Goal: Use online tool/utility: Utilize a website feature to perform a specific function

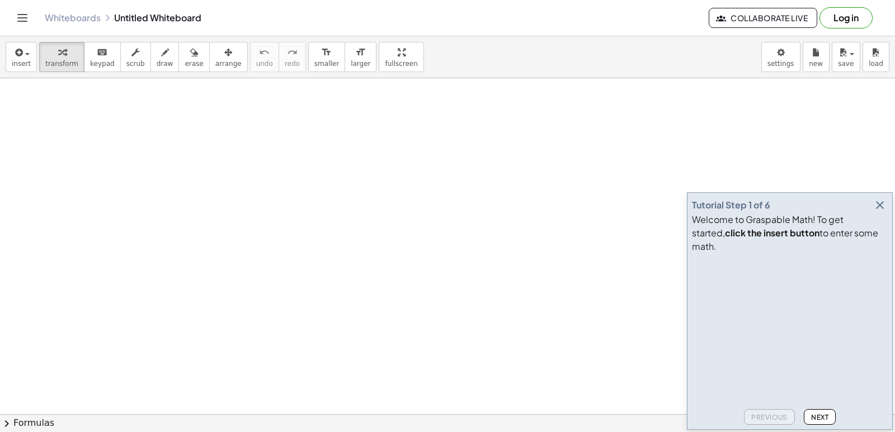
click at [880, 212] on icon "button" at bounding box center [879, 205] width 13 height 13
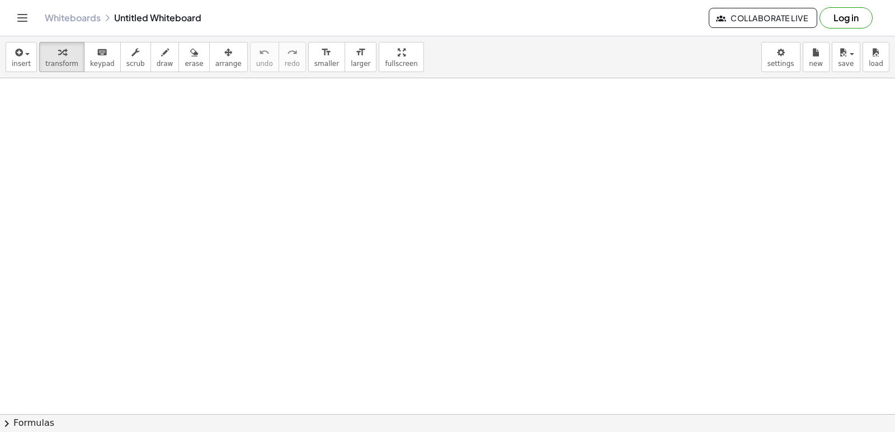
click at [0, 0] on div "x y ⬚ 2 ⬚ n 7 8 9 + – ( ) √ 4 5 6 × ÷ , ⬚ < > 1 2 3 f(x) abc αβγ | a | 0 . =" at bounding box center [0, 0] width 0 height 0
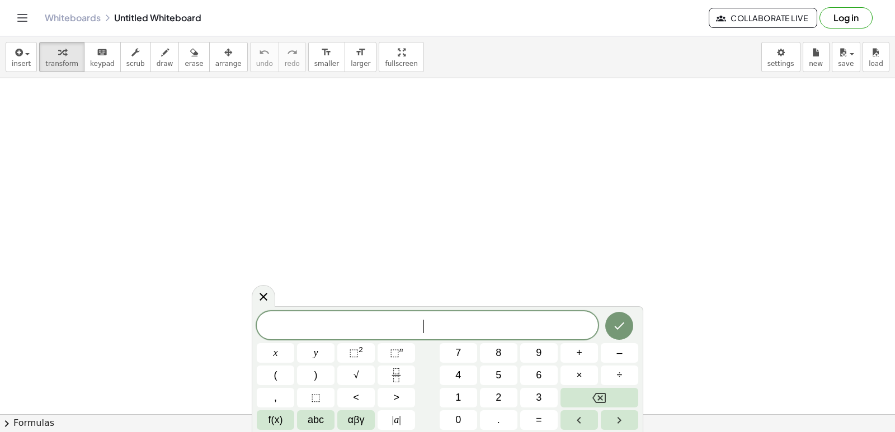
click at [427, 360] on div "​ x y ⬚ 2 ⬚ n 7 8 9 + – ( ) √ 4 5 6 × ÷ , ⬚ < > 1 2 3 f(x) abc αβγ | a | 0 . =" at bounding box center [447, 371] width 381 height 119
drag, startPoint x: 375, startPoint y: 55, endPoint x: 377, endPoint y: 103, distance: 48.1
click at [375, 103] on div "insert select one: Math Expression Function Text Youtube Video Graphing Geometr…" at bounding box center [447, 234] width 895 height 396
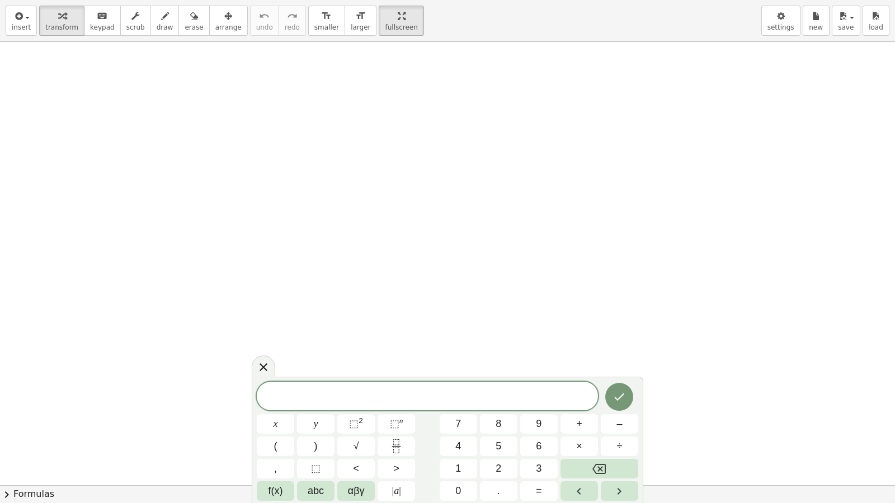
click at [498, 265] on div at bounding box center [447, 485] width 895 height 887
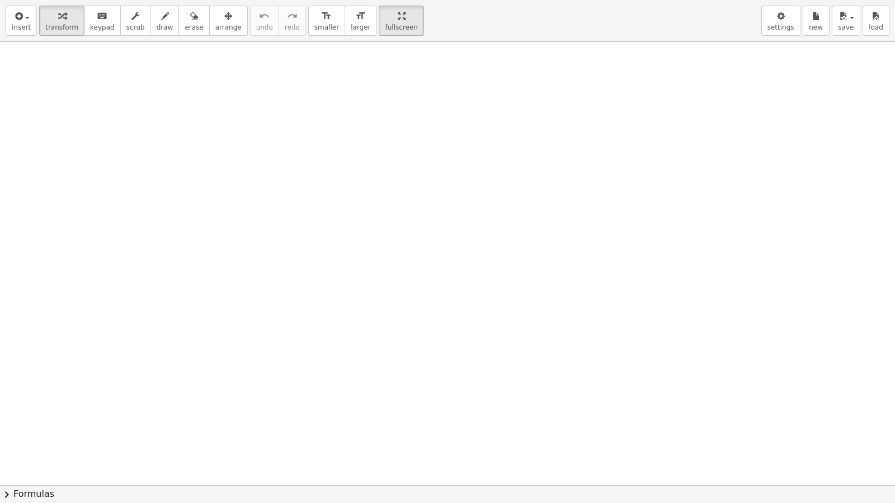
click at [498, 265] on div at bounding box center [447, 485] width 895 height 887
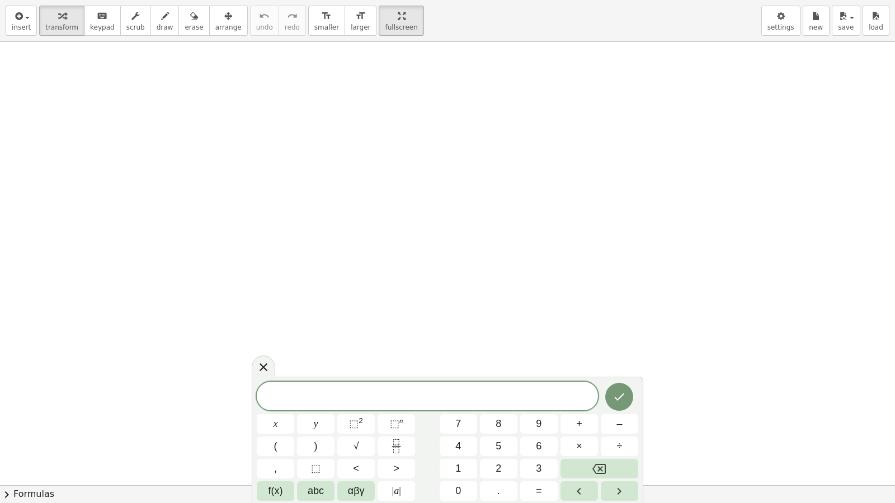
click at [261, 376] on div at bounding box center [263, 367] width 23 height 22
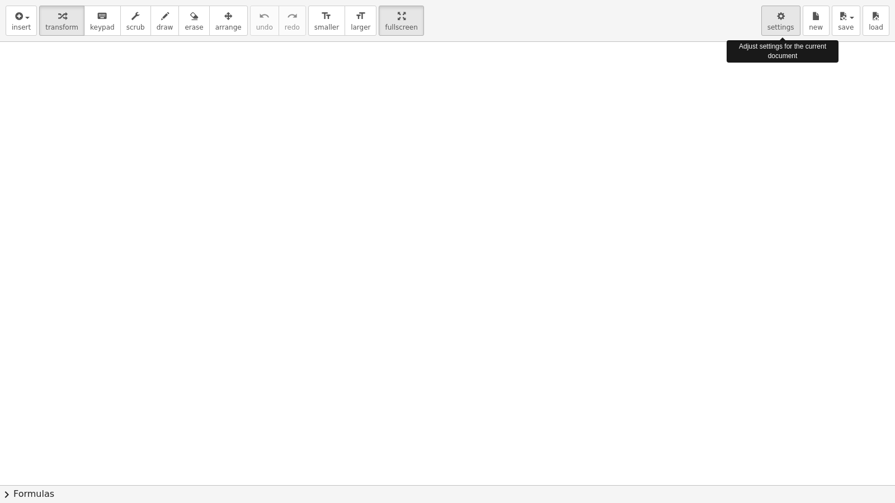
drag, startPoint x: 793, startPoint y: 16, endPoint x: 780, endPoint y: 17, distance: 13.5
click at [793, 16] on div "button" at bounding box center [780, 15] width 27 height 13
click at [780, 17] on icon "button" at bounding box center [781, 16] width 8 height 13
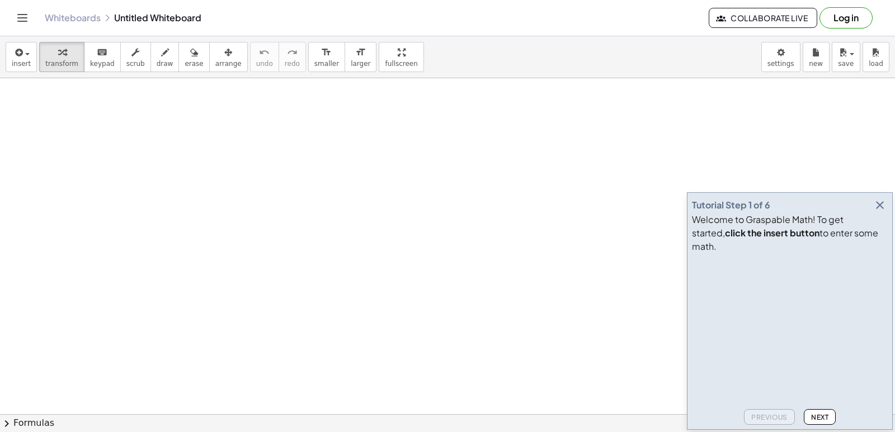
click at [880, 212] on icon "button" at bounding box center [879, 205] width 13 height 13
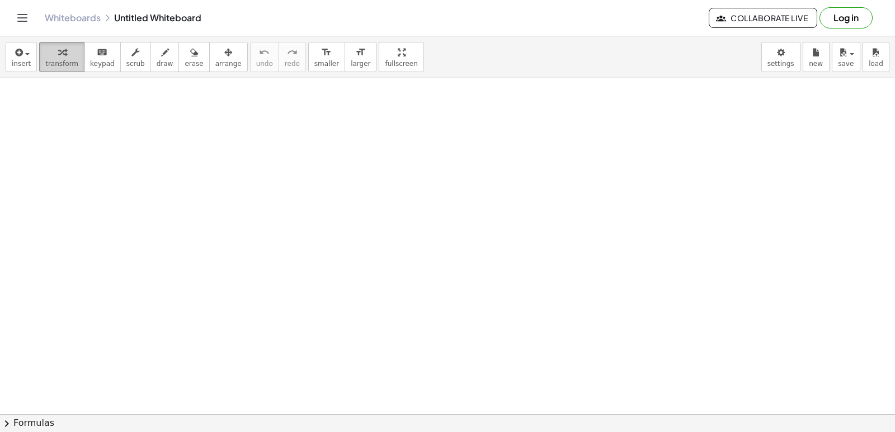
click at [54, 70] on button "transform" at bounding box center [61, 57] width 45 height 30
click at [776, 58] on body "Graspable Math Activities Get Started Activity Bank Assigned Work Classes White…" at bounding box center [447, 216] width 895 height 432
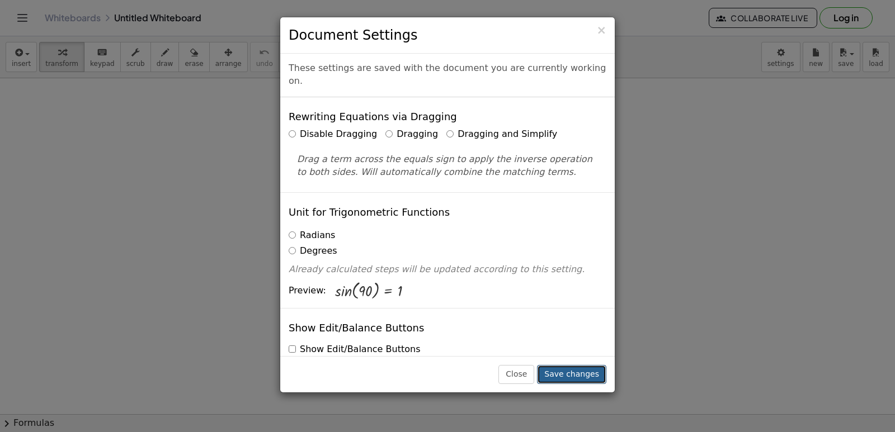
click at [564, 366] on button "Save changes" at bounding box center [571, 374] width 69 height 19
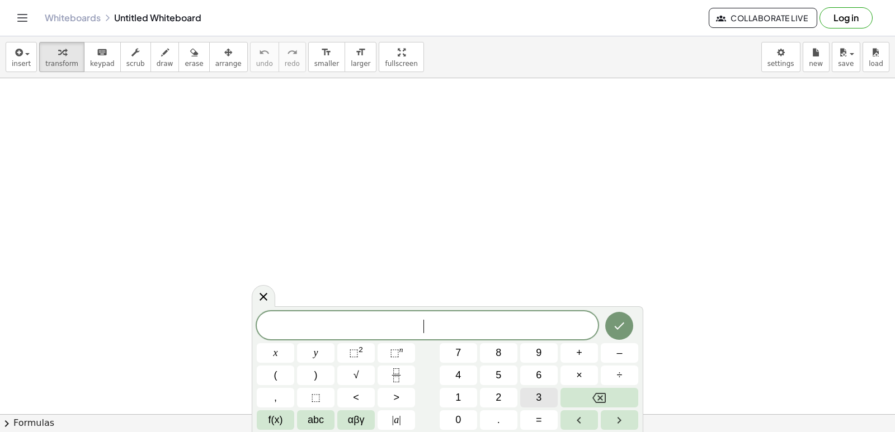
click at [532, 405] on button "3" at bounding box center [538, 398] width 37 height 20
click at [312, 354] on button "y" at bounding box center [315, 353] width 37 height 20
click at [615, 374] on button "÷" at bounding box center [619, 376] width 37 height 20
click at [597, 403] on icon "Backspace" at bounding box center [598, 398] width 13 height 10
click at [582, 360] on button "+" at bounding box center [578, 353] width 37 height 20
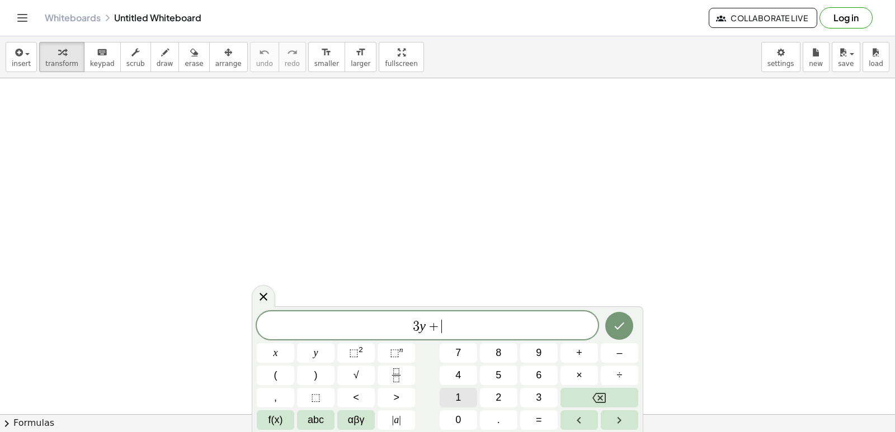
click at [465, 393] on button "1" at bounding box center [458, 398] width 37 height 20
click at [504, 395] on button "2" at bounding box center [498, 398] width 37 height 20
click at [322, 356] on button "y" at bounding box center [315, 353] width 37 height 20
click at [535, 420] on button "=" at bounding box center [538, 421] width 37 height 20
click at [460, 398] on span "1" at bounding box center [458, 397] width 6 height 15
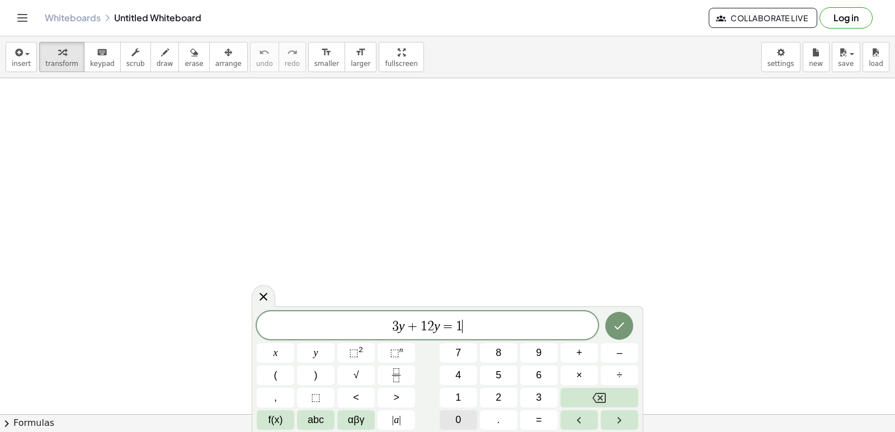
click at [458, 417] on span "0" at bounding box center [458, 420] width 6 height 15
click at [623, 332] on icon "Done" at bounding box center [618, 325] width 13 height 13
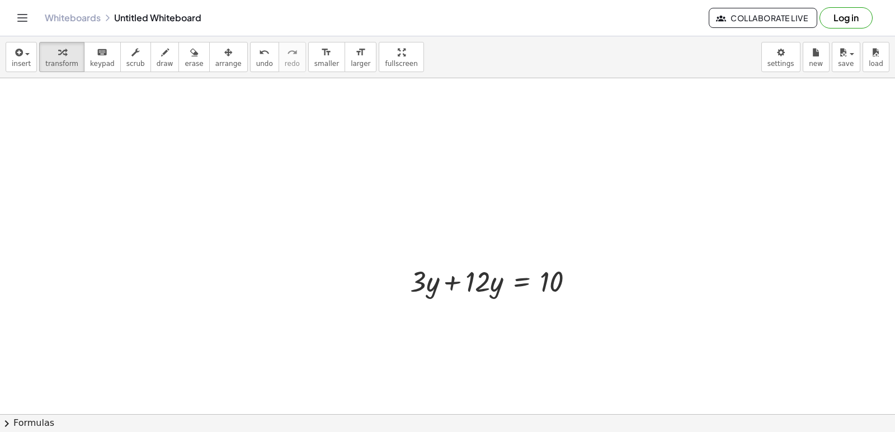
scroll to position [168, 0]
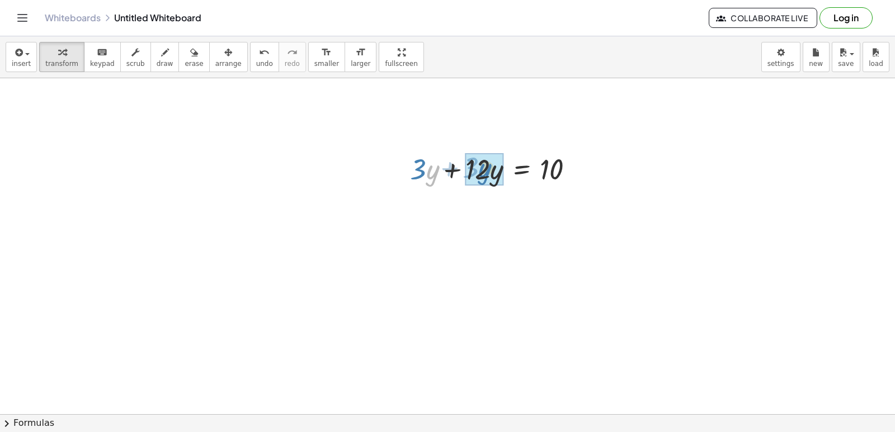
drag, startPoint x: 432, startPoint y: 172, endPoint x: 483, endPoint y: 171, distance: 50.9
drag, startPoint x: 539, startPoint y: 195, endPoint x: 600, endPoint y: 312, distance: 132.6
click at [600, 312] on div at bounding box center [447, 283] width 895 height 745
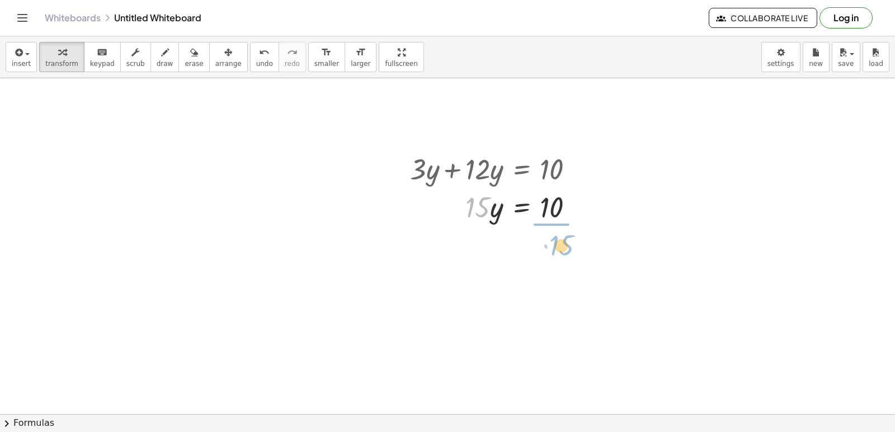
drag, startPoint x: 479, startPoint y: 208, endPoint x: 563, endPoint y: 245, distance: 92.4
drag, startPoint x: 583, startPoint y: 312, endPoint x: 598, endPoint y: 365, distance: 55.2
click at [608, 365] on div at bounding box center [447, 283] width 895 height 745
drag, startPoint x: 550, startPoint y: 268, endPoint x: 550, endPoint y: 244, distance: 24.1
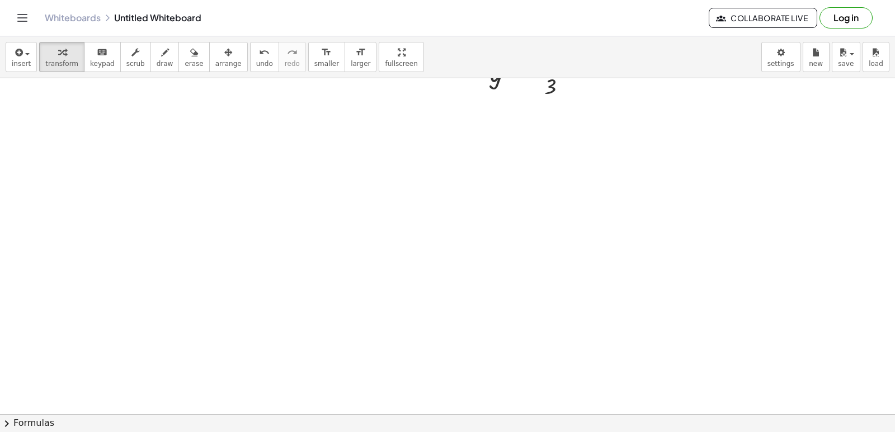
scroll to position [409, 0]
click at [426, 276] on div at bounding box center [447, 173] width 895 height 1008
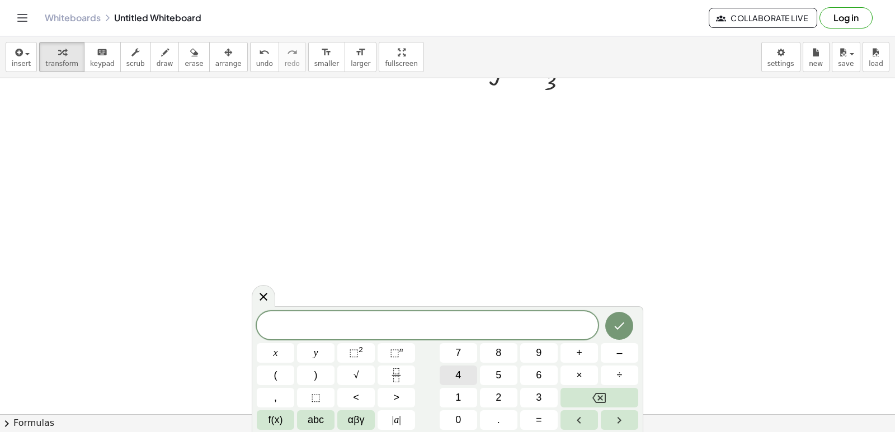
click at [465, 376] on button "4" at bounding box center [458, 376] width 37 height 20
click at [276, 354] on span "x" at bounding box center [276, 353] width 4 height 15
click at [583, 353] on button "+" at bounding box center [578, 353] width 37 height 20
click at [493, 395] on button "2" at bounding box center [498, 398] width 37 height 20
click at [465, 396] on button "1" at bounding box center [458, 398] width 37 height 20
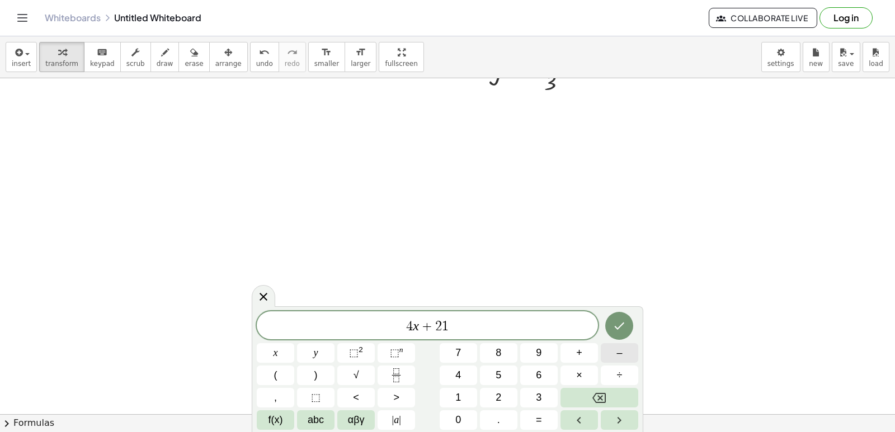
click at [615, 357] on button "–" at bounding box center [619, 353] width 37 height 20
click at [465, 392] on button "1" at bounding box center [458, 398] width 37 height 20
click at [540, 357] on span "9" at bounding box center [539, 353] width 6 height 15
click at [618, 332] on icon "Done" at bounding box center [618, 325] width 13 height 13
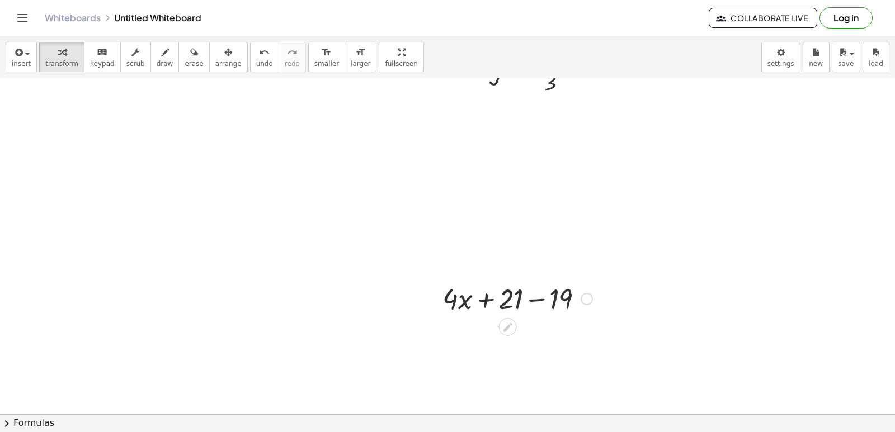
click at [526, 305] on div at bounding box center [517, 298] width 161 height 38
drag, startPoint x: 544, startPoint y: 301, endPoint x: 516, endPoint y: 301, distance: 28.0
click at [528, 305] on div at bounding box center [517, 298] width 161 height 38
click at [520, 294] on div at bounding box center [517, 298] width 161 height 38
click at [505, 338] on div at bounding box center [517, 336] width 161 height 38
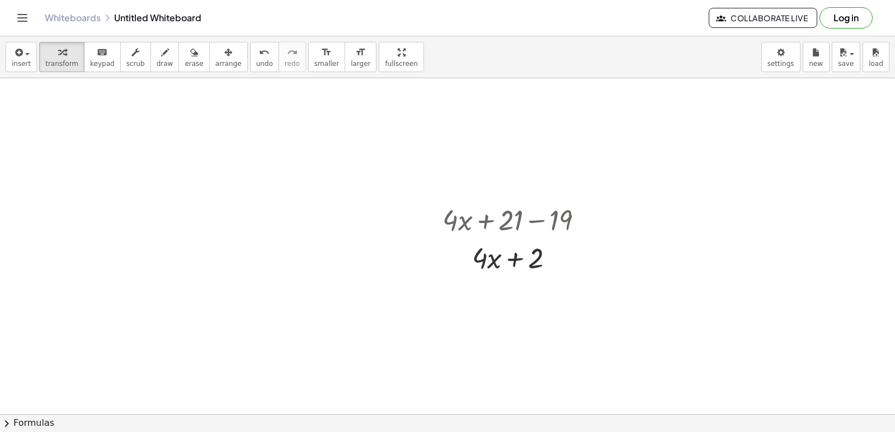
scroll to position [633, 0]
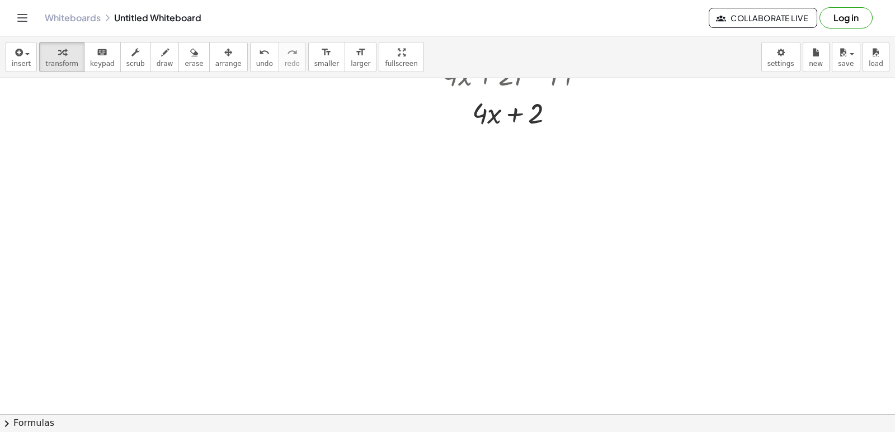
drag, startPoint x: 468, startPoint y: 174, endPoint x: 474, endPoint y: 206, distance: 33.0
click at [504, 141] on icon at bounding box center [508, 142] width 12 height 12
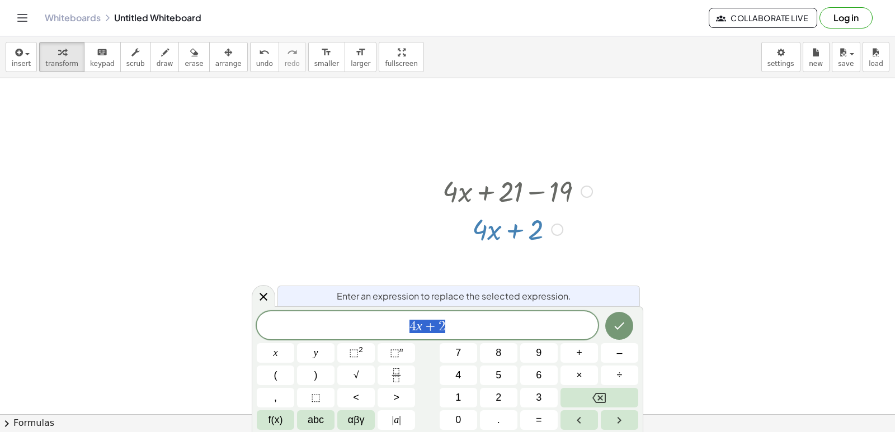
scroll to position [465, 0]
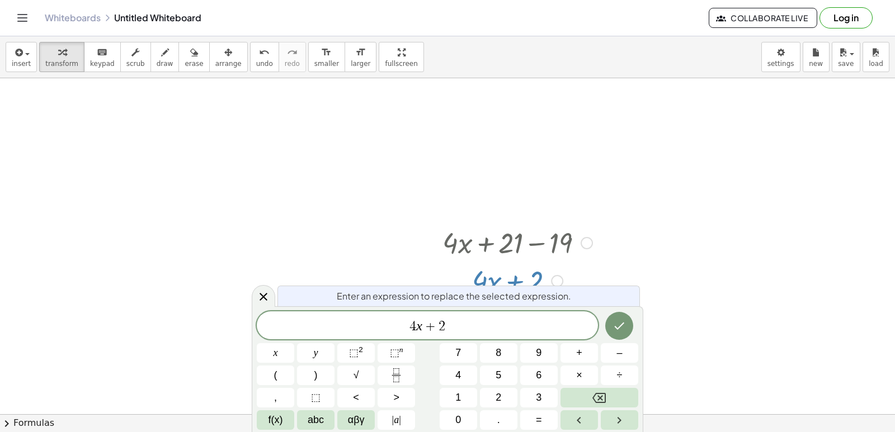
click at [534, 241] on div at bounding box center [517, 242] width 161 height 38
click at [451, 323] on span "4 x + 2" at bounding box center [427, 327] width 341 height 16
click at [537, 420] on span "=" at bounding box center [539, 420] width 6 height 15
click at [626, 351] on button "–" at bounding box center [619, 353] width 37 height 20
click at [476, 393] on button "1" at bounding box center [458, 398] width 37 height 20
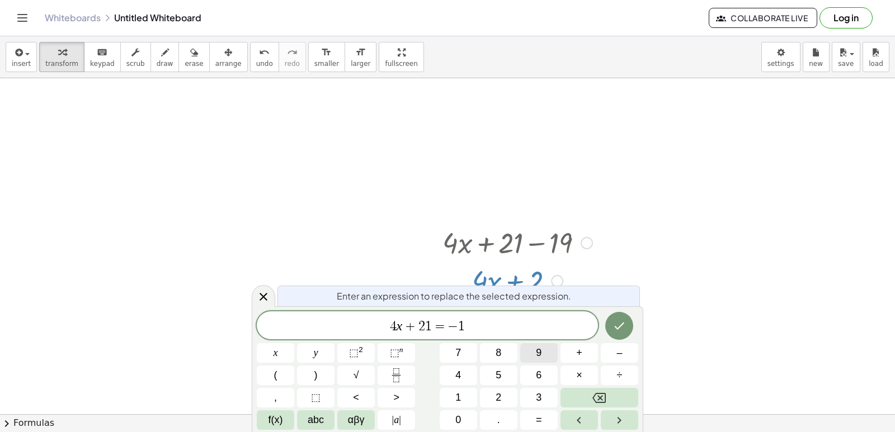
click at [541, 347] on span "9" at bounding box center [539, 353] width 6 height 15
click at [608, 318] on div at bounding box center [619, 326] width 37 height 29
click at [616, 325] on icon "Done" at bounding box center [618, 325] width 13 height 13
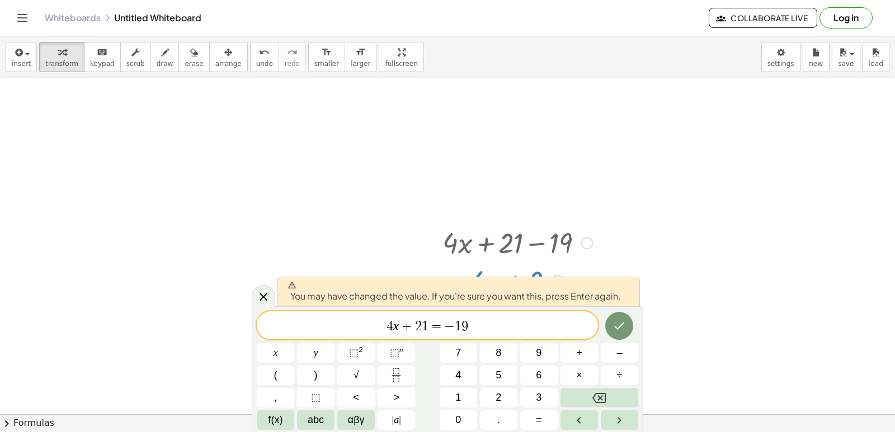
click at [601, 328] on div at bounding box center [619, 326] width 37 height 29
click at [614, 327] on icon "Done" at bounding box center [618, 325] width 13 height 13
click at [615, 327] on div at bounding box center [447, 117] width 895 height 1008
click at [615, 327] on icon "Done" at bounding box center [620, 326] width 10 height 7
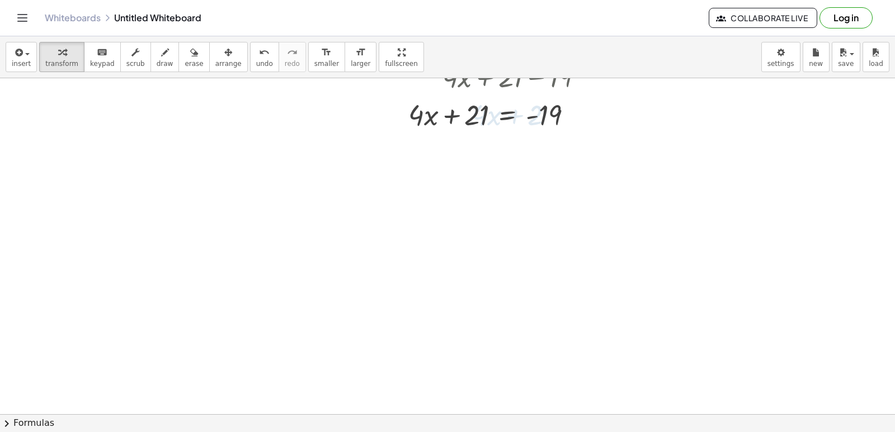
scroll to position [633, 0]
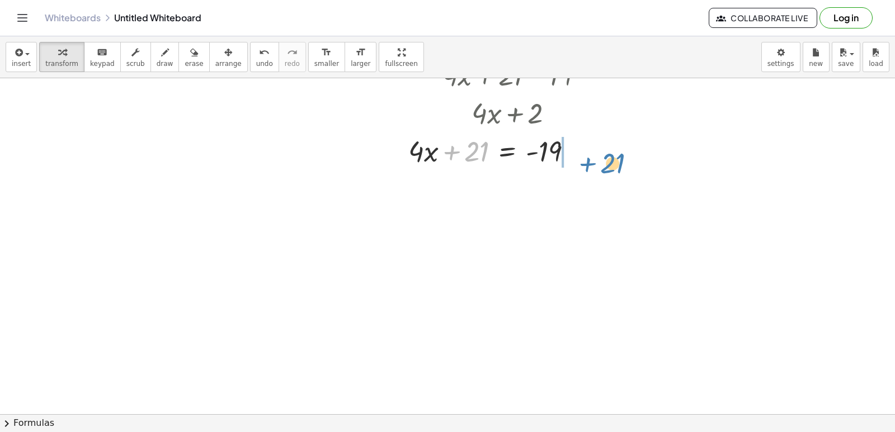
drag, startPoint x: 452, startPoint y: 155, endPoint x: 486, endPoint y: 216, distance: 69.6
click at [582, 153] on div at bounding box center [500, 150] width 195 height 38
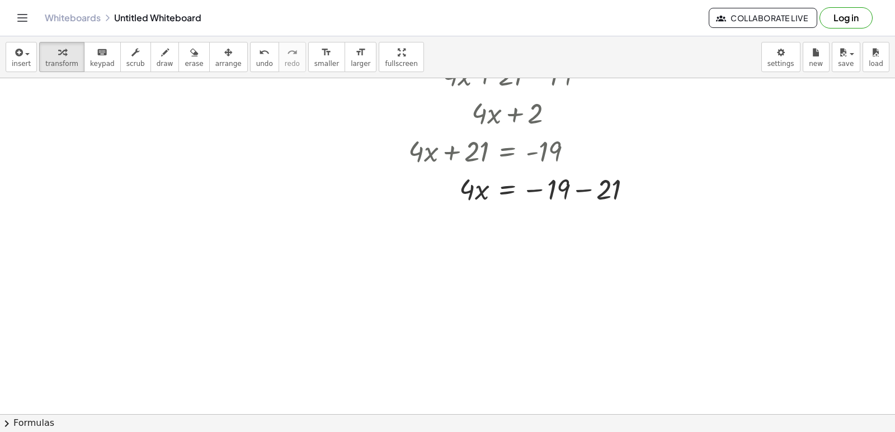
drag, startPoint x: 486, startPoint y: 216, endPoint x: 512, endPoint y: 219, distance: 27.0
drag, startPoint x: 553, startPoint y: 190, endPoint x: 609, endPoint y: 194, distance: 56.1
drag, startPoint x: 464, startPoint y: 225, endPoint x: 562, endPoint y: 246, distance: 99.6
drag, startPoint x: 508, startPoint y: 334, endPoint x: 555, endPoint y: 310, distance: 52.5
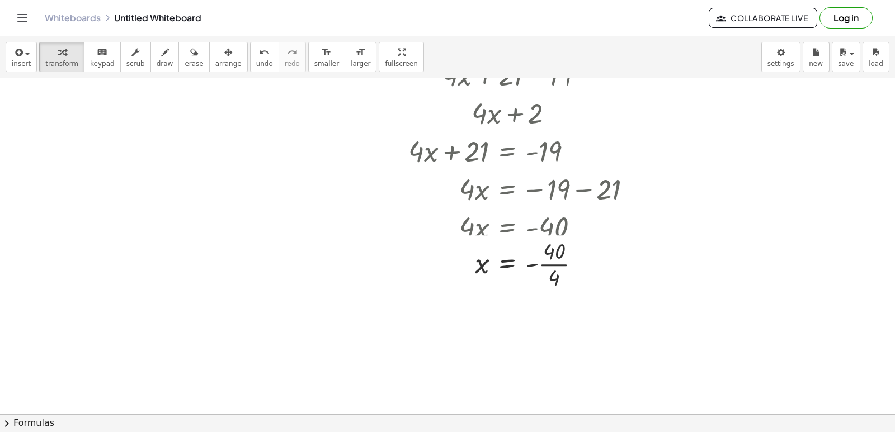
drag, startPoint x: 559, startPoint y: 288, endPoint x: 540, endPoint y: 381, distance: 95.2
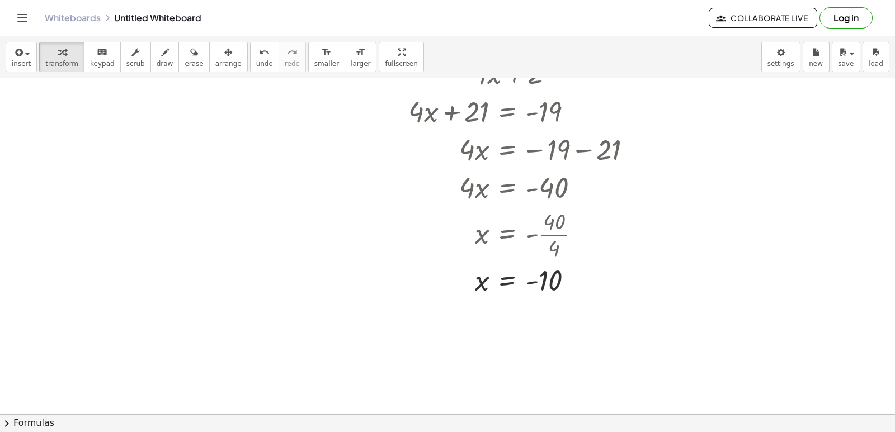
scroll to position [840, 0]
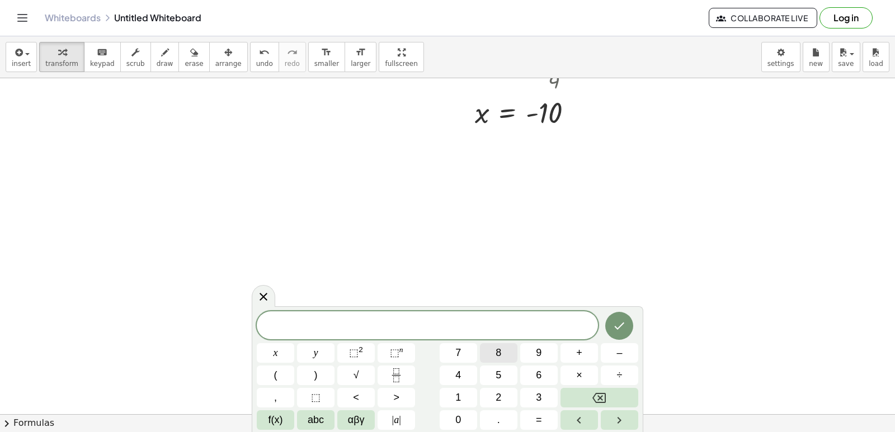
click at [499, 356] on span "8" at bounding box center [499, 353] width 6 height 15
click at [315, 350] on span "y" at bounding box center [316, 353] width 4 height 15
click at [620, 350] on button "–" at bounding box center [619, 353] width 37 height 20
click at [459, 348] on span "7" at bounding box center [458, 353] width 6 height 15
click at [536, 417] on span "=" at bounding box center [539, 420] width 6 height 15
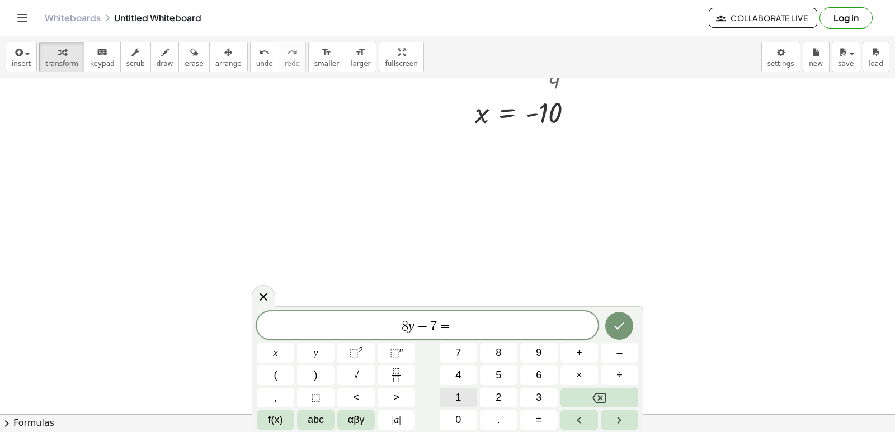
click at [464, 393] on button "1" at bounding box center [458, 398] width 37 height 20
click at [470, 350] on button "7" at bounding box center [458, 353] width 37 height 20
click at [617, 327] on icon "Done" at bounding box center [618, 325] width 13 height 13
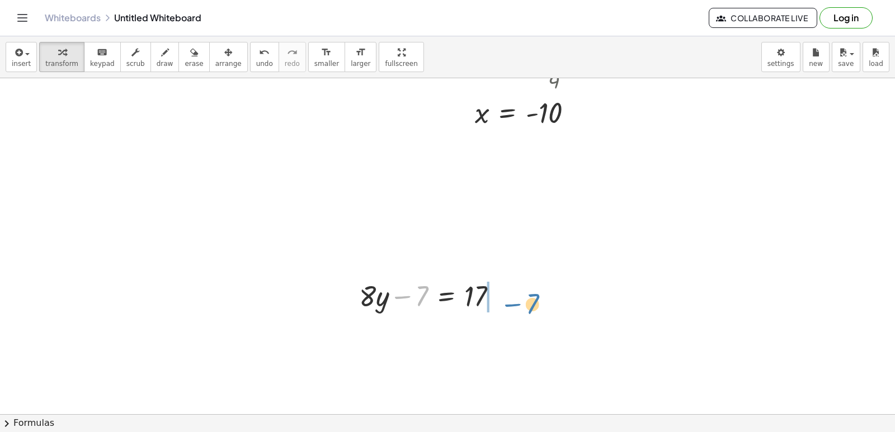
drag, startPoint x: 420, startPoint y: 302, endPoint x: 532, endPoint y: 310, distance: 113.3
drag, startPoint x: 480, startPoint y: 334, endPoint x: 512, endPoint y: 338, distance: 32.1
click at [514, 337] on div at bounding box center [452, 333] width 197 height 38
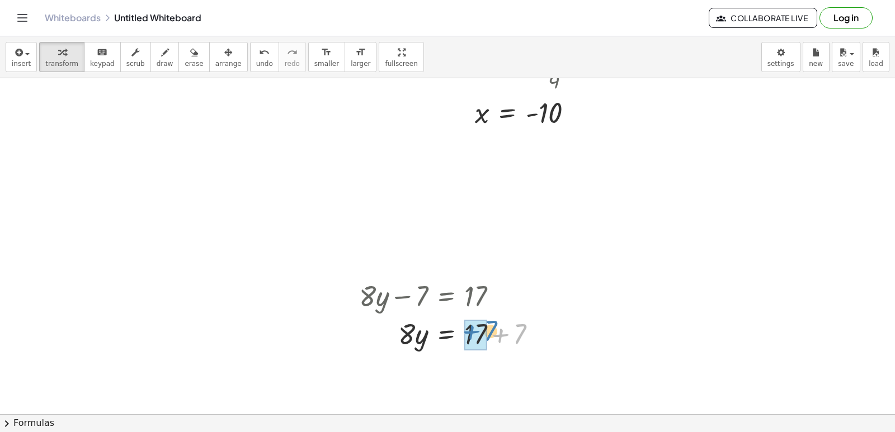
drag, startPoint x: 512, startPoint y: 339, endPoint x: 469, endPoint y: 337, distance: 43.1
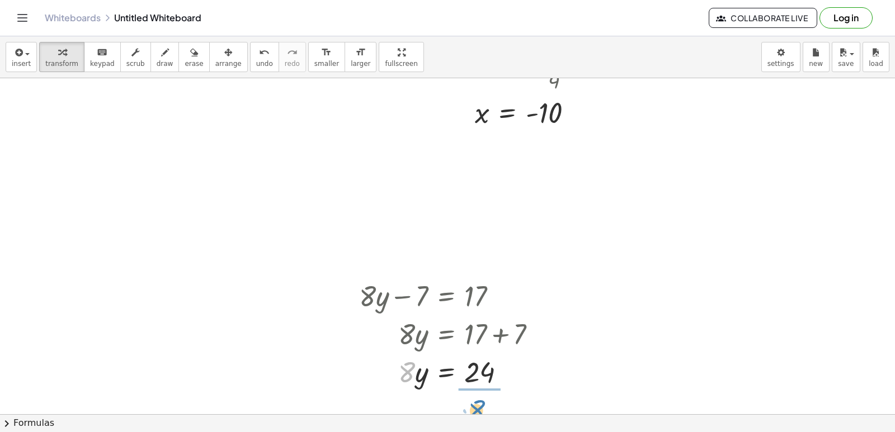
drag, startPoint x: 404, startPoint y: 370, endPoint x: 474, endPoint y: 409, distance: 80.1
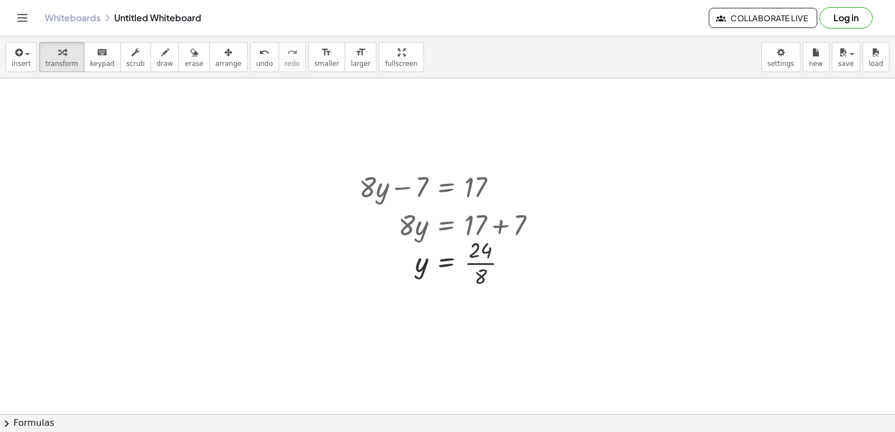
scroll to position [952, 0]
drag, startPoint x: 482, startPoint y: 282, endPoint x: 484, endPoint y: 265, distance: 18.1
click at [484, 265] on div at bounding box center [452, 260] width 197 height 56
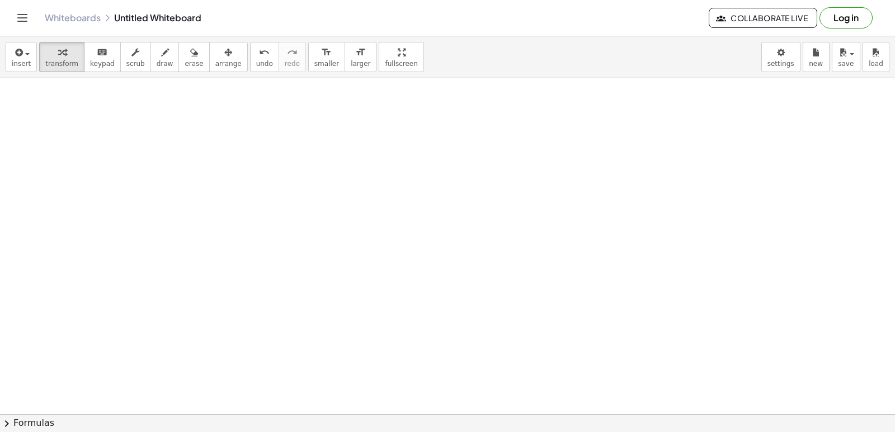
scroll to position [1401, 0]
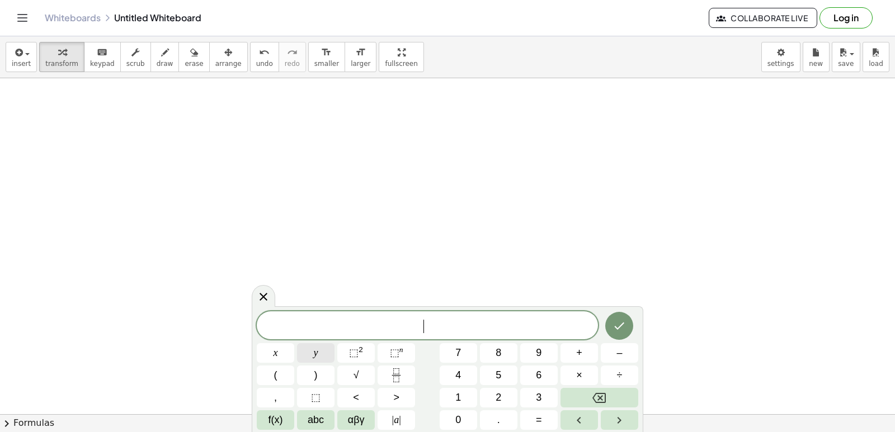
click at [316, 350] on span "y" at bounding box center [316, 353] width 4 height 15
click at [619, 351] on span "–" at bounding box center [619, 353] width 6 height 15
click at [492, 377] on button "5" at bounding box center [498, 376] width 37 height 20
click at [536, 418] on span "=" at bounding box center [539, 420] width 6 height 15
click at [454, 397] on button "1" at bounding box center [458, 398] width 37 height 20
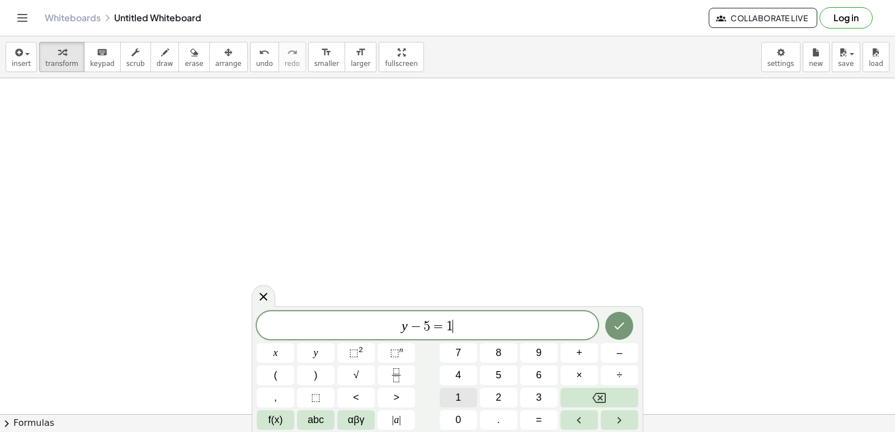
click at [458, 397] on button "1" at bounding box center [458, 398] width 37 height 20
click at [616, 324] on icon "Done" at bounding box center [618, 325] width 13 height 13
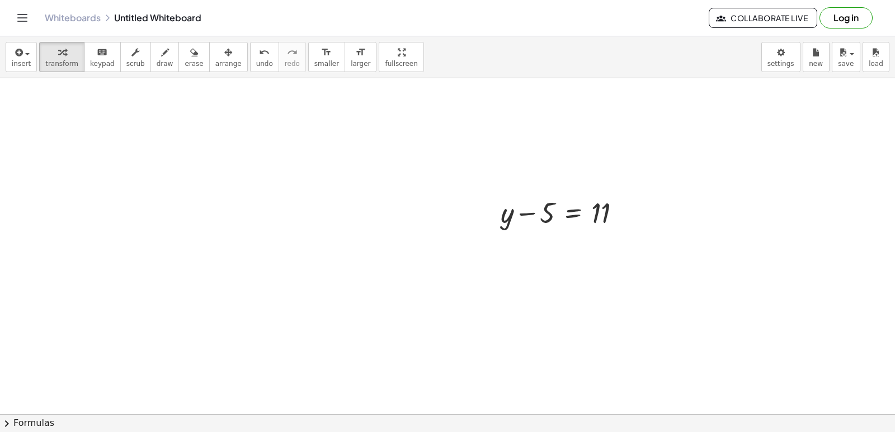
scroll to position [1568, 0]
drag, startPoint x: 542, startPoint y: 209, endPoint x: 615, endPoint y: 215, distance: 73.5
click at [615, 215] on div at bounding box center [565, 202] width 140 height 38
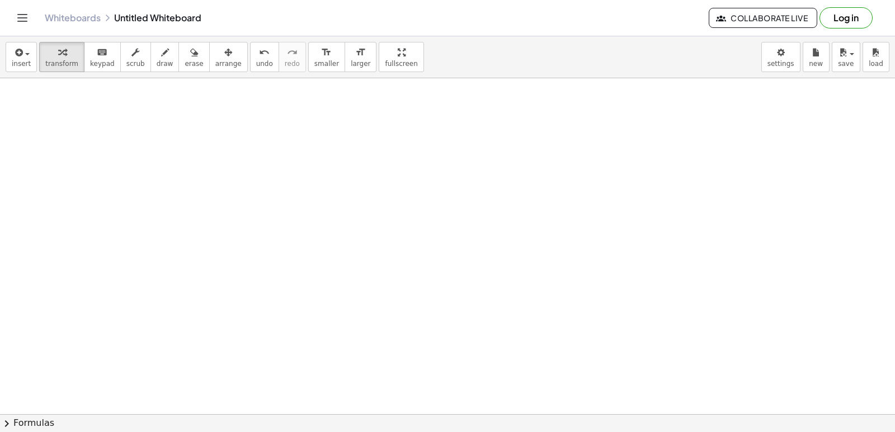
drag, startPoint x: 441, startPoint y: 328, endPoint x: 447, endPoint y: 327, distance: 6.3
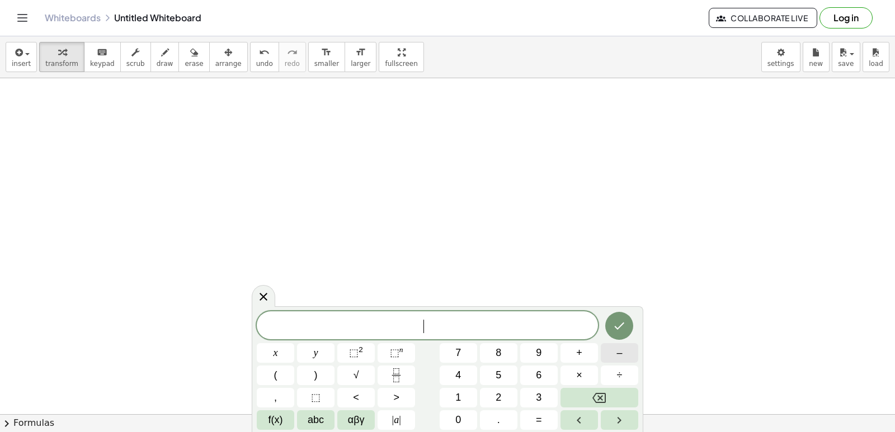
click at [607, 354] on button "–" at bounding box center [619, 353] width 37 height 20
click at [465, 350] on button "7" at bounding box center [458, 353] width 37 height 20
click at [324, 350] on button "y" at bounding box center [315, 353] width 37 height 20
click at [576, 349] on button "+" at bounding box center [578, 353] width 37 height 20
click at [318, 352] on span "y" at bounding box center [316, 353] width 4 height 15
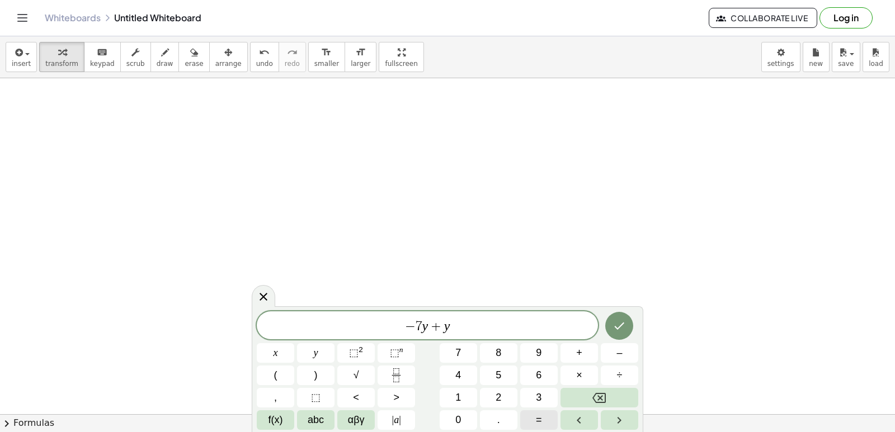
click at [539, 417] on span "=" at bounding box center [539, 420] width 6 height 15
click at [541, 399] on span "3" at bounding box center [539, 397] width 6 height 15
click at [620, 332] on icon "Done" at bounding box center [618, 325] width 13 height 13
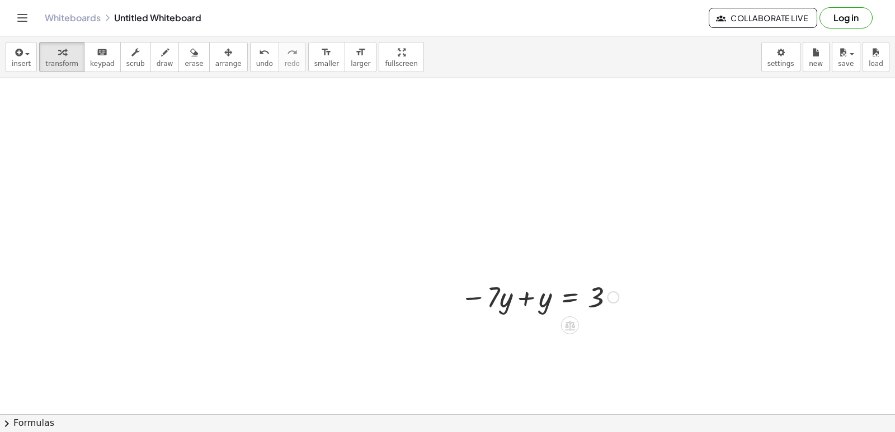
scroll to position [2017, 0]
drag, startPoint x: 496, startPoint y: 298, endPoint x: 612, endPoint y: 313, distance: 117.9
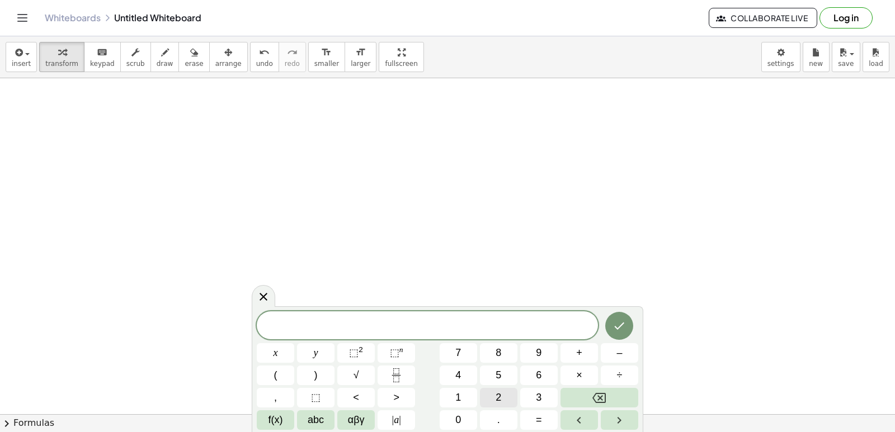
click at [493, 395] on button "2" at bounding box center [498, 398] width 37 height 20
click at [332, 352] on button "y" at bounding box center [315, 353] width 37 height 20
click at [579, 350] on span "+" at bounding box center [579, 353] width 6 height 15
click at [465, 395] on button "1" at bounding box center [458, 398] width 37 height 20
click at [499, 395] on span "2" at bounding box center [499, 397] width 6 height 15
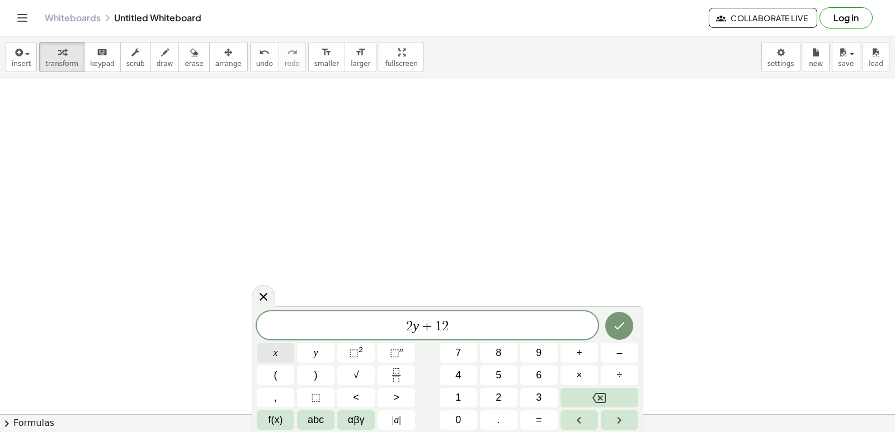
click at [294, 354] on button "x" at bounding box center [275, 353] width 37 height 20
click at [538, 420] on span "=" at bounding box center [539, 420] width 6 height 15
click at [460, 400] on span "1" at bounding box center [458, 397] width 6 height 15
click at [463, 413] on button "0" at bounding box center [458, 421] width 37 height 20
click at [620, 326] on icon "Done" at bounding box center [618, 325] width 13 height 13
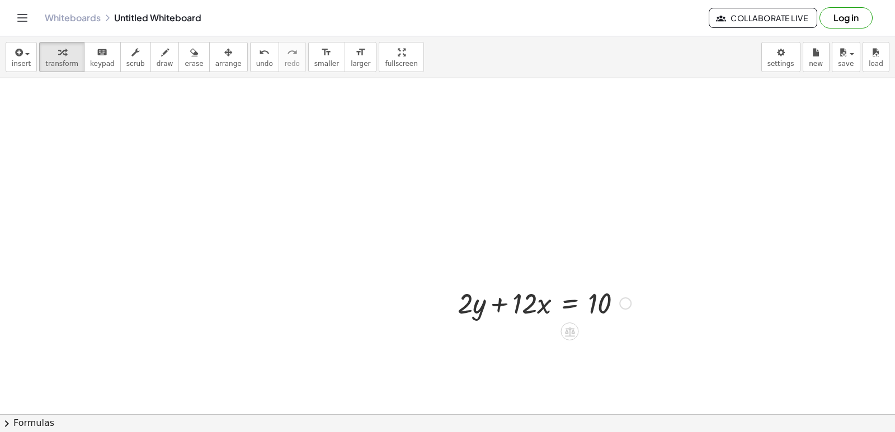
scroll to position [2520, 0]
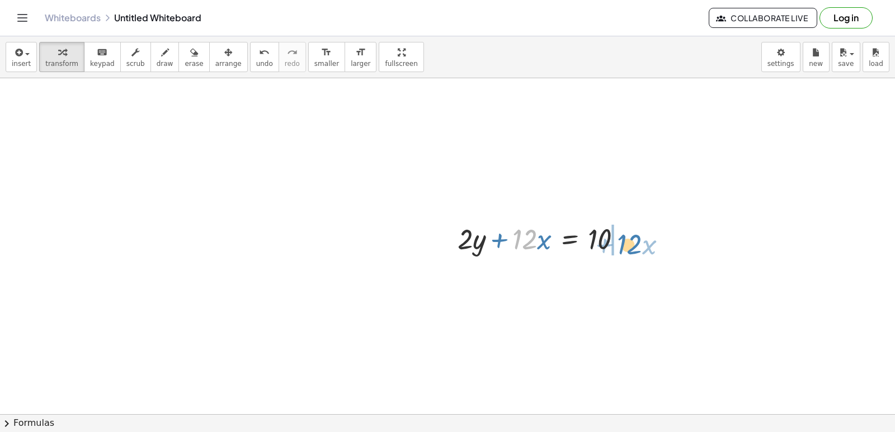
drag, startPoint x: 524, startPoint y: 246, endPoint x: 633, endPoint y: 251, distance: 109.2
click at [633, 251] on div at bounding box center [544, 238] width 185 height 38
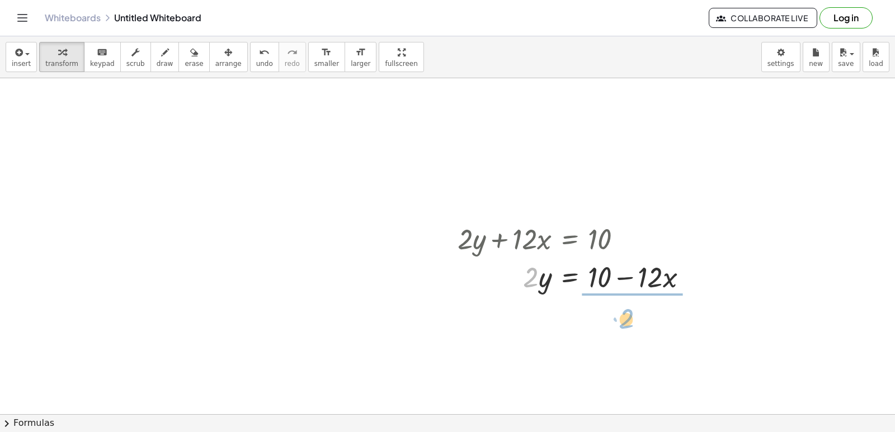
drag, startPoint x: 526, startPoint y: 282, endPoint x: 623, endPoint y: 325, distance: 105.2
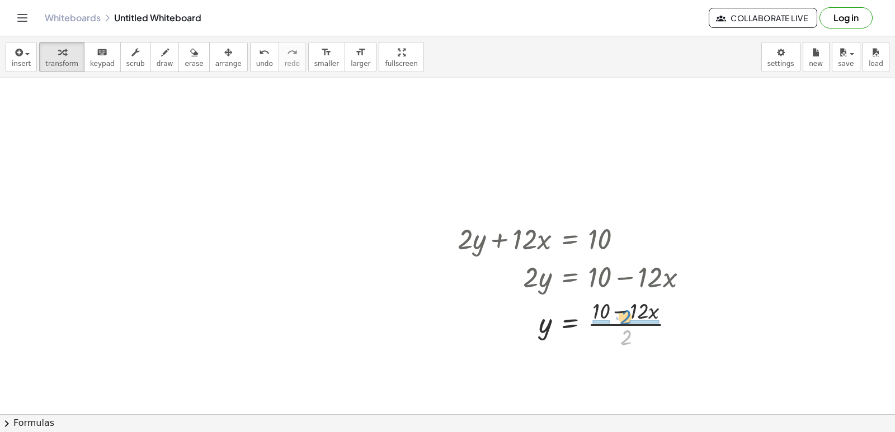
drag, startPoint x: 626, startPoint y: 340, endPoint x: 625, endPoint y: 319, distance: 20.1
click at [625, 319] on div at bounding box center [577, 323] width 250 height 56
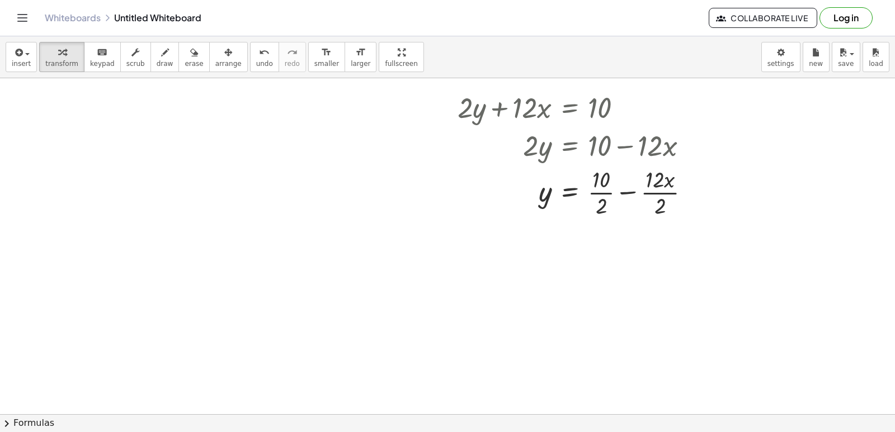
scroll to position [2688, 0]
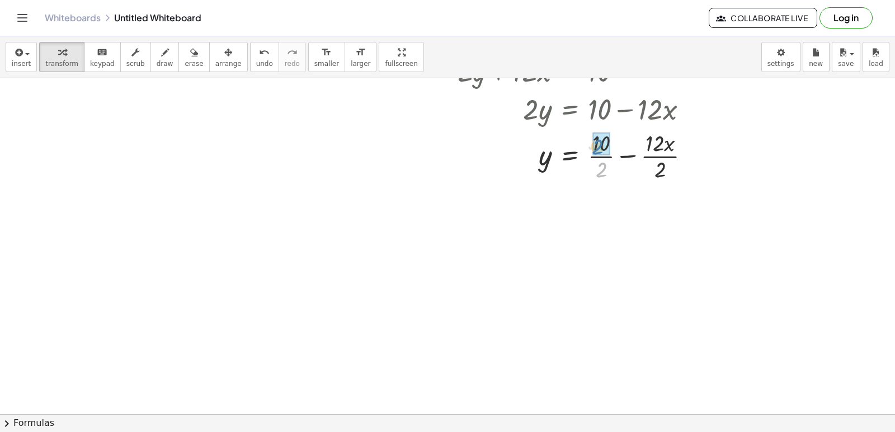
drag, startPoint x: 606, startPoint y: 172, endPoint x: 602, endPoint y: 148, distance: 24.9
drag, startPoint x: 649, startPoint y: 220, endPoint x: 646, endPoint y: 199, distance: 22.0
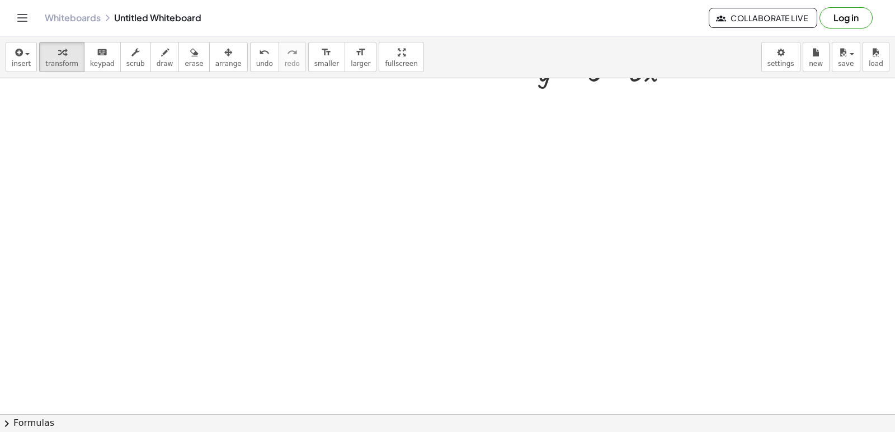
scroll to position [2856, 0]
click at [185, 63] on span "erase" at bounding box center [194, 64] width 18 height 8
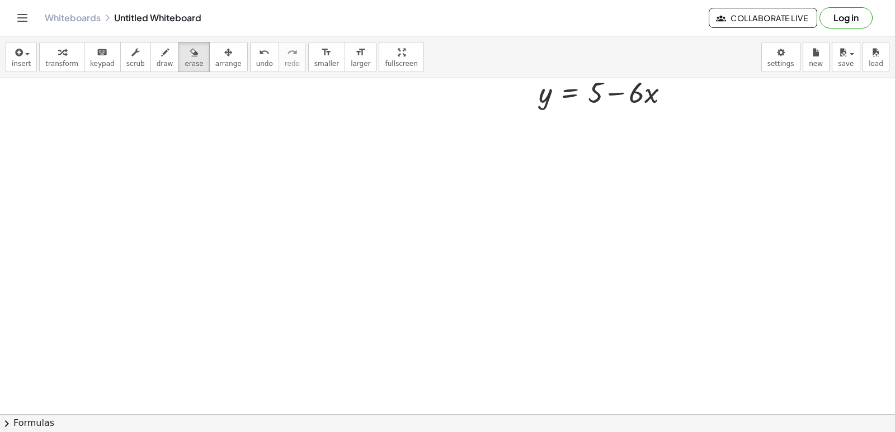
scroll to position [3025, 0]
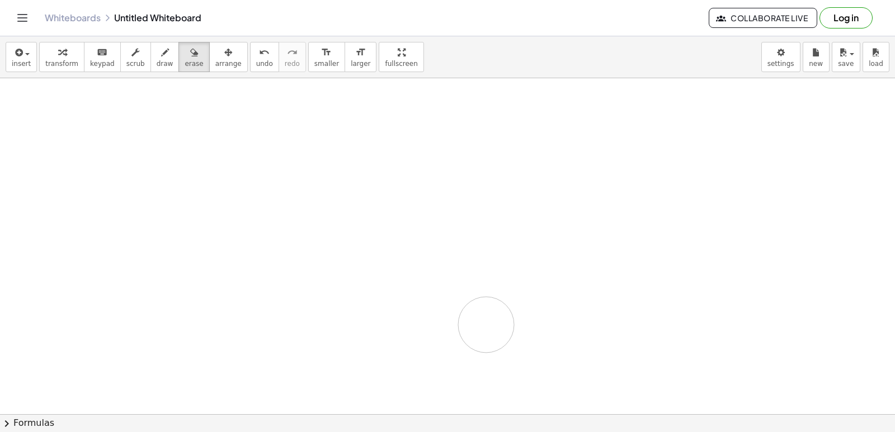
drag, startPoint x: 465, startPoint y: 316, endPoint x: 436, endPoint y: 296, distance: 35.4
click at [186, 56] on div "button" at bounding box center [194, 51] width 18 height 13
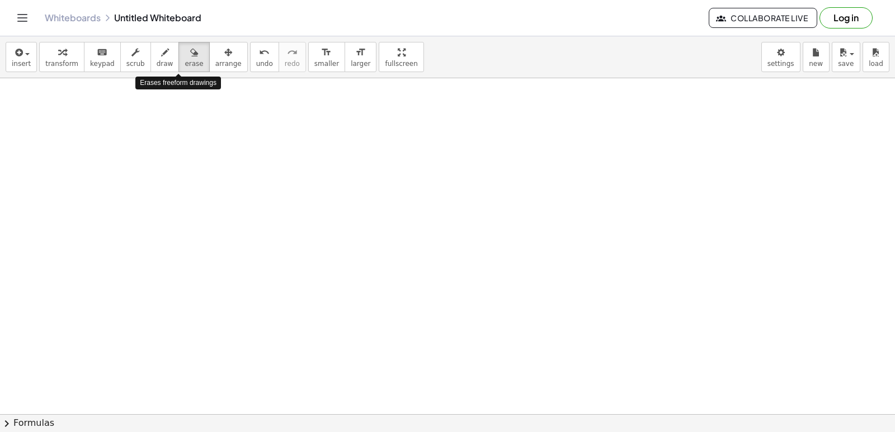
drag, startPoint x: 179, startPoint y: 54, endPoint x: 228, endPoint y: 106, distance: 71.2
click at [188, 78] on div "insert select one: Math Expression Function Text Youtube Video Graphing Geometr…" at bounding box center [447, 57] width 895 height 42
drag, startPoint x: 503, startPoint y: 274, endPoint x: 458, endPoint y: 252, distance: 50.0
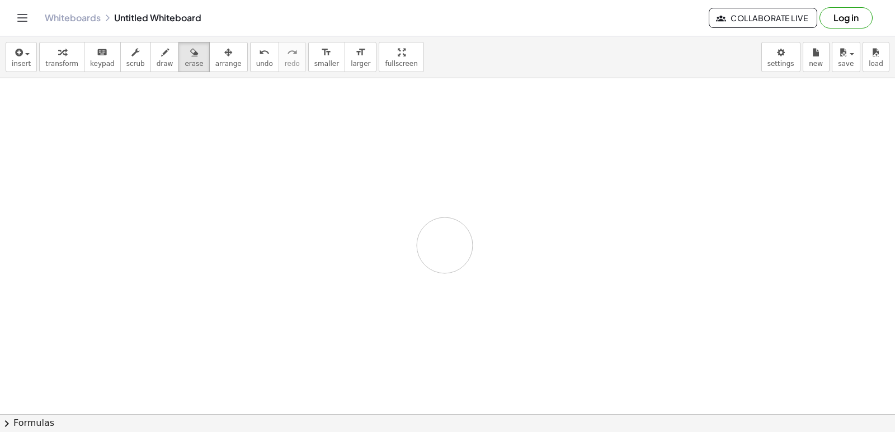
drag, startPoint x: 484, startPoint y: 297, endPoint x: 501, endPoint y: 272, distance: 29.9
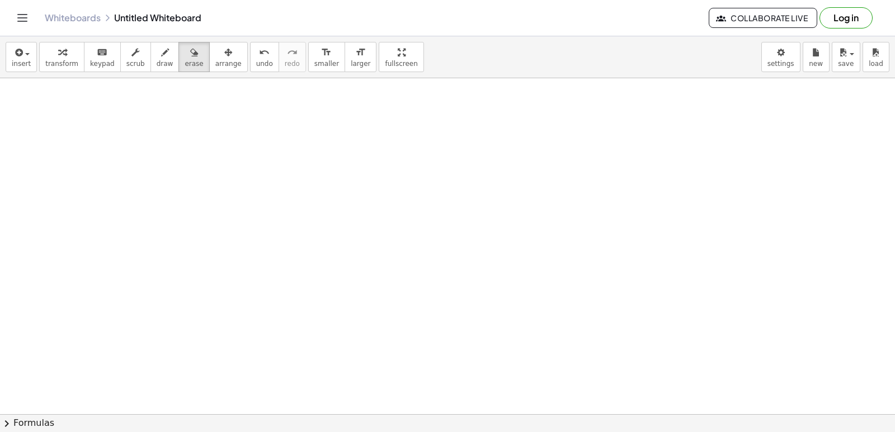
drag, startPoint x: 501, startPoint y: 272, endPoint x: 494, endPoint y: 270, distance: 6.5
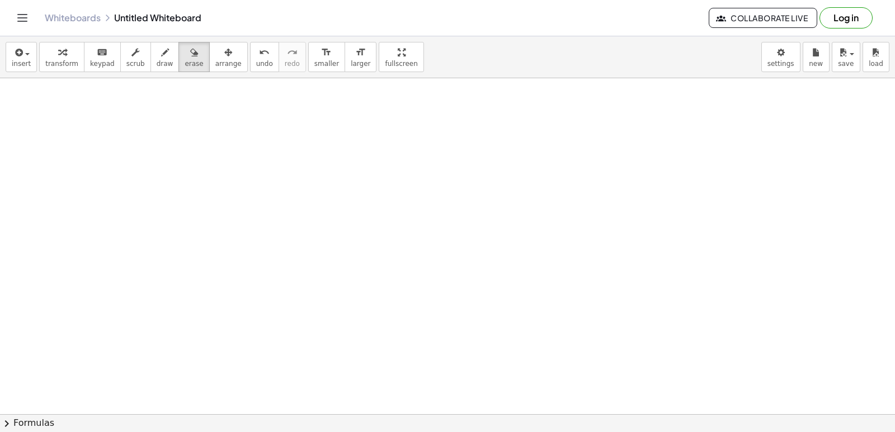
drag, startPoint x: 486, startPoint y: 293, endPoint x: 467, endPoint y: 294, distance: 19.1
drag, startPoint x: 395, startPoint y: 368, endPoint x: 406, endPoint y: 388, distance: 22.5
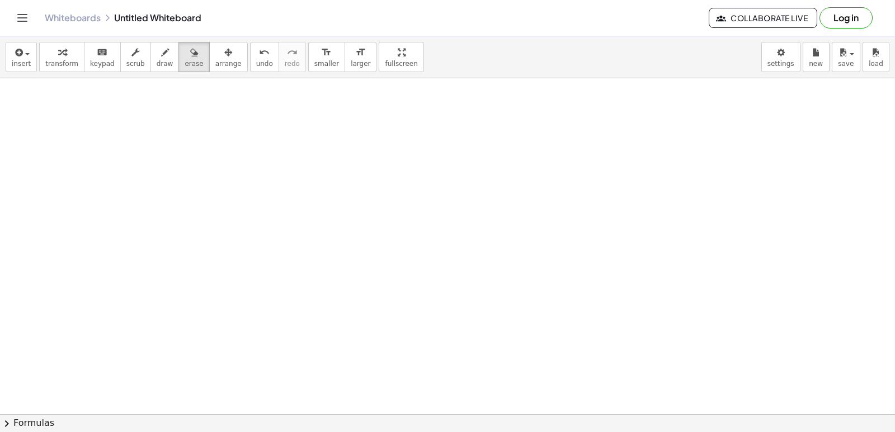
drag, startPoint x: 406, startPoint y: 395, endPoint x: 426, endPoint y: 396, distance: 20.1
drag, startPoint x: 433, startPoint y: 375, endPoint x: 433, endPoint y: 357, distance: 17.9
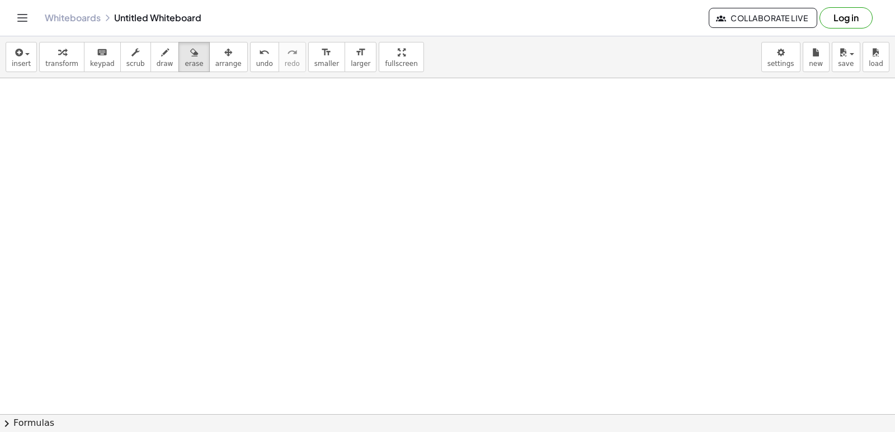
drag, startPoint x: 433, startPoint y: 357, endPoint x: 755, endPoint y: 214, distance: 351.8
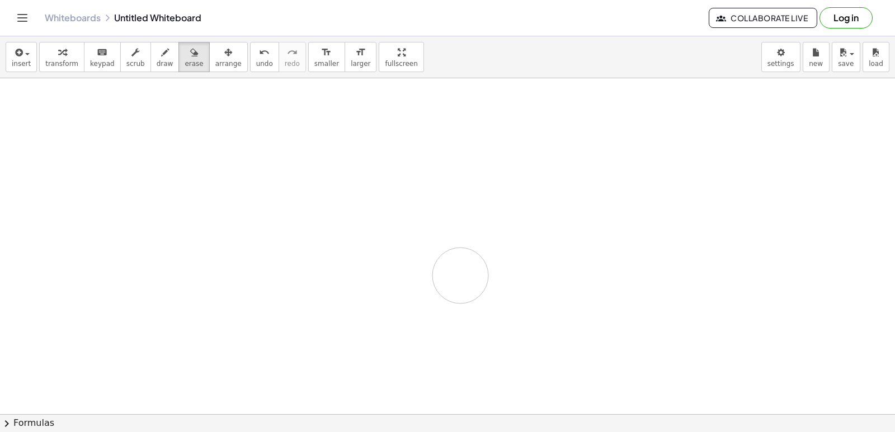
drag, startPoint x: 443, startPoint y: 380, endPoint x: 437, endPoint y: 383, distance: 6.3
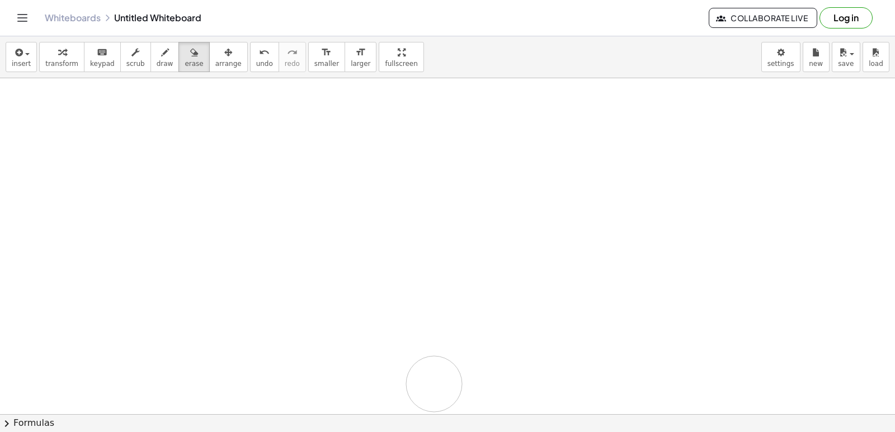
drag, startPoint x: 466, startPoint y: 395, endPoint x: 474, endPoint y: 395, distance: 7.3
drag, startPoint x: 469, startPoint y: 364, endPoint x: 463, endPoint y: 380, distance: 16.8
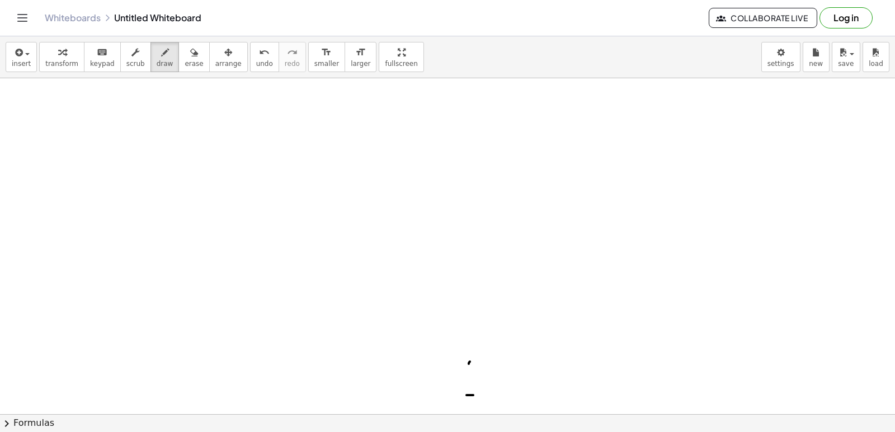
drag, startPoint x: 445, startPoint y: 351, endPoint x: 479, endPoint y: 358, distance: 34.8
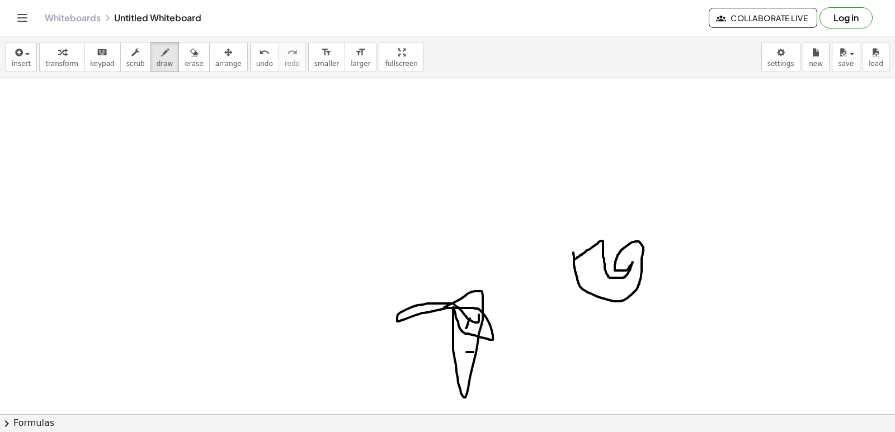
drag, startPoint x: 573, startPoint y: 253, endPoint x: 574, endPoint y: 260, distance: 6.2
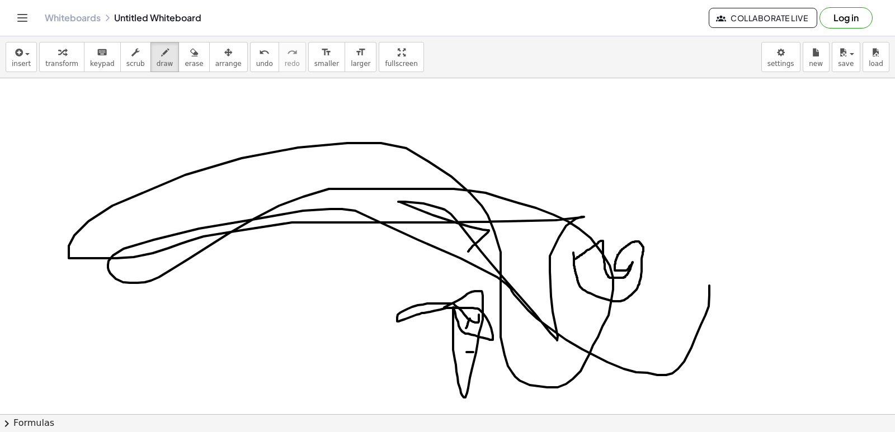
drag, startPoint x: 468, startPoint y: 252, endPoint x: 685, endPoint y: 242, distance: 216.7
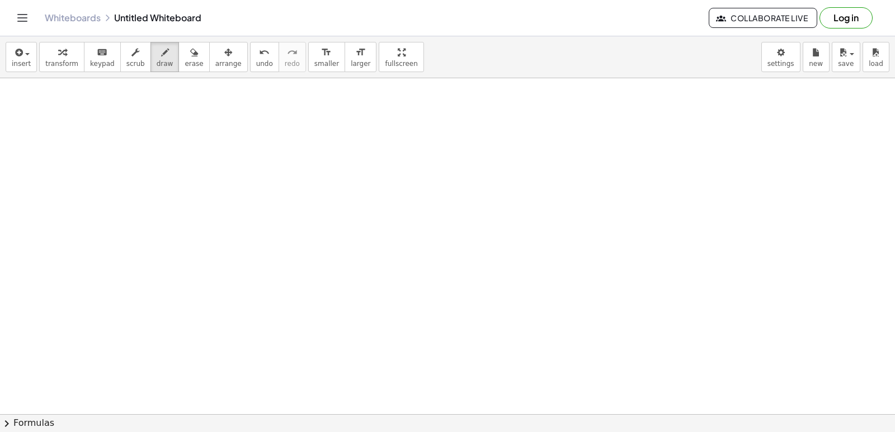
scroll to position [3754, 0]
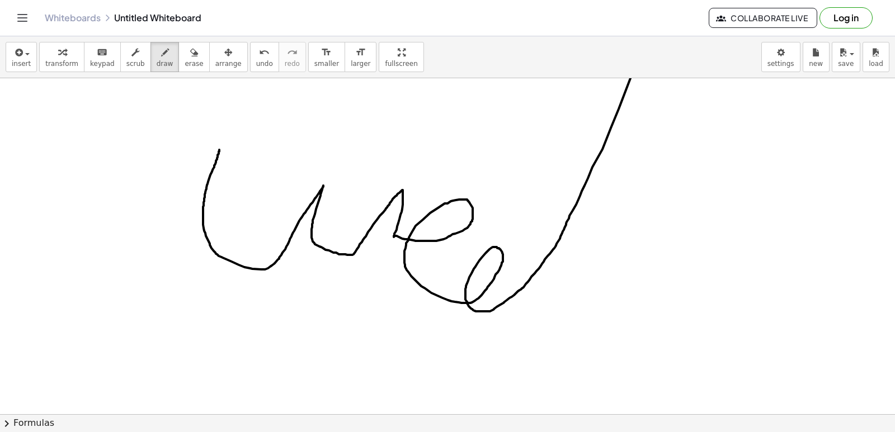
drag, startPoint x: 219, startPoint y: 150, endPoint x: 612, endPoint y: 115, distance: 394.2
click at [638, 37] on div "insert select one: Math Expression Function Text Youtube Video Graphing Geometr…" at bounding box center [447, 234] width 895 height 396
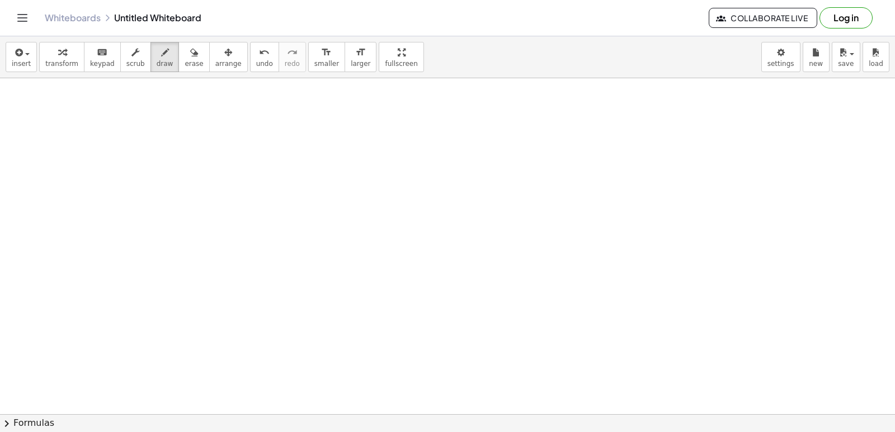
scroll to position [4089, 0]
drag, startPoint x: 194, startPoint y: 125, endPoint x: 202, endPoint y: 112, distance: 14.9
drag, startPoint x: 200, startPoint y: 115, endPoint x: 206, endPoint y: 176, distance: 61.8
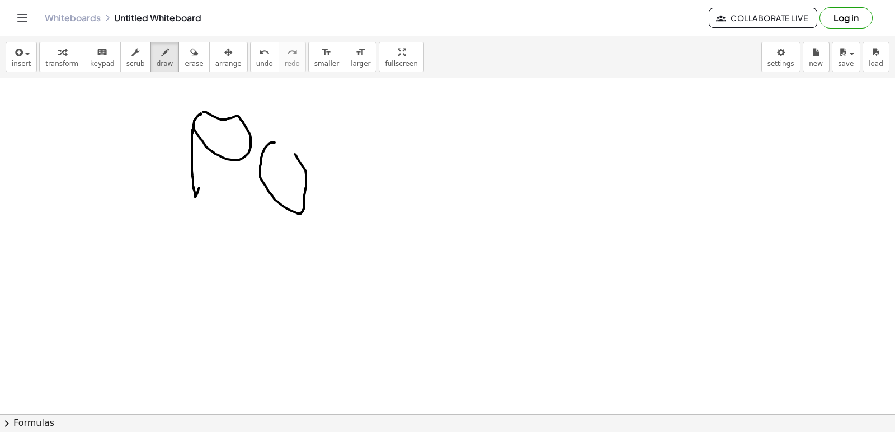
drag, startPoint x: 275, startPoint y: 143, endPoint x: 291, endPoint y: 161, distance: 24.9
drag, startPoint x: 347, startPoint y: 213, endPoint x: 375, endPoint y: 163, distance: 56.8
drag, startPoint x: 381, startPoint y: 201, endPoint x: 434, endPoint y: 203, distance: 52.6
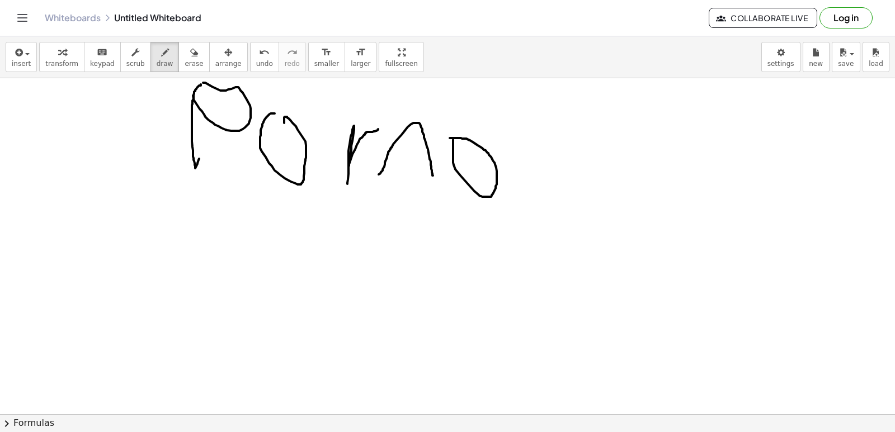
scroll to position [4145, 0]
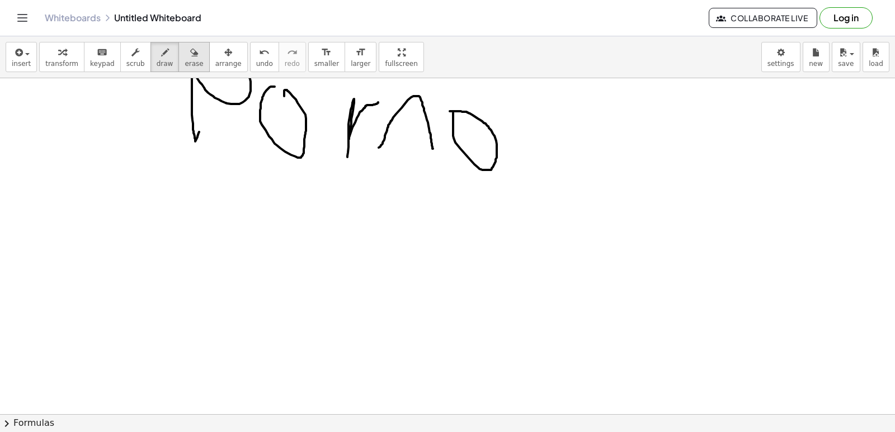
click at [185, 62] on span "erase" at bounding box center [194, 64] width 18 height 8
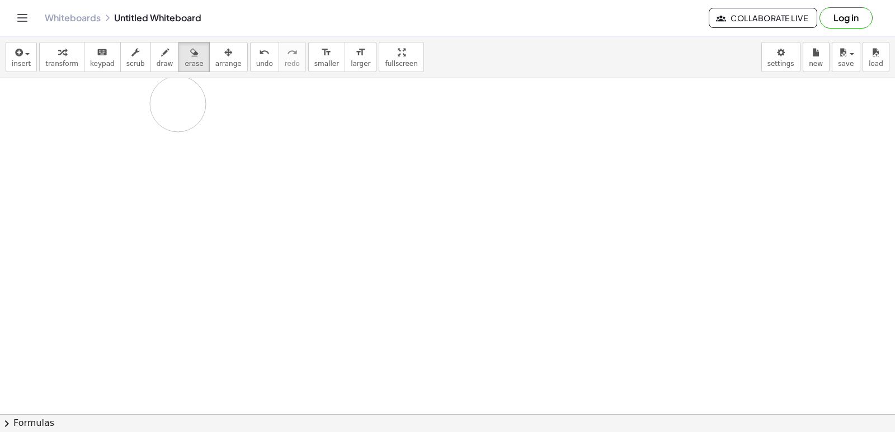
drag, startPoint x: 412, startPoint y: 219, endPoint x: 234, endPoint y: 115, distance: 206.5
drag, startPoint x: 144, startPoint y: 64, endPoint x: 154, endPoint y: 64, distance: 10.1
click at [157, 64] on span "draw" at bounding box center [165, 64] width 17 height 8
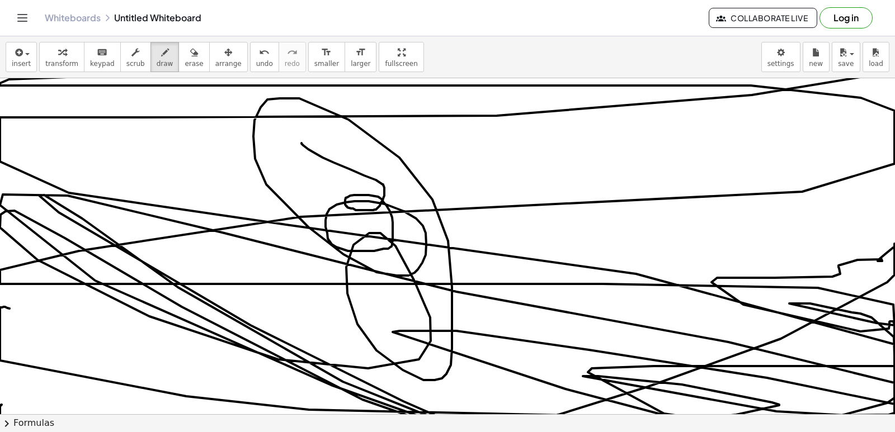
drag, startPoint x: 5, startPoint y: 307, endPoint x: 30, endPoint y: 291, distance: 29.6
drag, startPoint x: 30, startPoint y: 291, endPoint x: 492, endPoint y: 218, distance: 467.2
click at [185, 52] on div "button" at bounding box center [194, 51] width 18 height 13
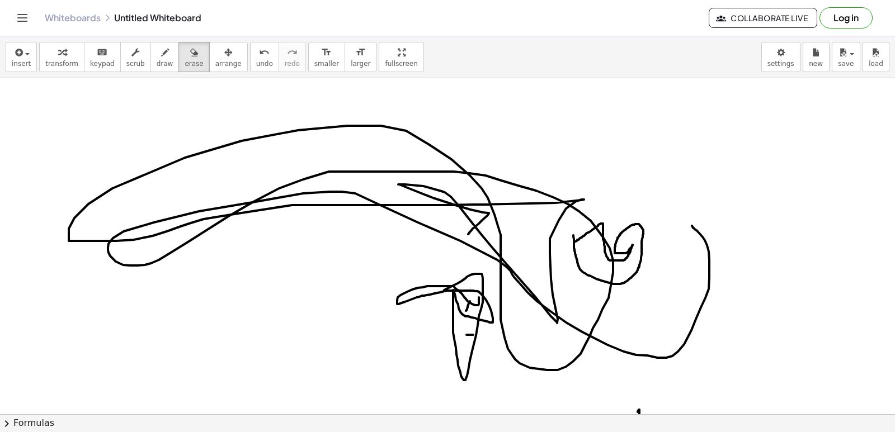
drag, startPoint x: 220, startPoint y: 95, endPoint x: 709, endPoint y: 177, distance: 495.7
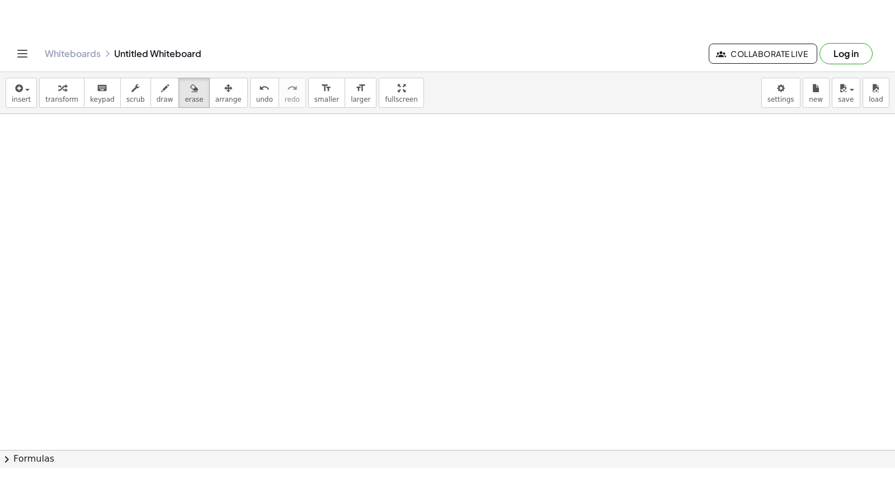
scroll to position [4994, 0]
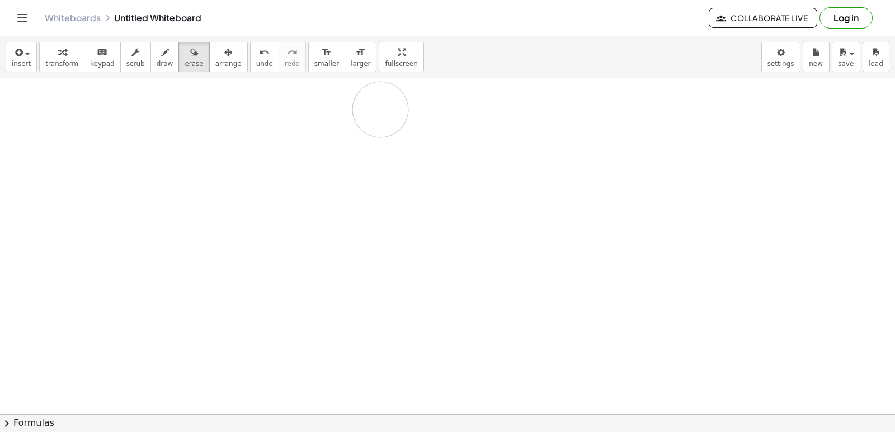
drag, startPoint x: 380, startPoint y: 110, endPoint x: 382, endPoint y: 120, distance: 10.8
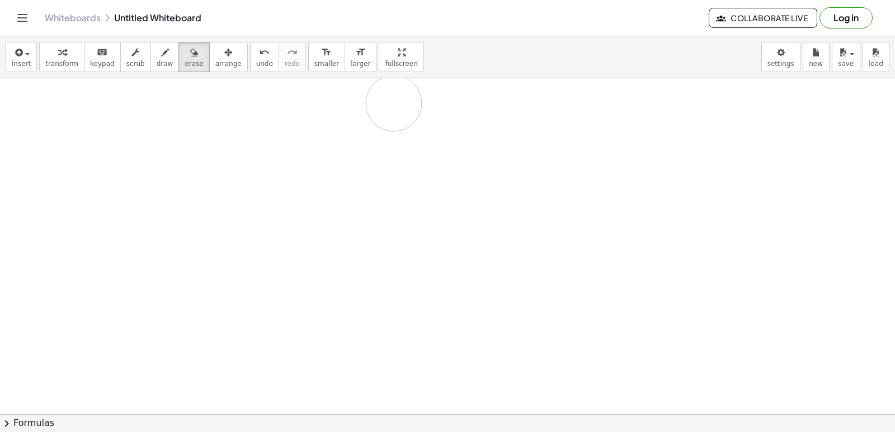
drag, startPoint x: 394, startPoint y: 103, endPoint x: 380, endPoint y: 249, distance: 146.1
drag, startPoint x: 378, startPoint y: 248, endPoint x: 383, endPoint y: 253, distance: 6.7
drag, startPoint x: 384, startPoint y: 254, endPoint x: 395, endPoint y: 262, distance: 13.3
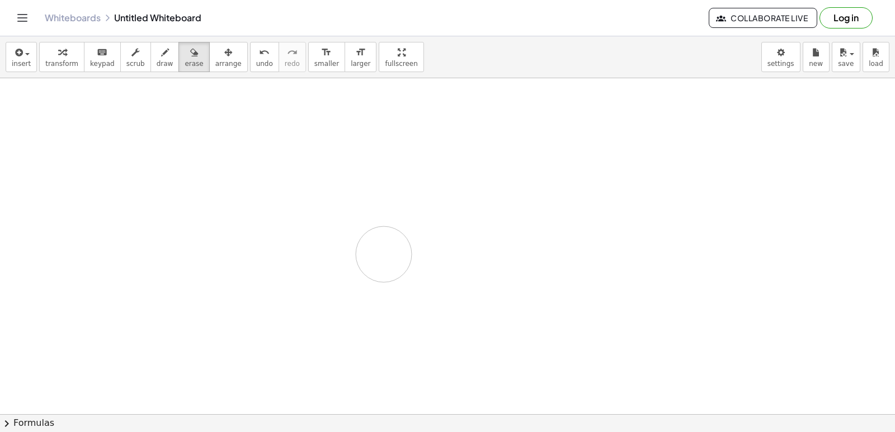
click at [185, 48] on div "button" at bounding box center [194, 51] width 18 height 13
drag, startPoint x: 379, startPoint y: 57, endPoint x: 379, endPoint y: 106, distance: 48.7
click at [379, 106] on div "insert select one: Math Expression Function Text Youtube Video Graphing Geometr…" at bounding box center [447, 234] width 895 height 396
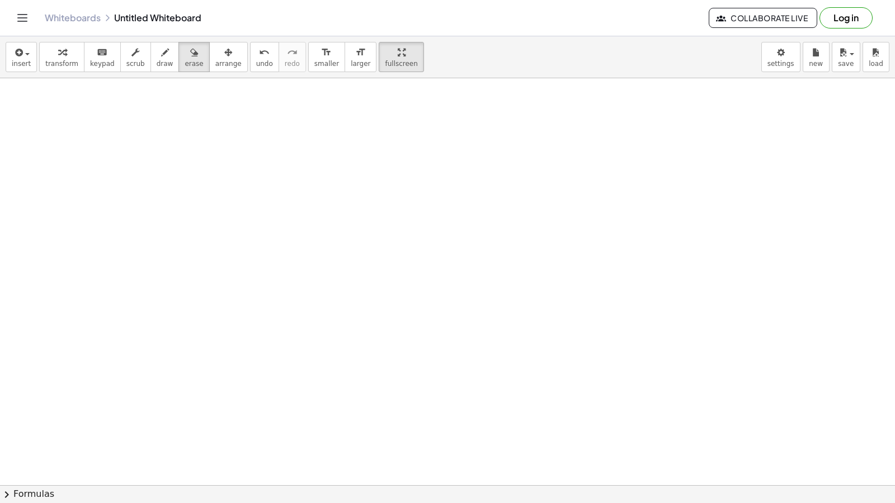
scroll to position [4943, 0]
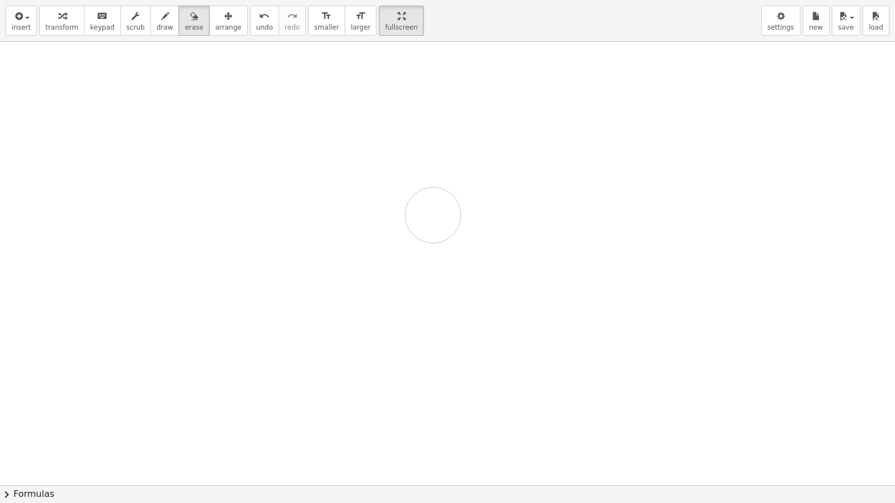
drag, startPoint x: 428, startPoint y: 312, endPoint x: 418, endPoint y: 320, distance: 13.1
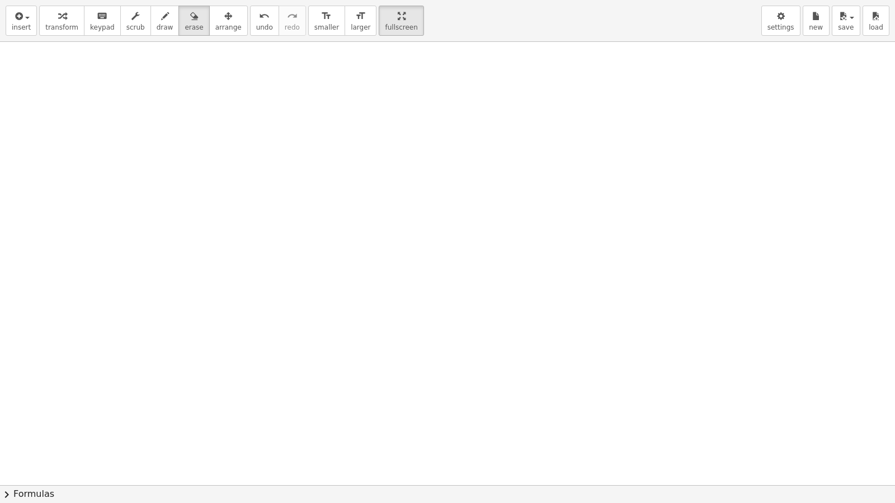
drag, startPoint x: 423, startPoint y: 307, endPoint x: 423, endPoint y: 299, distance: 7.9
drag, startPoint x: 423, startPoint y: 296, endPoint x: 423, endPoint y: 270, distance: 26.3
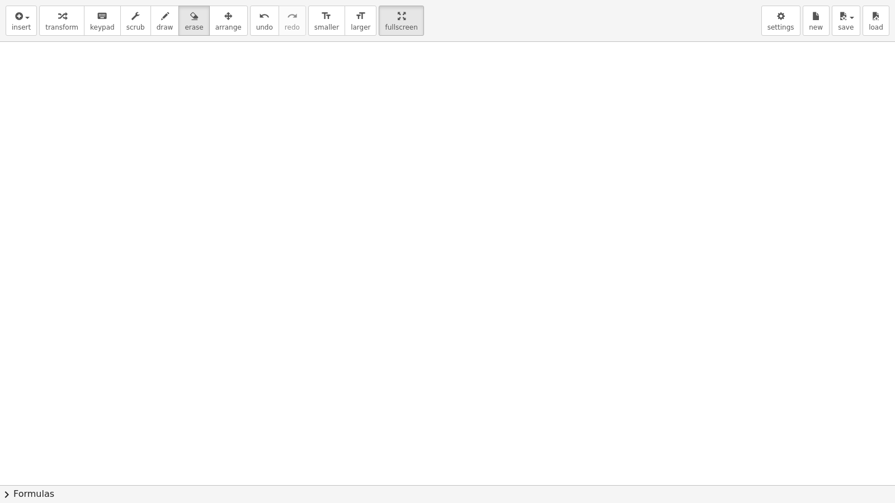
click at [157, 19] on div "button" at bounding box center [165, 15] width 17 height 13
drag, startPoint x: 263, startPoint y: 79, endPoint x: 259, endPoint y: 249, distance: 170.1
drag, startPoint x: 264, startPoint y: 78, endPoint x: 318, endPoint y: 141, distance: 83.3
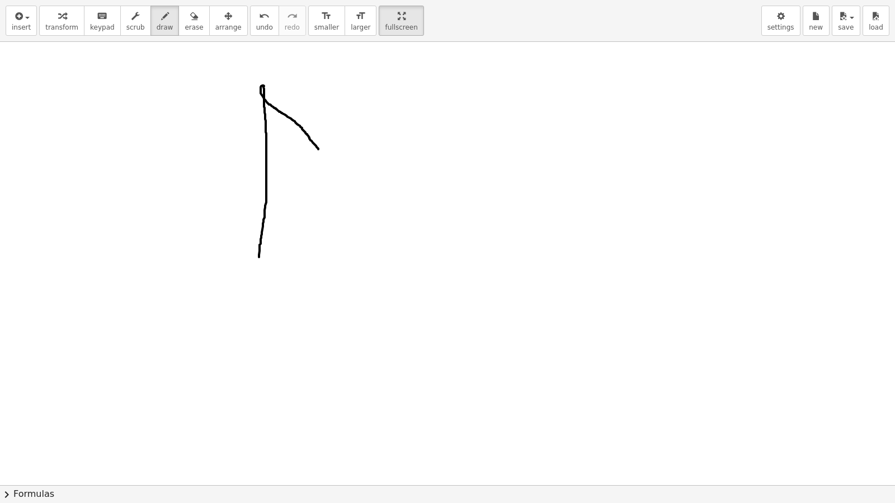
drag, startPoint x: 320, startPoint y: 141, endPoint x: 287, endPoint y: 169, distance: 42.8
drag, startPoint x: 287, startPoint y: 169, endPoint x: 263, endPoint y: 248, distance: 82.5
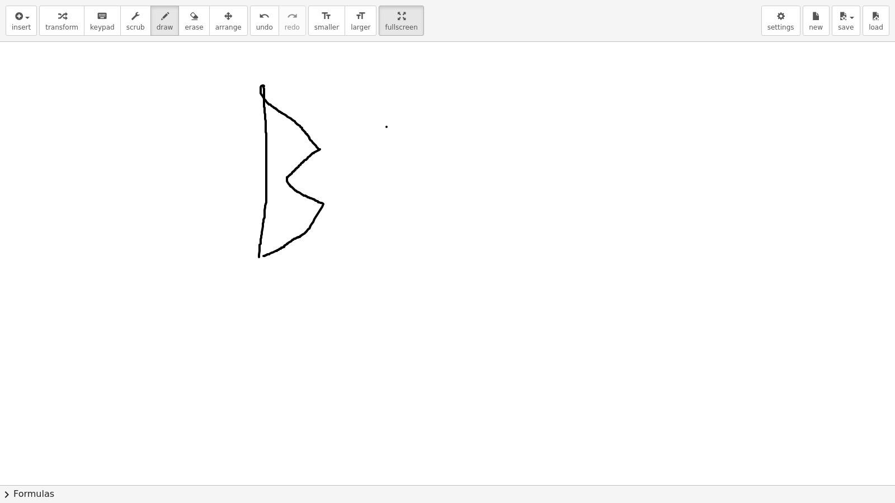
drag, startPoint x: 381, startPoint y: 119, endPoint x: 356, endPoint y: 218, distance: 101.6
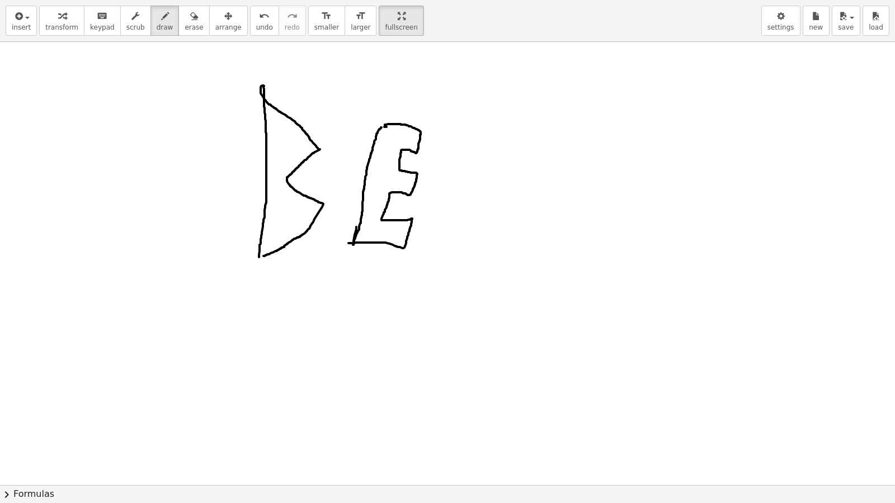
drag, startPoint x: 348, startPoint y: 235, endPoint x: 385, endPoint y: 117, distance: 123.5
drag, startPoint x: 280, startPoint y: 119, endPoint x: 268, endPoint y: 121, distance: 12.4
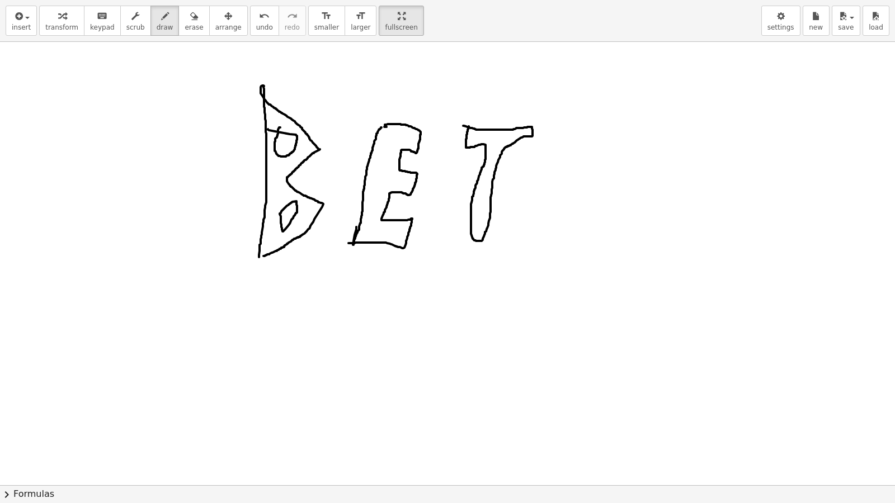
drag, startPoint x: 463, startPoint y: 117, endPoint x: 469, endPoint y: 118, distance: 5.6
drag, startPoint x: 555, startPoint y: 190, endPoint x: 549, endPoint y: 203, distance: 14.0
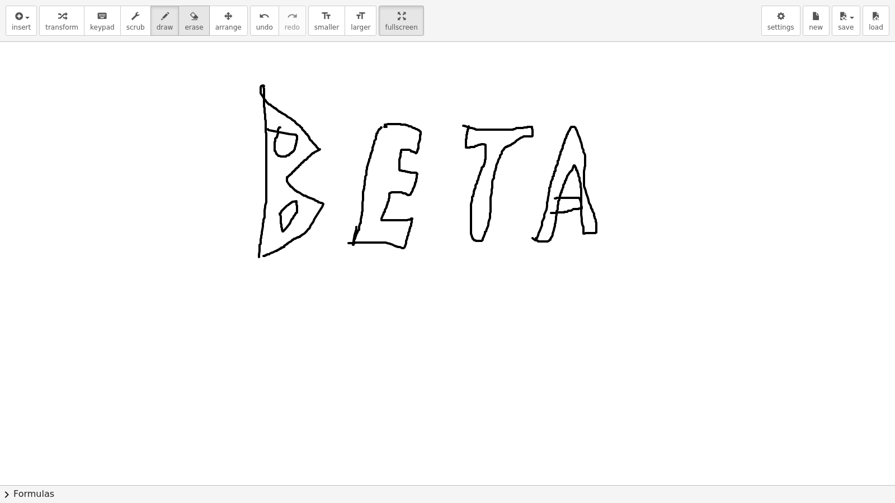
click at [185, 18] on div "button" at bounding box center [194, 15] width 18 height 13
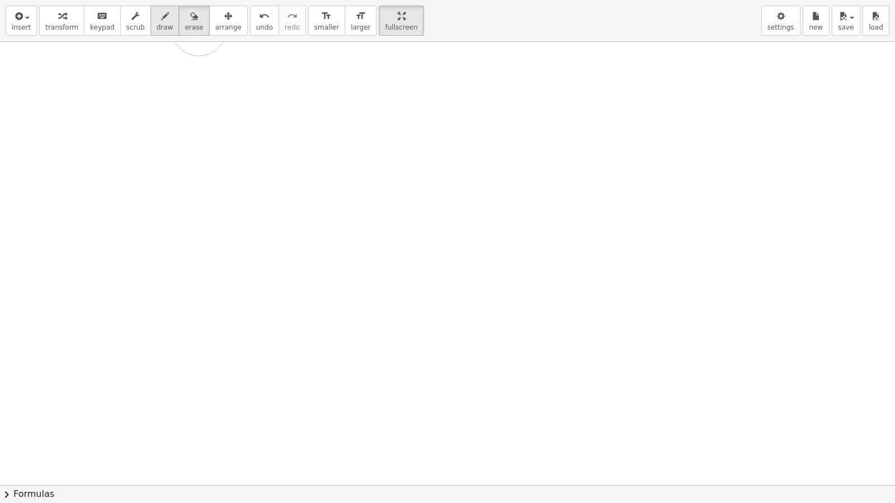
drag, startPoint x: 236, startPoint y: 76, endPoint x: 150, endPoint y: 15, distance: 105.1
click at [190, 19] on div "insert select one: Math Expression Function Text Youtube Video Graphing Geometr…" at bounding box center [447, 251] width 895 height 503
click at [161, 12] on icon "button" at bounding box center [165, 16] width 8 height 13
click at [161, 16] on icon "button" at bounding box center [165, 16] width 8 height 13
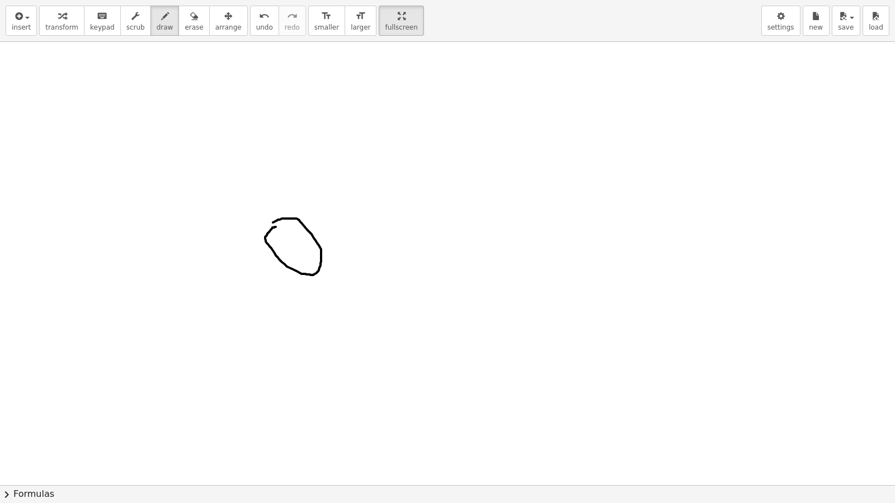
drag, startPoint x: 321, startPoint y: 238, endPoint x: 328, endPoint y: 244, distance: 9.1
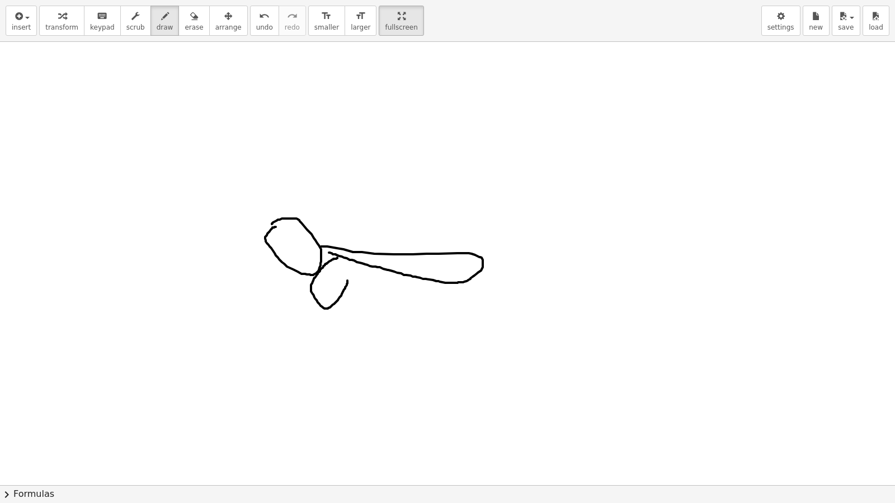
drag, startPoint x: 337, startPoint y: 249, endPoint x: 351, endPoint y: 257, distance: 16.0
drag, startPoint x: 447, startPoint y: 279, endPoint x: 471, endPoint y: 287, distance: 25.5
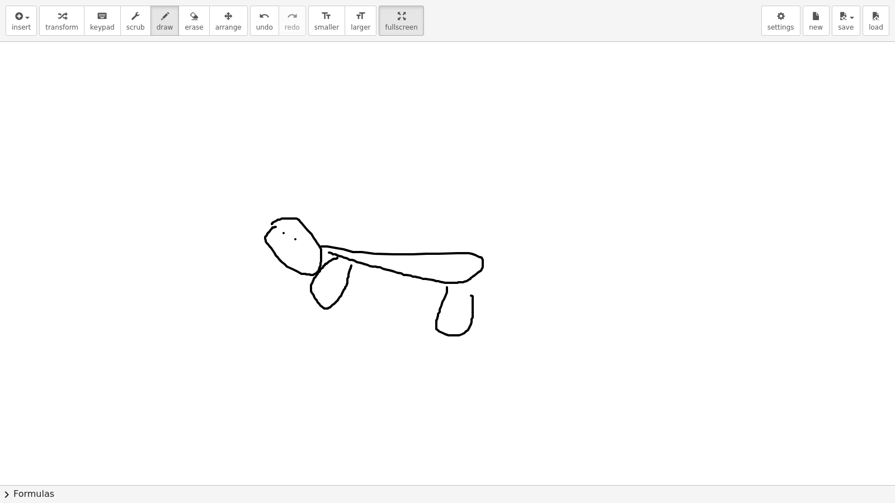
drag, startPoint x: 279, startPoint y: 236, endPoint x: 301, endPoint y: 257, distance: 30.5
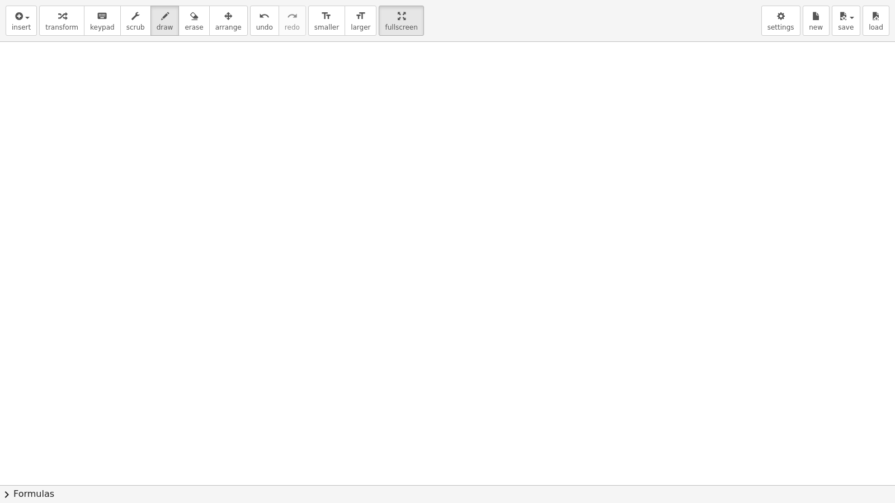
scroll to position [5555, 0]
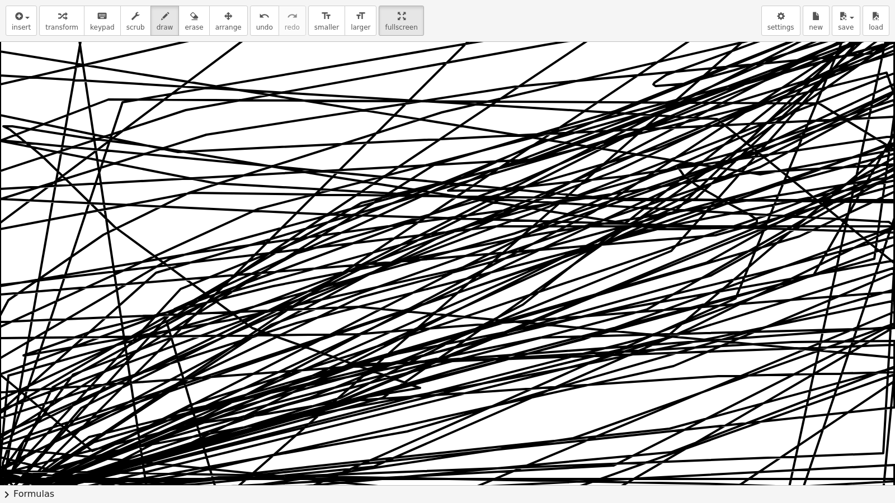
drag, startPoint x: 648, startPoint y: 0, endPoint x: 0, endPoint y: 455, distance: 792.2
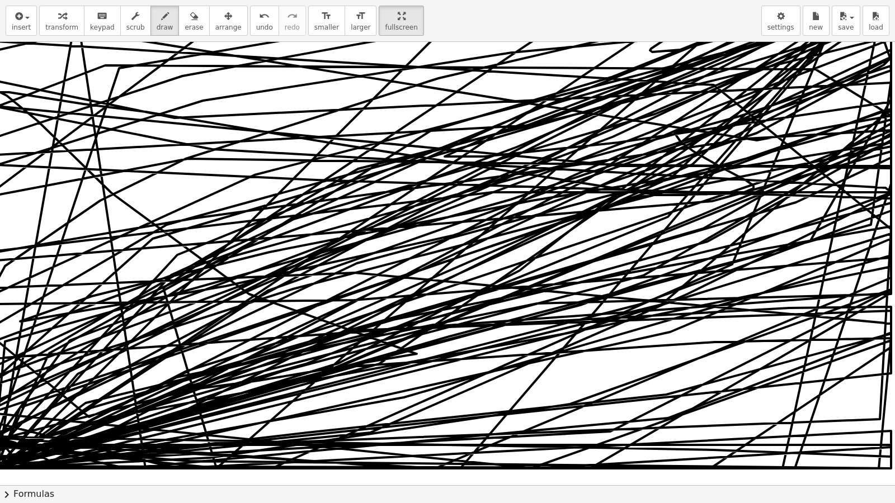
scroll to position [5361, 12]
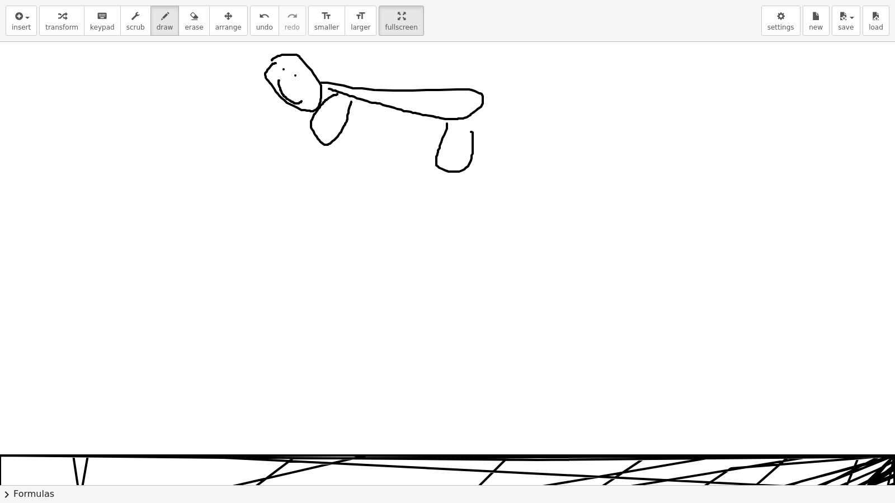
drag, startPoint x: 0, startPoint y: 455, endPoint x: 80, endPoint y: 5, distance: 457.3
click at [82, 15] on div "insert select one: Math Expression Function Text Youtube Video Graphing Geometr…" at bounding box center [447, 21] width 895 height 42
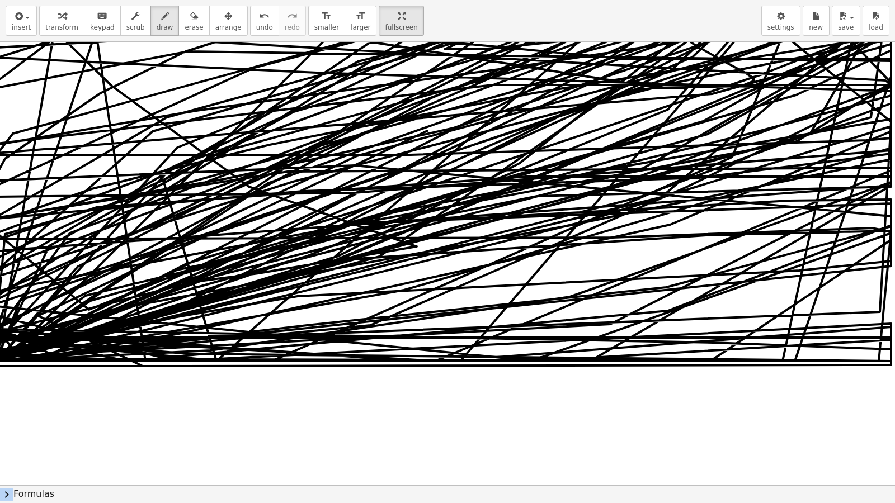
scroll to position [5824, 0]
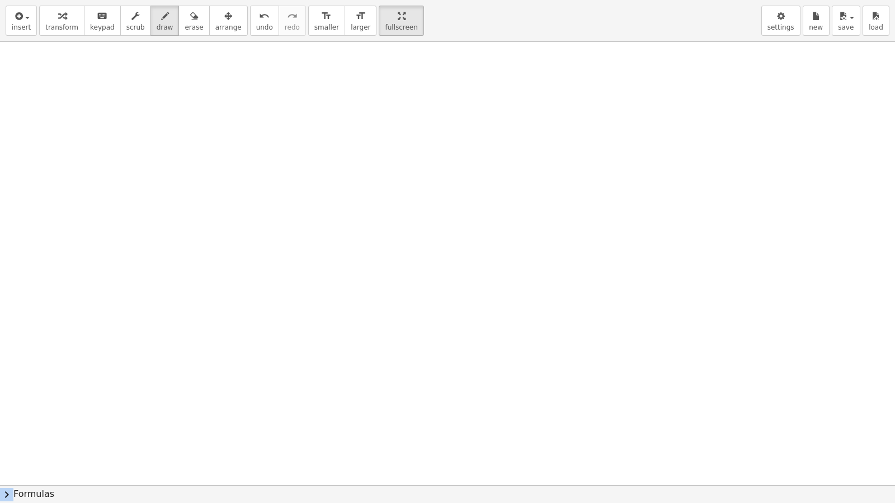
drag, startPoint x: 894, startPoint y: 50, endPoint x: 624, endPoint y: 502, distance: 527.0
click at [618, 432] on div "insert select one: Math Expression Function Text Youtube Video Graphing Geometr…" at bounding box center [447, 251] width 895 height 503
click at [190, 13] on icon "button" at bounding box center [194, 16] width 8 height 13
drag, startPoint x: 357, startPoint y: 237, endPoint x: 384, endPoint y: 209, distance: 38.8
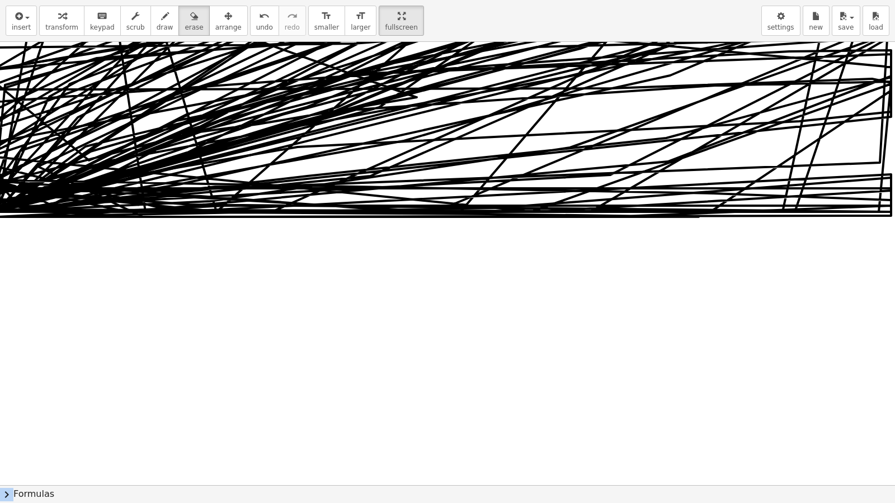
scroll to position [5655, 12]
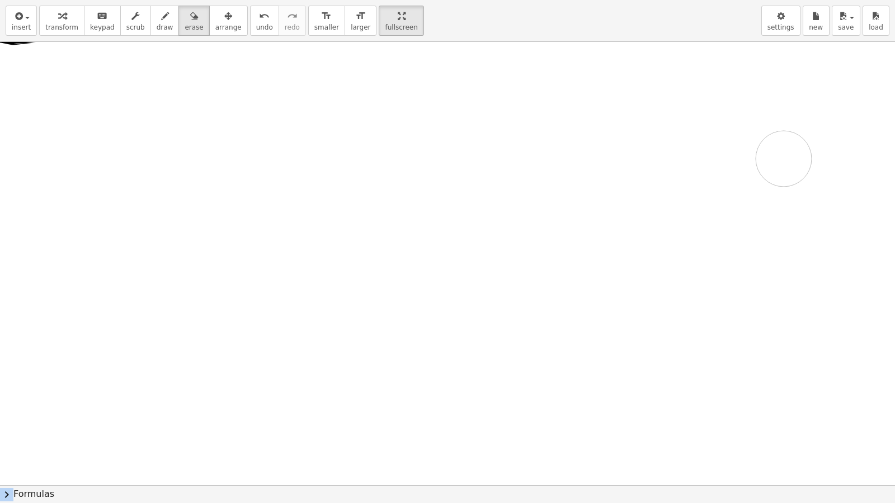
drag, startPoint x: 340, startPoint y: 207, endPoint x: 660, endPoint y: 213, distance: 320.6
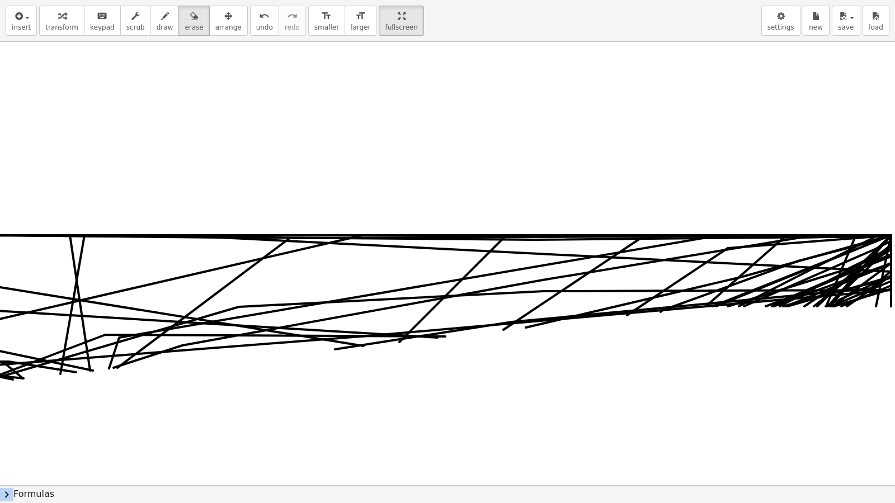
drag, startPoint x: 660, startPoint y: 213, endPoint x: 676, endPoint y: 264, distance: 53.3
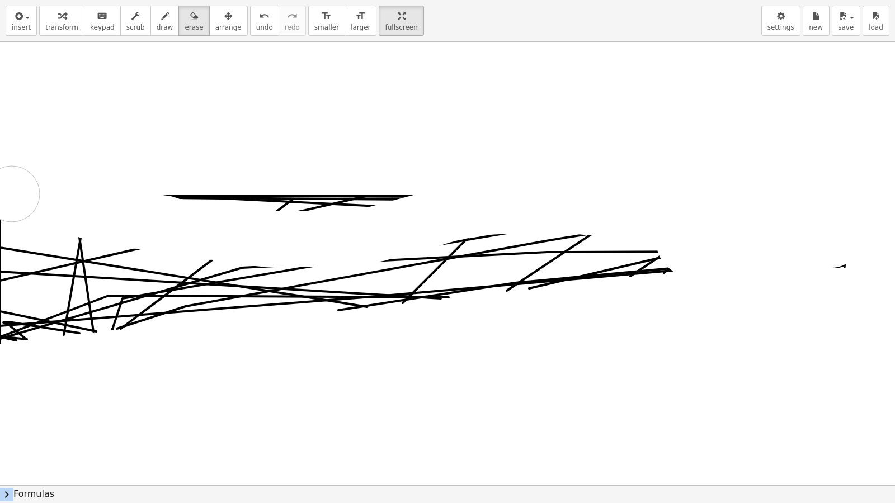
scroll to position [5373, 0]
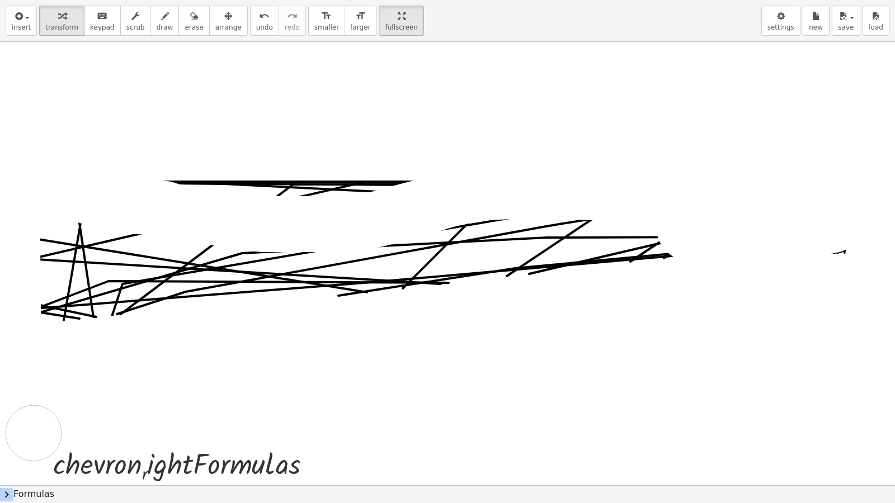
drag, startPoint x: 22, startPoint y: 487, endPoint x: 37, endPoint y: 426, distance: 63.5
drag, startPoint x: 33, startPoint y: 429, endPoint x: 45, endPoint y: 415, distance: 18.6
click at [37, 432] on div at bounding box center [44, 464] width 17 height 46
click at [37, 432] on div at bounding box center [44, 465] width 17 height 46
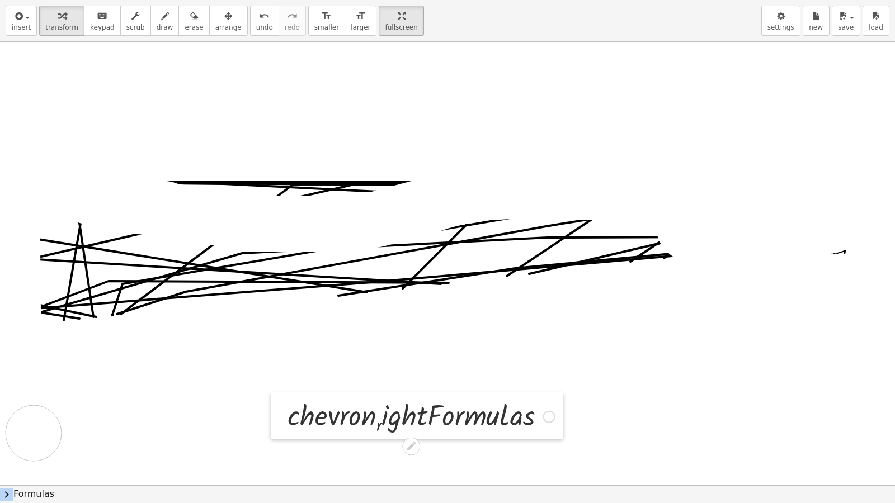
drag, startPoint x: 37, startPoint y: 448, endPoint x: 271, endPoint y: 399, distance: 239.5
click at [271, 399] on div at bounding box center [279, 416] width 17 height 46
drag, startPoint x: 139, startPoint y: 323, endPoint x: 36, endPoint y: 402, distance: 129.8
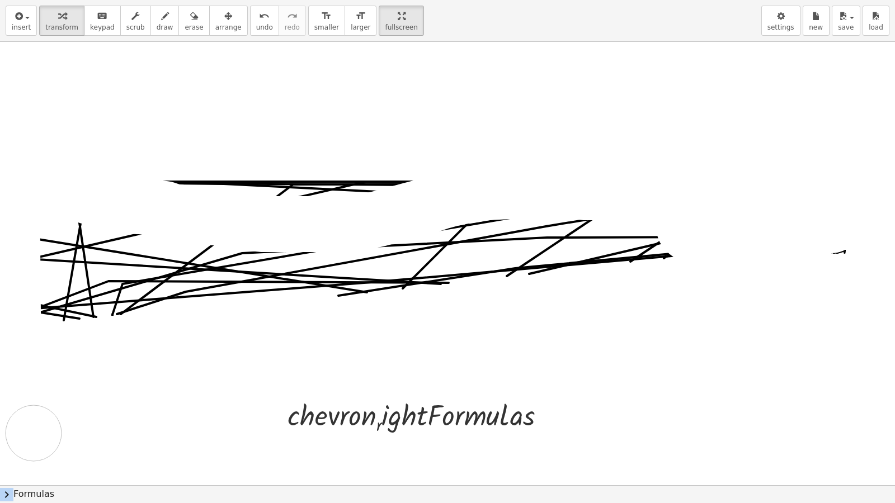
click at [190, 21] on icon "button" at bounding box center [194, 16] width 8 height 13
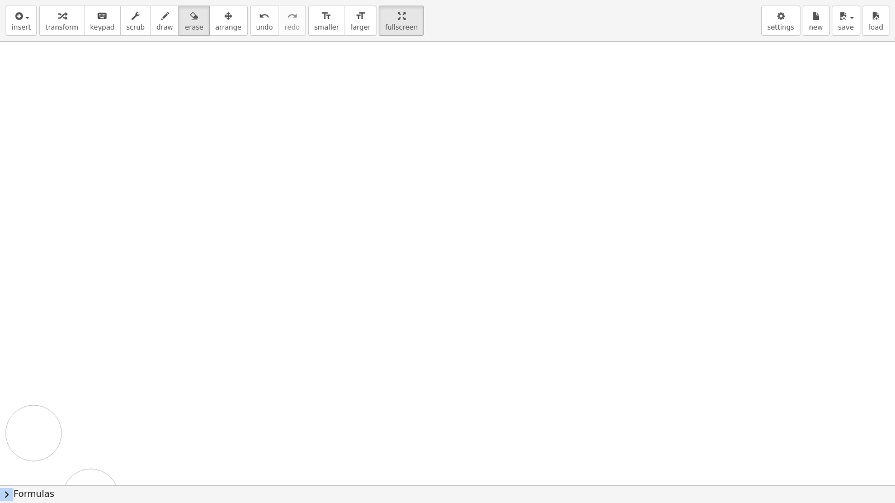
drag, startPoint x: 85, startPoint y: 277, endPoint x: 81, endPoint y: 499, distance: 221.5
click at [56, 432] on div "+ · 3 · y + · 12 · y = 10 · 15 · y = 10 y = · 10 · 15 y = · 2 · 5 · 3 · 5 y = ·…" at bounding box center [447, 264] width 895 height 444
click at [40, 432] on button "chevron_right Formulas" at bounding box center [447, 495] width 895 height 18
click at [0, 0] on div "Quadratic Binomial + a 2 + · 2 · a · b + b 2 ⇔ ( + a + b ) 2" at bounding box center [0, 0] width 0 height 0
click at [0, 0] on div "⇔" at bounding box center [0, 0] width 0 height 0
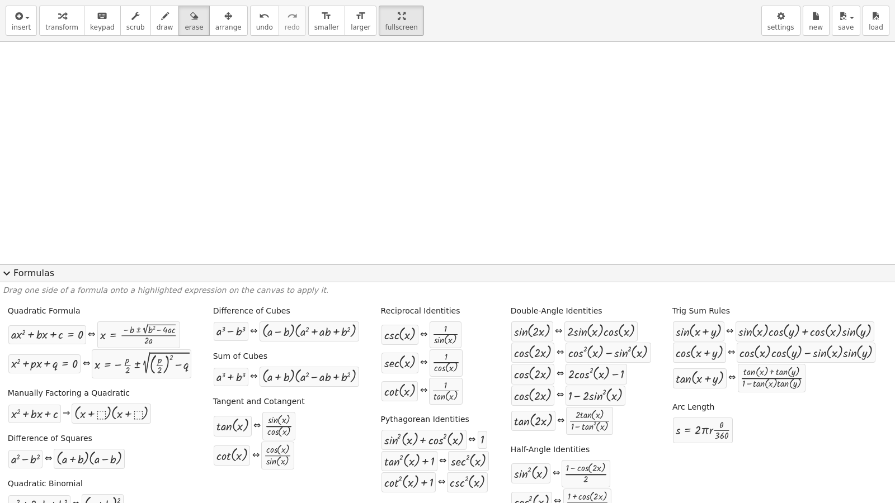
scroll to position [5373, 12]
drag, startPoint x: 772, startPoint y: 206, endPoint x: 776, endPoint y: 224, distance: 18.8
click at [10, 276] on span "expand_more" at bounding box center [6, 273] width 13 height 13
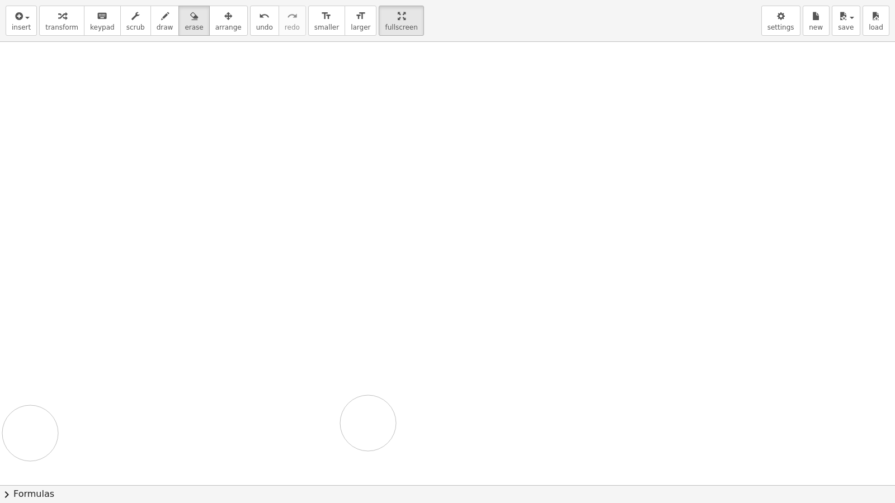
drag, startPoint x: 284, startPoint y: 381, endPoint x: 555, endPoint y: 333, distance: 275.5
drag, startPoint x: 169, startPoint y: 139, endPoint x: 153, endPoint y: 208, distance: 71.2
click at [158, 26] on span "draw" at bounding box center [165, 27] width 17 height 8
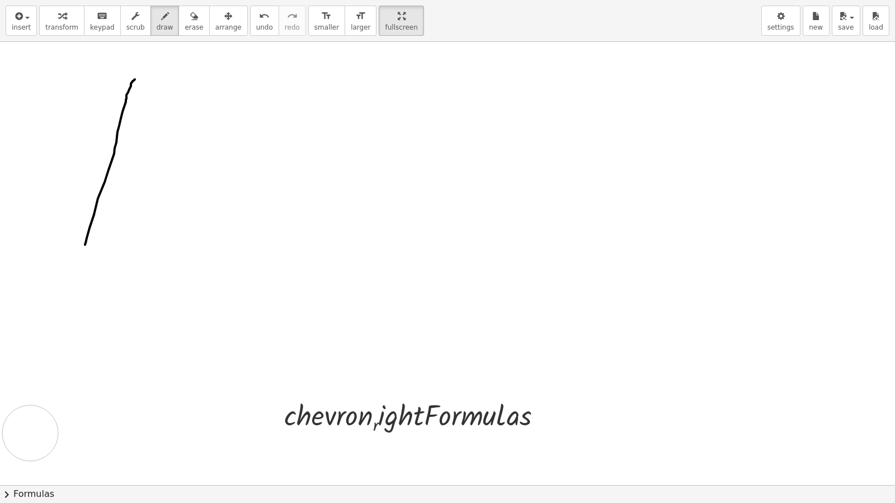
drag, startPoint x: 126, startPoint y: 79, endPoint x: 87, endPoint y: 223, distance: 149.0
drag, startPoint x: 129, startPoint y: 82, endPoint x: 115, endPoint y: 127, distance: 47.4
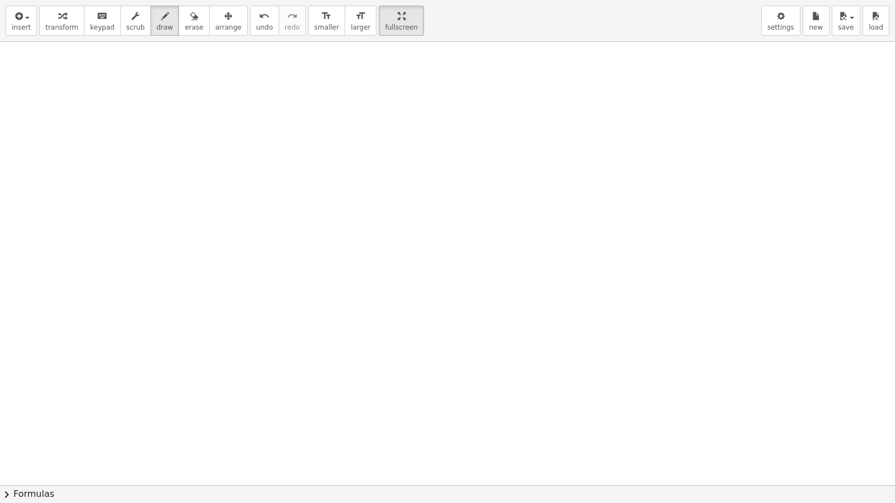
scroll to position [6100, 12]
drag, startPoint x: 312, startPoint y: 230, endPoint x: 337, endPoint y: 252, distance: 33.3
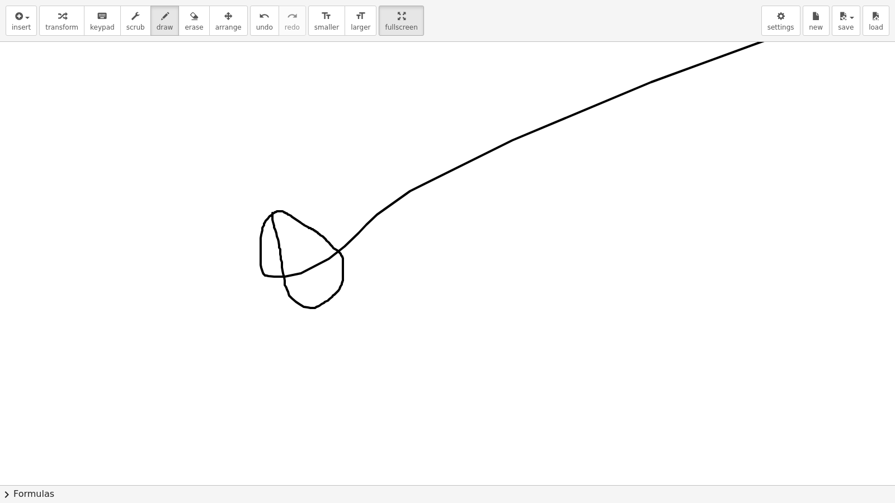
drag, startPoint x: 264, startPoint y: 213, endPoint x: 846, endPoint y: 70, distance: 599.1
click at [888, 23] on div "insert select one: Math Expression Function Text Youtube Video Graphing Geometr…" at bounding box center [447, 251] width 895 height 503
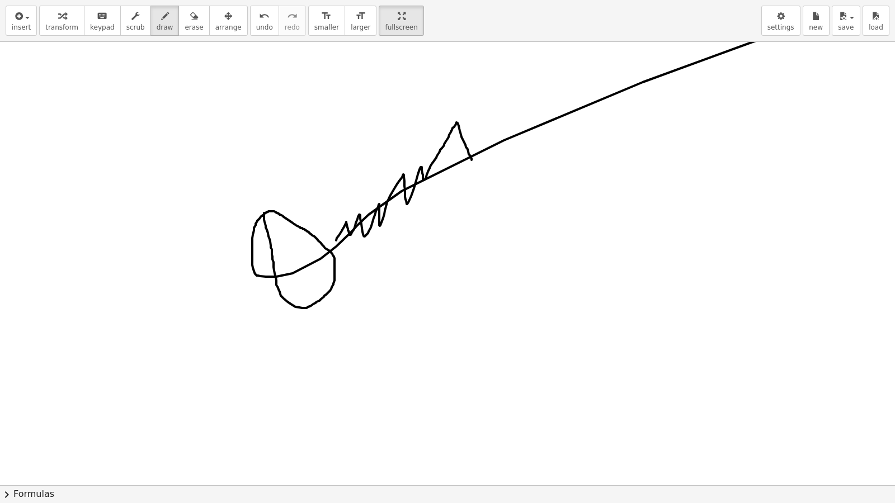
drag, startPoint x: 336, startPoint y: 241, endPoint x: 473, endPoint y: 162, distance: 157.8
drag, startPoint x: 435, startPoint y: 148, endPoint x: 460, endPoint y: 152, distance: 24.8
drag, startPoint x: 475, startPoint y: 154, endPoint x: 530, endPoint y: 132, distance: 59.0
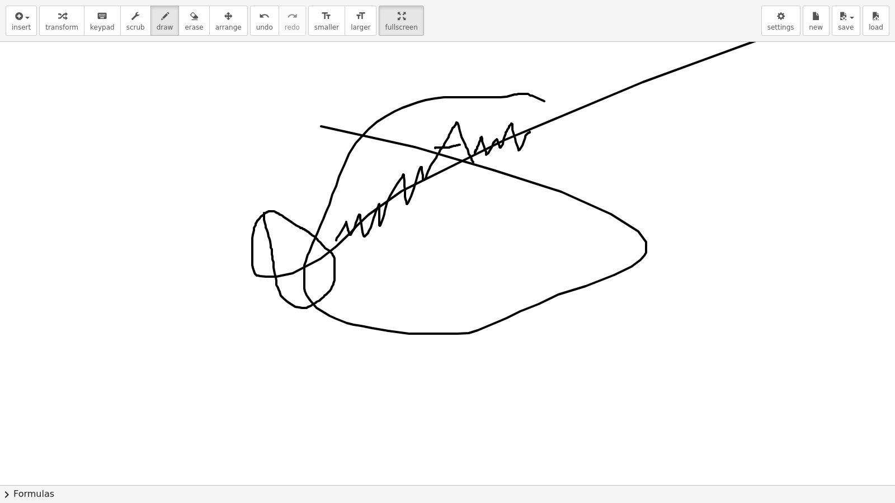
drag, startPoint x: 530, startPoint y: 132, endPoint x: 72, endPoint y: 120, distance: 458.3
drag, startPoint x: 461, startPoint y: 198, endPoint x: 468, endPoint y: 201, distance: 8.0
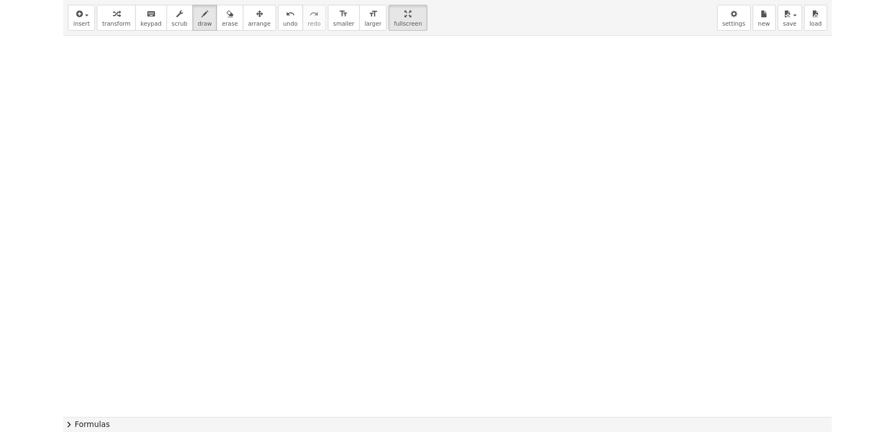
scroll to position [7105, 12]
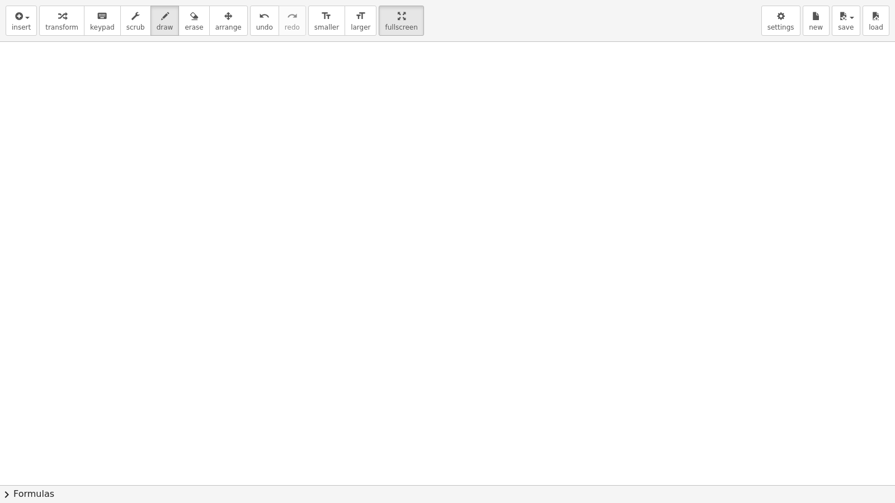
drag, startPoint x: 491, startPoint y: 41, endPoint x: 466, endPoint y: 41, distance: 24.6
click at [480, 41] on div "insert select one: Math Expression Function Text Youtube Video Graphing Geometr…" at bounding box center [447, 21] width 895 height 42
drag, startPoint x: 381, startPoint y: 29, endPoint x: 381, endPoint y: -20, distance: 48.7
click at [381, 0] on html "Graspable Math Activities Get Started Activity Bank Assigned Work Classes White…" at bounding box center [447, 251] width 895 height 503
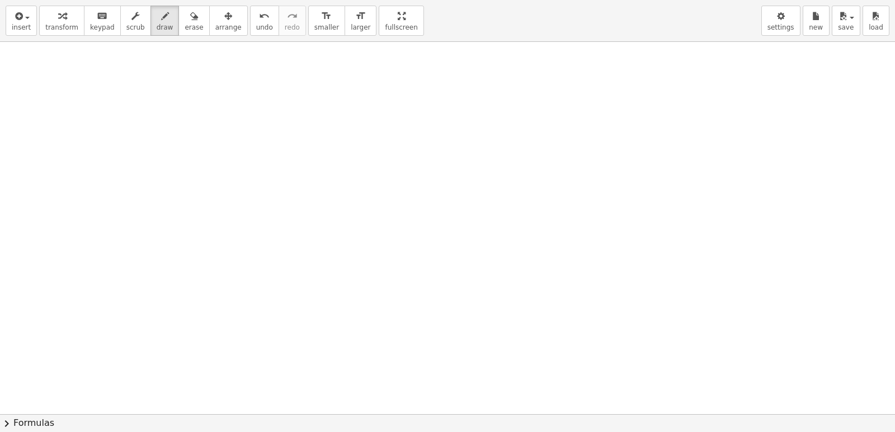
scroll to position [7068, 12]
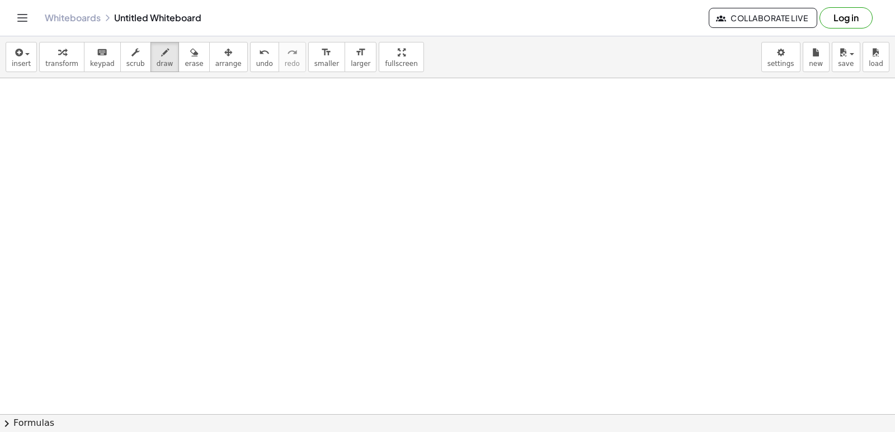
drag, startPoint x: 241, startPoint y: 283, endPoint x: 634, endPoint y: 405, distance: 412.2
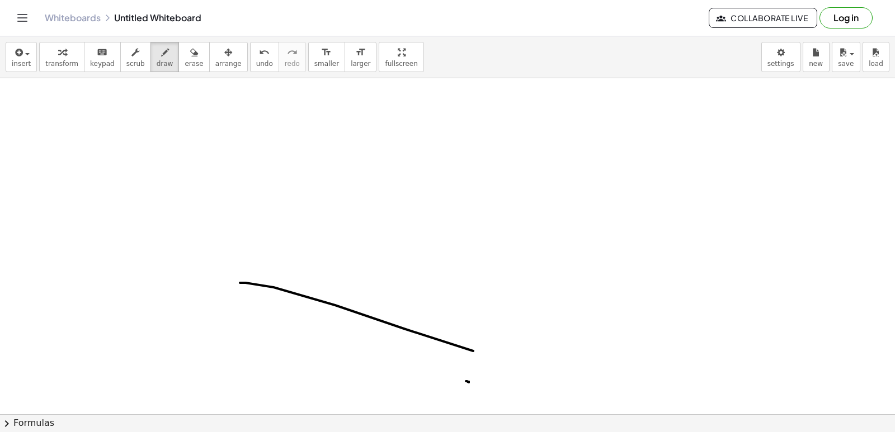
drag, startPoint x: 462, startPoint y: 381, endPoint x: 451, endPoint y: 381, distance: 10.6
drag, startPoint x: 451, startPoint y: 381, endPoint x: 444, endPoint y: 383, distance: 7.5
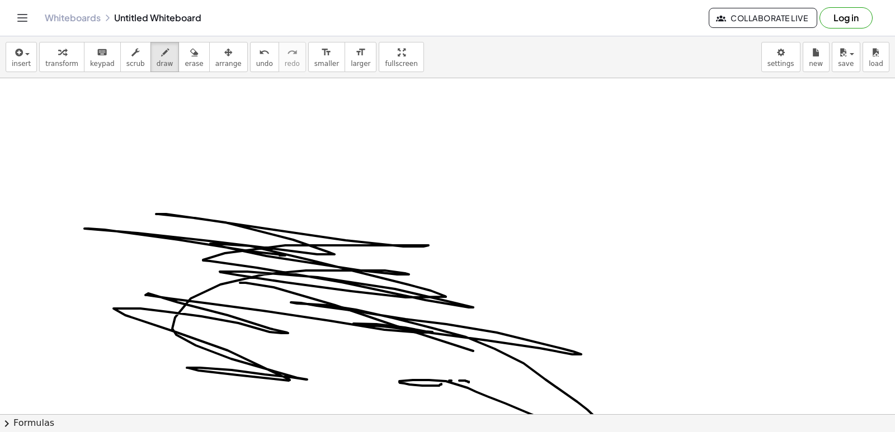
drag, startPoint x: 441, startPoint y: 385, endPoint x: 205, endPoint y: 230, distance: 282.8
click at [190, 48] on icon "button" at bounding box center [194, 52] width 8 height 13
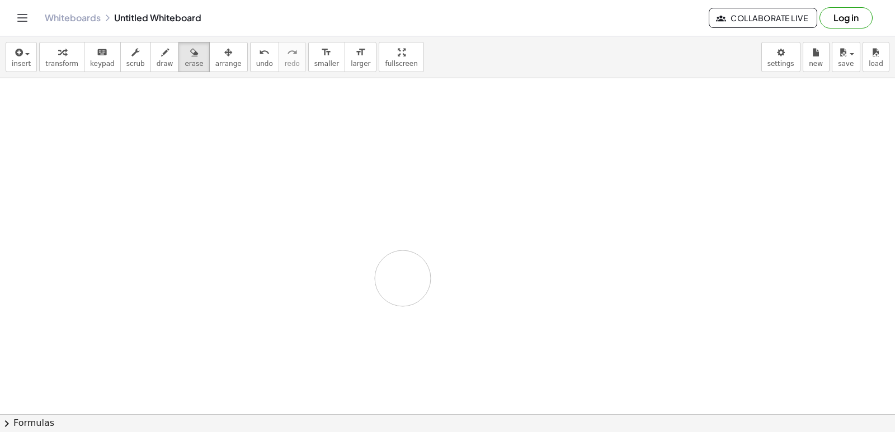
drag, startPoint x: 198, startPoint y: 143, endPoint x: 175, endPoint y: 126, distance: 28.9
drag, startPoint x: 175, startPoint y: 126, endPoint x: 329, endPoint y: 229, distance: 185.5
click at [157, 49] on div "button" at bounding box center [165, 51] width 17 height 13
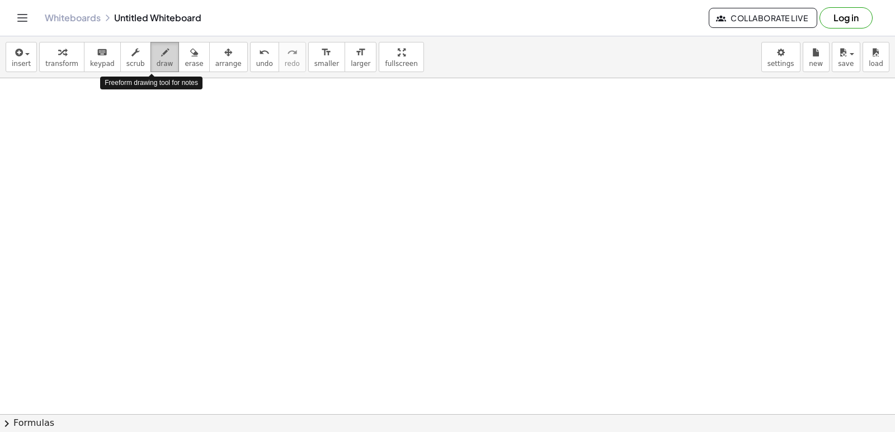
click at [157, 51] on div "button" at bounding box center [165, 51] width 17 height 13
click at [157, 60] on span "draw" at bounding box center [165, 64] width 17 height 8
drag, startPoint x: 59, startPoint y: 48, endPoint x: 57, endPoint y: 55, distance: 7.6
click at [59, 51] on icon "button" at bounding box center [62, 52] width 8 height 13
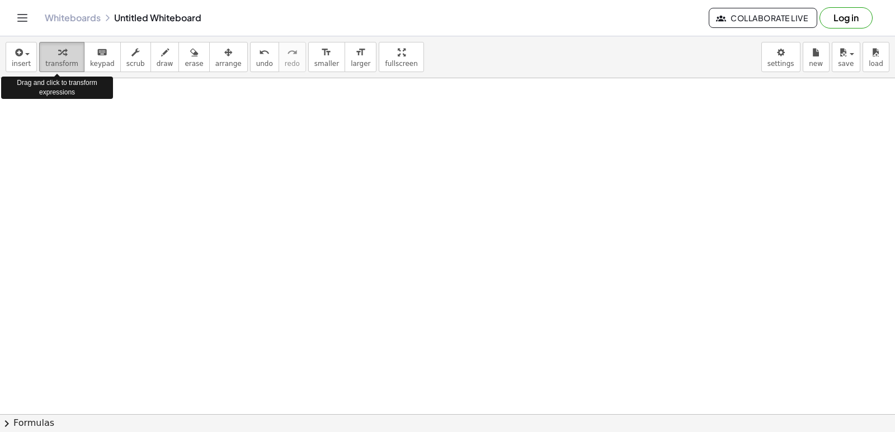
click at [55, 60] on span "transform" at bounding box center [61, 64] width 33 height 8
drag, startPoint x: 101, startPoint y: 68, endPoint x: 99, endPoint y: 77, distance: 9.2
click at [101, 67] on span "keypad" at bounding box center [102, 64] width 25 height 8
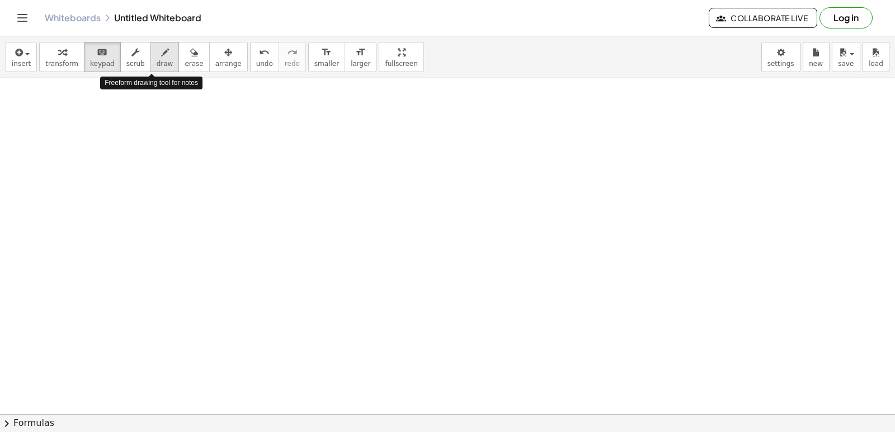
click at [161, 51] on icon "button" at bounding box center [165, 52] width 8 height 13
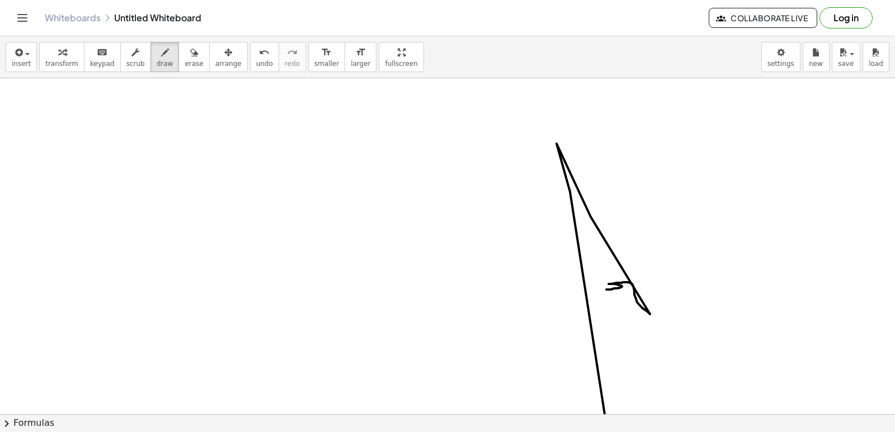
drag, startPoint x: 606, startPoint y: 290, endPoint x: 631, endPoint y: 447, distance: 159.2
click at [631, 432] on html "Graspable Math Activities Get Started Activity Bank Assigned Work Classes White…" at bounding box center [447, 216] width 895 height 432
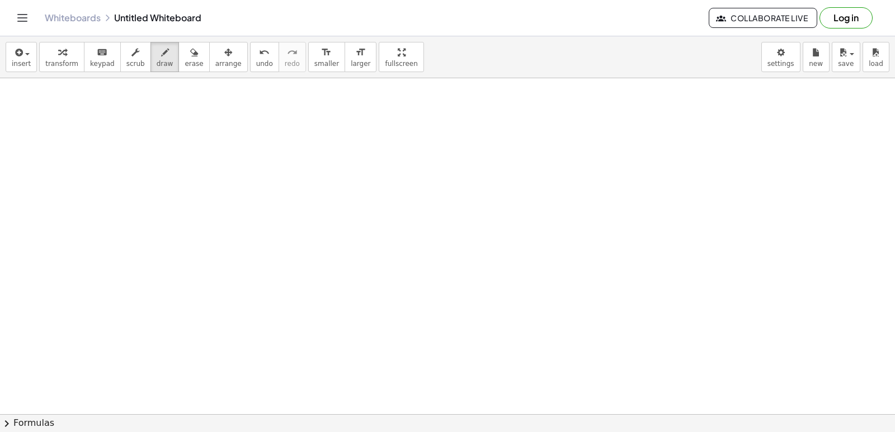
scroll to position [7740, 0]
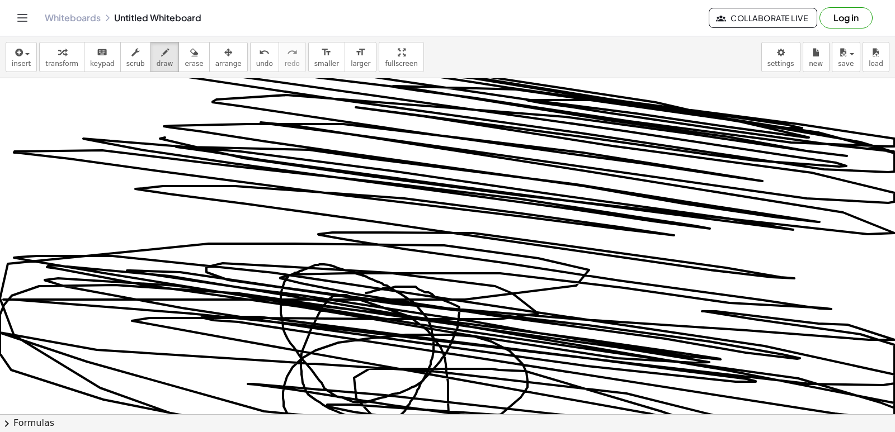
drag, startPoint x: 356, startPoint y: 399, endPoint x: 149, endPoint y: 114, distance: 352.8
drag, startPoint x: 149, startPoint y: 114, endPoint x: 175, endPoint y: 64, distance: 55.8
click at [185, 66] on span "erase" at bounding box center [194, 64] width 18 height 8
drag, startPoint x: 211, startPoint y: 85, endPoint x: 190, endPoint y: 67, distance: 28.2
click at [190, 68] on div "transform keyboard keypad scrub draw erase arrange" at bounding box center [143, 57] width 208 height 30
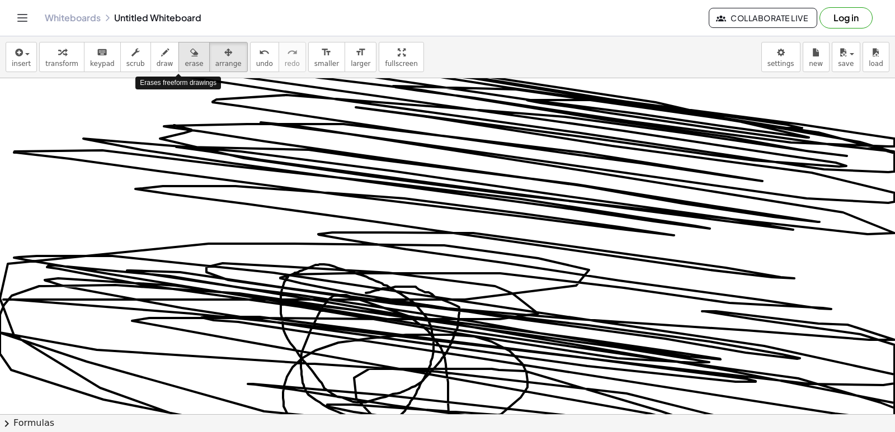
click at [186, 63] on span "erase" at bounding box center [194, 64] width 18 height 8
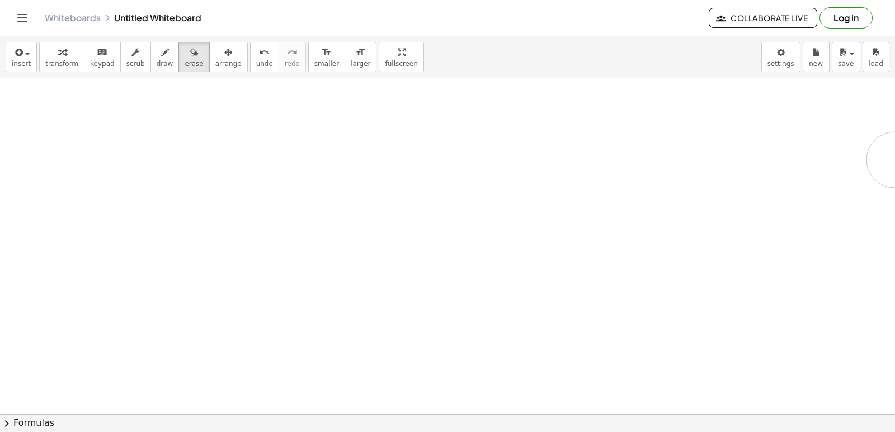
drag, startPoint x: 193, startPoint y: 104, endPoint x: 766, endPoint y: 209, distance: 582.2
click at [894, 162] on div "+ · 3 · y + · 12 · y = 10 · 15 · y = 10 y = · 10 · 15 y = · 2 · 5 · 3 · 5 y = ·…" at bounding box center [447, 246] width 895 height 336
click at [157, 65] on span "draw" at bounding box center [165, 64] width 17 height 8
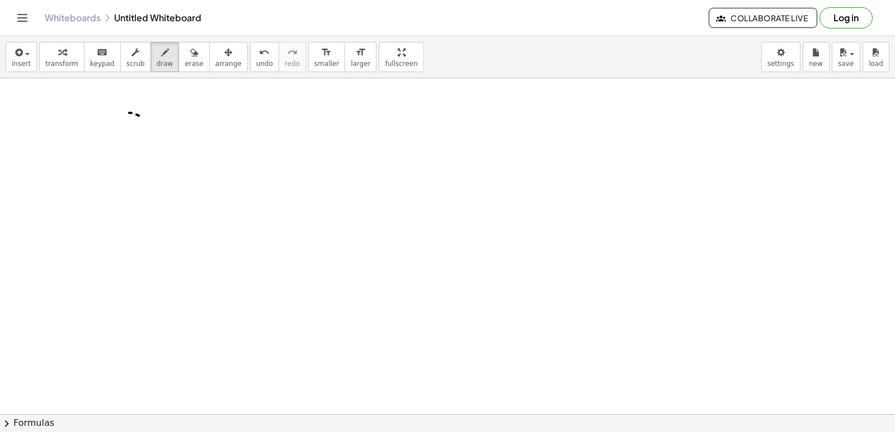
drag, startPoint x: 159, startPoint y: 118, endPoint x: 165, endPoint y: 116, distance: 5.8
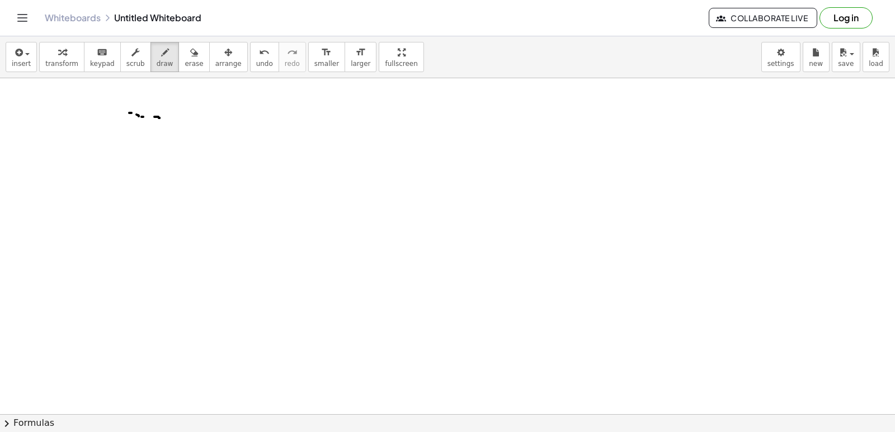
drag, startPoint x: 171, startPoint y: 117, endPoint x: 185, endPoint y: 126, distance: 16.9
drag, startPoint x: 226, startPoint y: 148, endPoint x: 233, endPoint y: 148, distance: 6.7
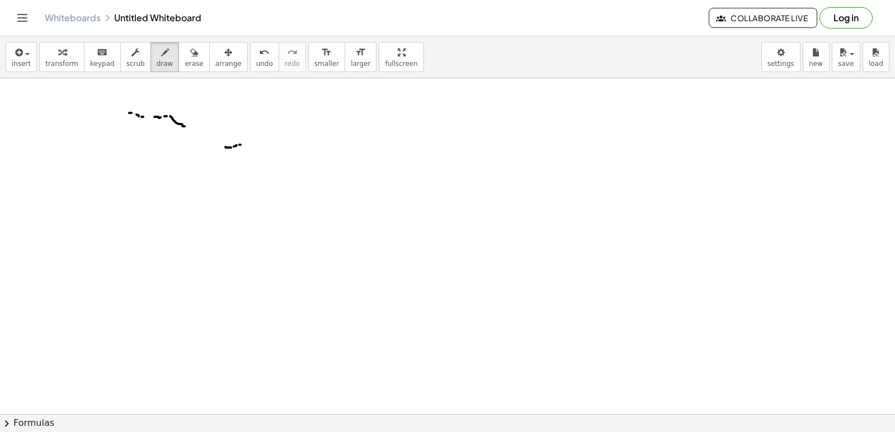
drag, startPoint x: 295, startPoint y: 162, endPoint x: 299, endPoint y: 176, distance: 14.5
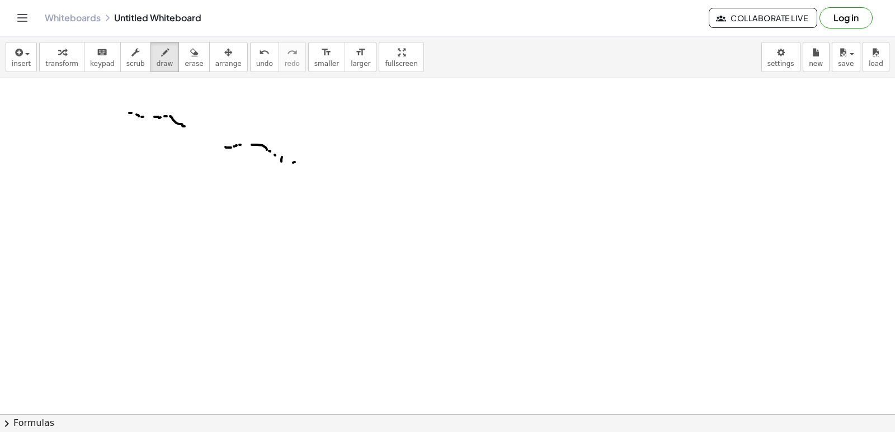
drag, startPoint x: 345, startPoint y: 181, endPoint x: 366, endPoint y: 195, distance: 25.8
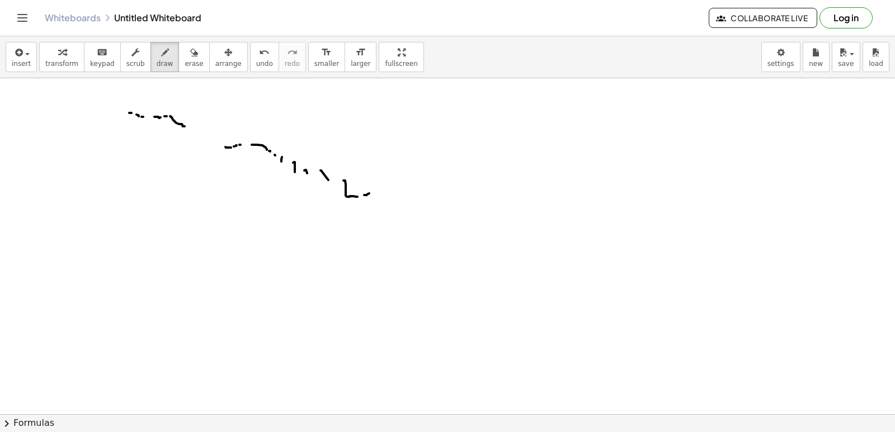
drag, startPoint x: 375, startPoint y: 193, endPoint x: 375, endPoint y: 201, distance: 7.8
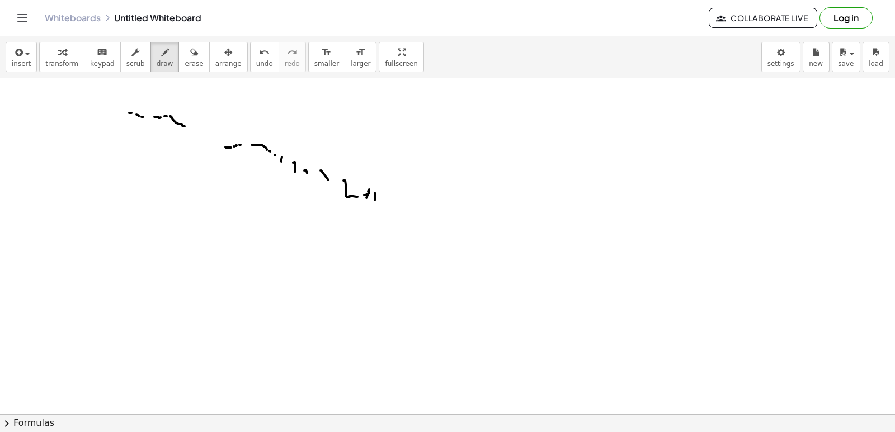
drag, startPoint x: 393, startPoint y: 201, endPoint x: 412, endPoint y: 258, distance: 60.3
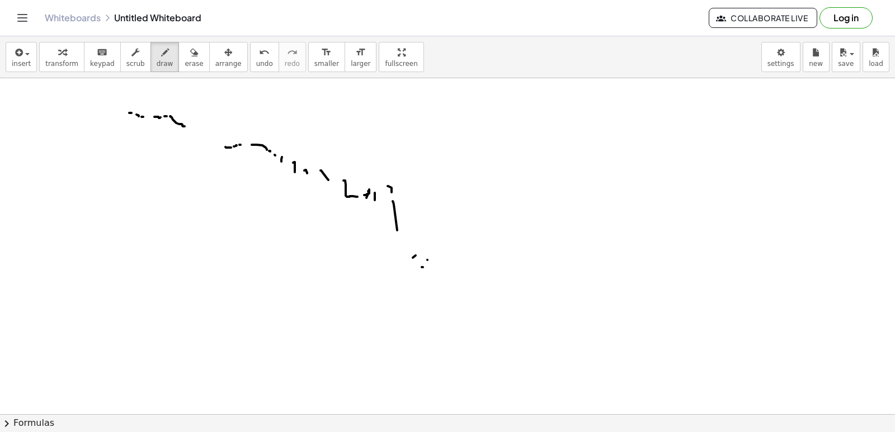
drag, startPoint x: 493, startPoint y: 285, endPoint x: 496, endPoint y: 279, distance: 6.5
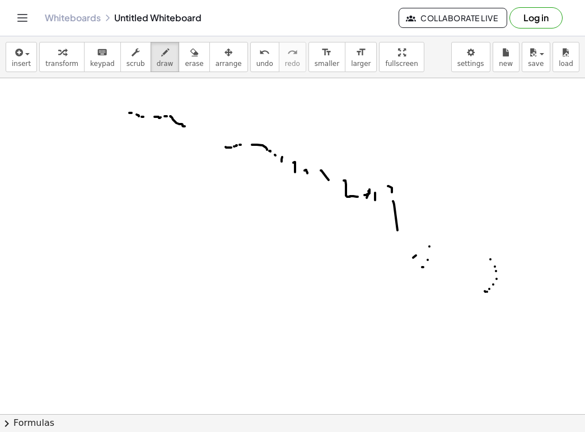
drag, startPoint x: 490, startPoint y: 260, endPoint x: 458, endPoint y: 266, distance: 32.6
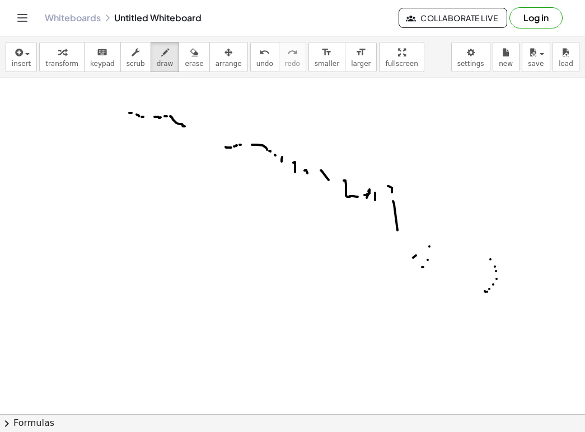
drag, startPoint x: 458, startPoint y: 266, endPoint x: 476, endPoint y: 281, distance: 23.1
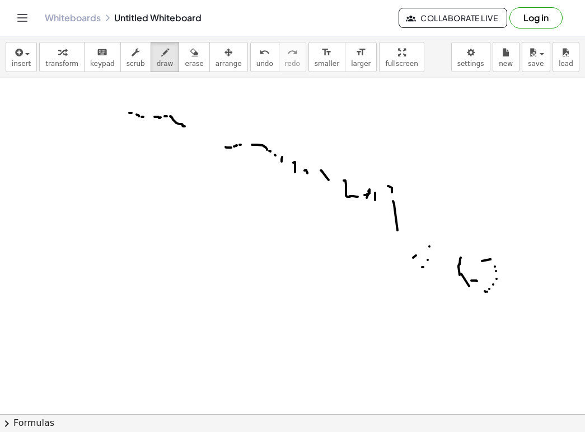
drag, startPoint x: 476, startPoint y: 281, endPoint x: 498, endPoint y: 284, distance: 22.1
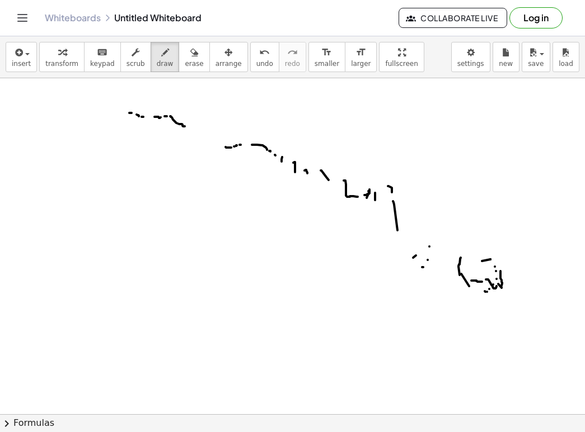
drag, startPoint x: 502, startPoint y: 284, endPoint x: 506, endPoint y: 262, distance: 21.6
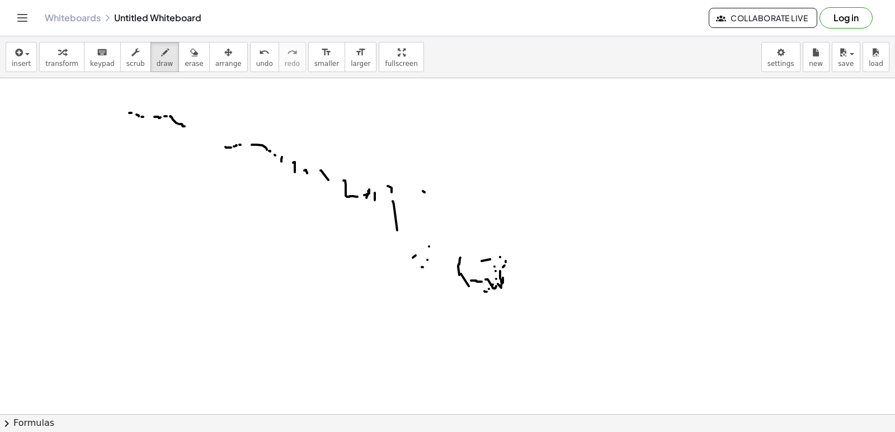
drag, startPoint x: 432, startPoint y: 195, endPoint x: 454, endPoint y: 192, distance: 21.4
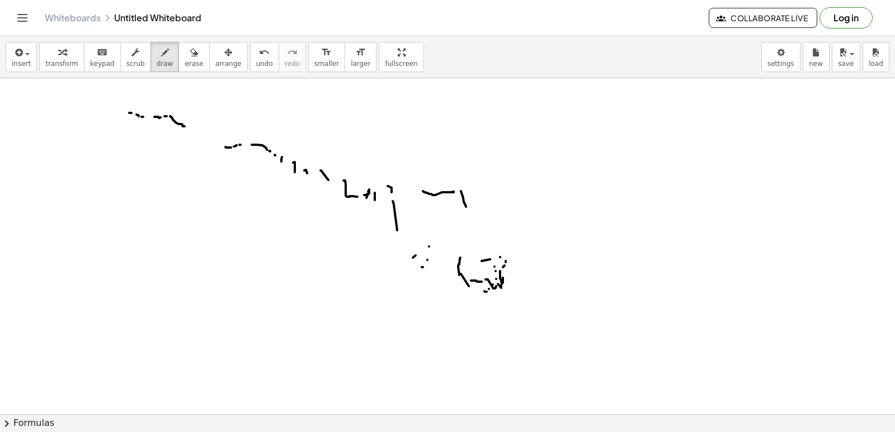
drag, startPoint x: 467, startPoint y: 210, endPoint x: 482, endPoint y: 232, distance: 26.5
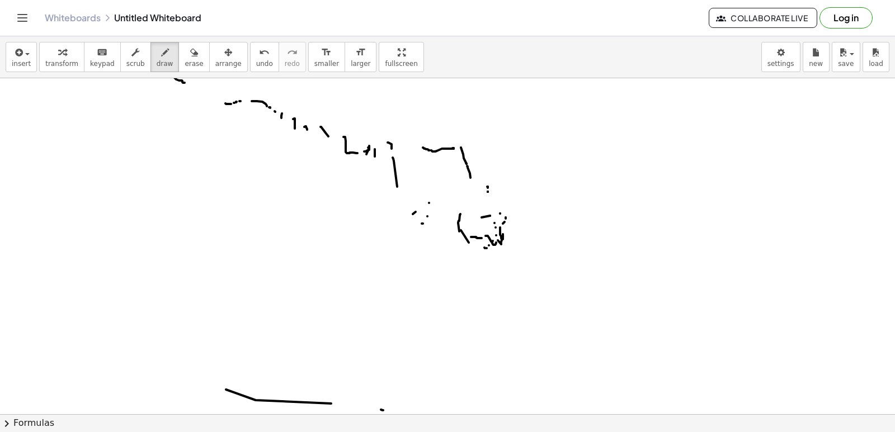
scroll to position [7795, 0]
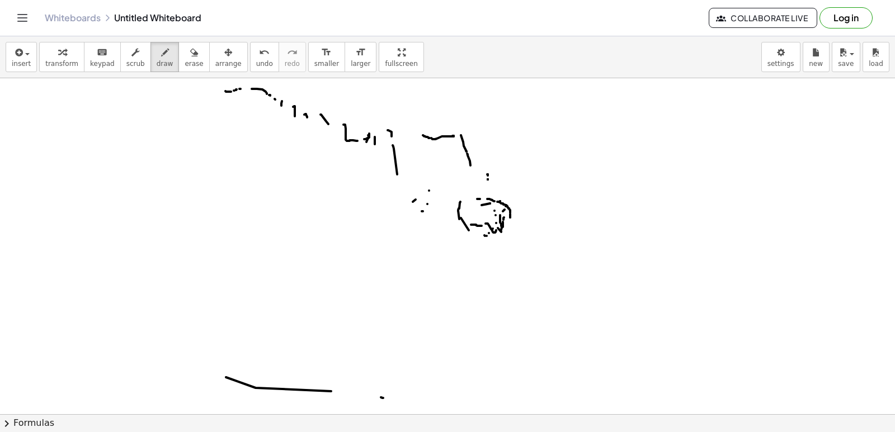
drag, startPoint x: 502, startPoint y: 220, endPoint x: 487, endPoint y: 223, distance: 15.3
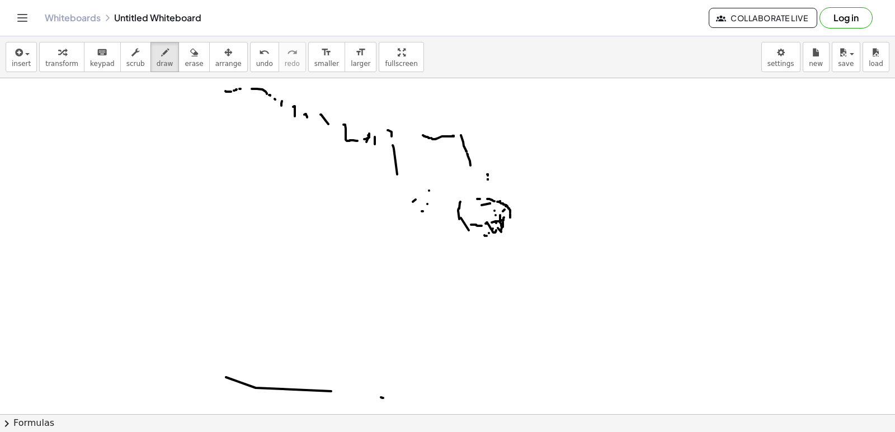
drag, startPoint x: 475, startPoint y: 223, endPoint x: 468, endPoint y: 223, distance: 7.3
drag, startPoint x: 468, startPoint y: 223, endPoint x: 442, endPoint y: 224, distance: 25.2
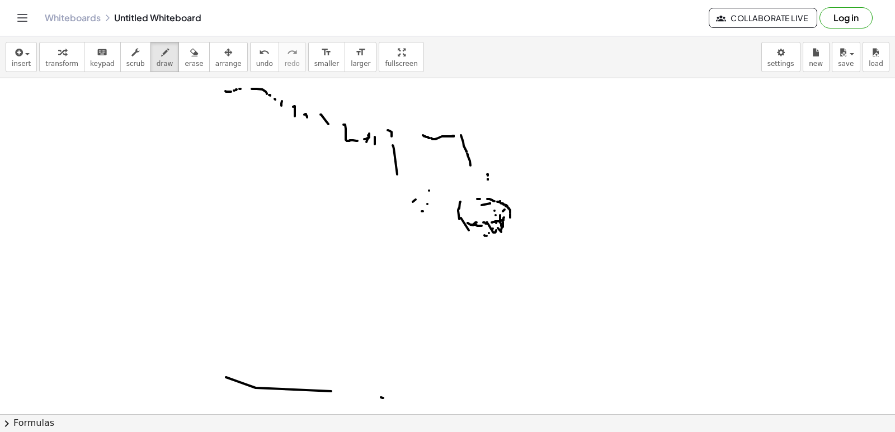
drag, startPoint x: 442, startPoint y: 224, endPoint x: 399, endPoint y: 220, distance: 43.8
drag, startPoint x: 399, startPoint y: 220, endPoint x: 390, endPoint y: 222, distance: 9.1
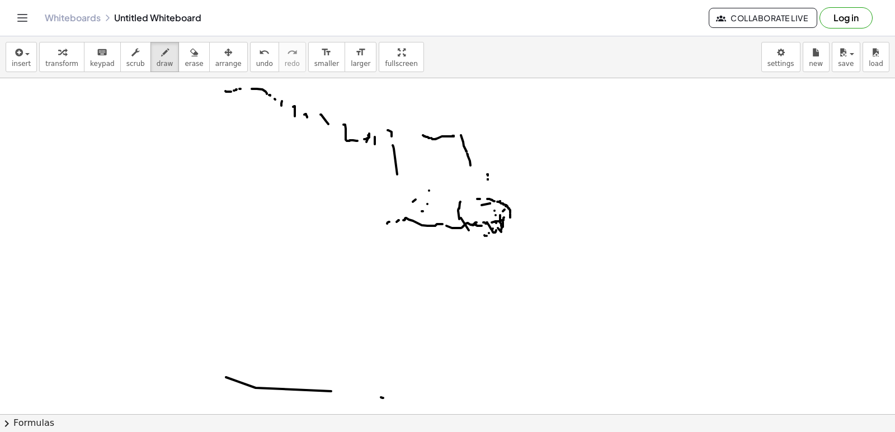
drag, startPoint x: 379, startPoint y: 223, endPoint x: 367, endPoint y: 218, distance: 12.8
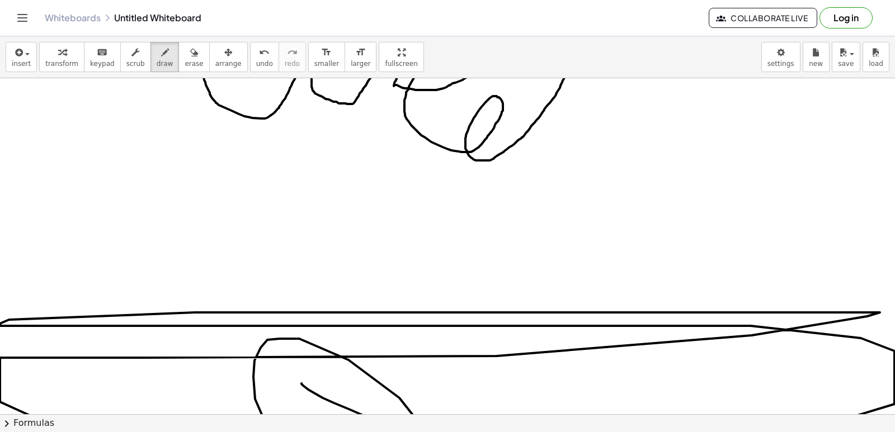
scroll to position [3859, 0]
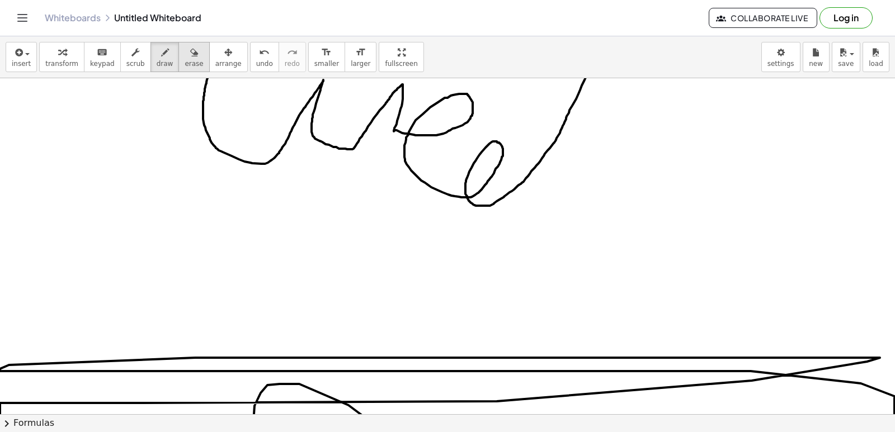
click at [190, 56] on icon "button" at bounding box center [194, 52] width 8 height 13
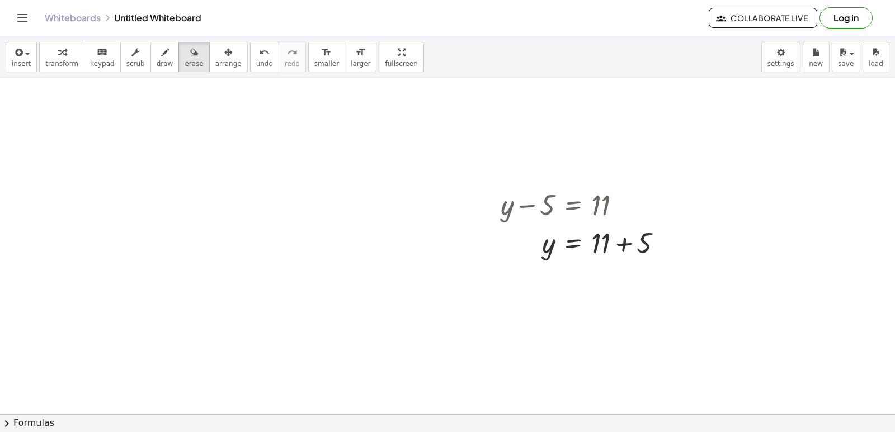
scroll to position [1398, 0]
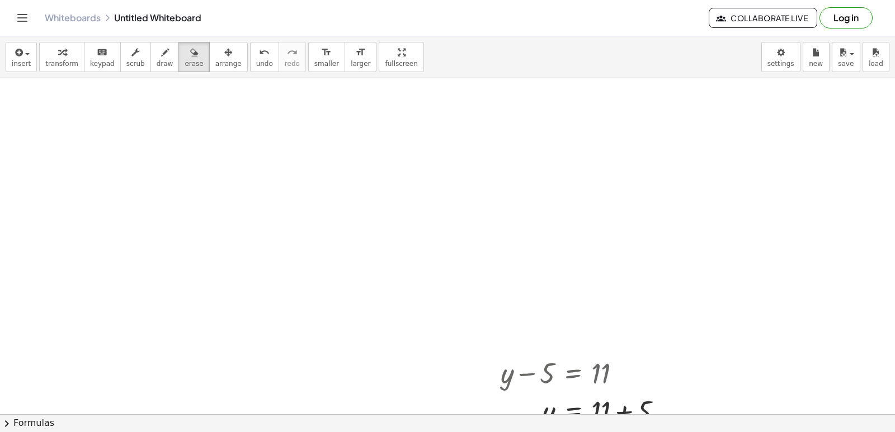
drag, startPoint x: 637, startPoint y: 329, endPoint x: 597, endPoint y: 220, distance: 116.3
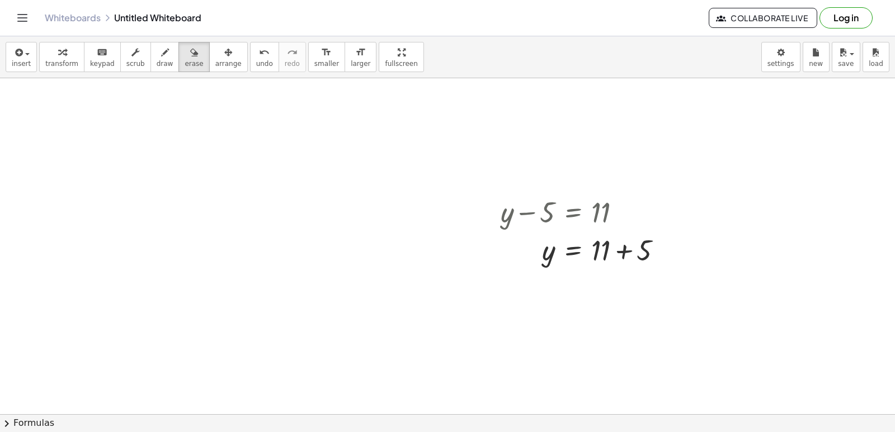
scroll to position [1566, 0]
drag, startPoint x: 487, startPoint y: 204, endPoint x: 625, endPoint y: 244, distance: 143.4
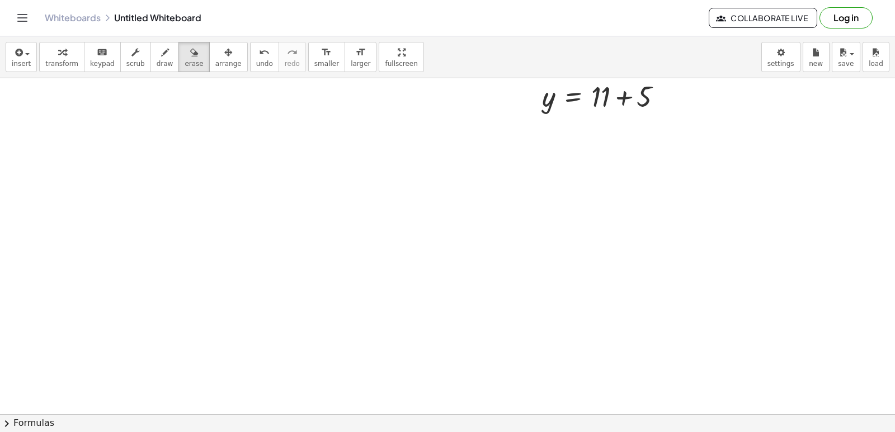
scroll to position [1678, 0]
drag, startPoint x: 524, startPoint y: 93, endPoint x: 625, endPoint y: 130, distance: 107.0
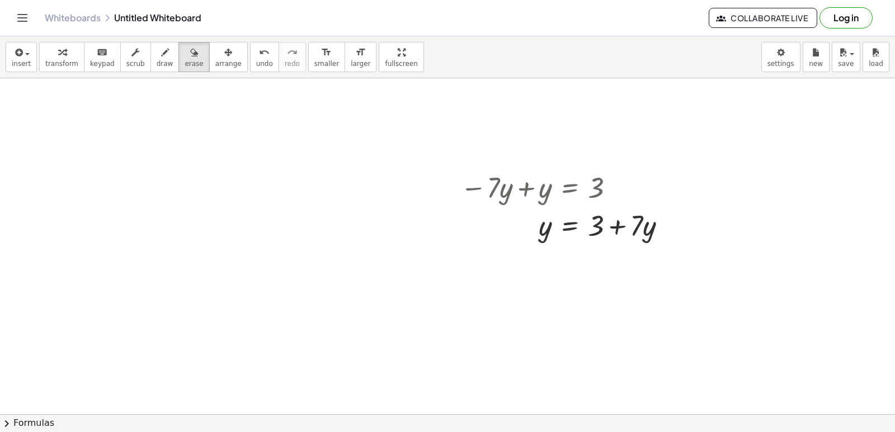
scroll to position [2181, 0]
drag, startPoint x: 574, startPoint y: 143, endPoint x: 660, endPoint y: 171, distance: 90.2
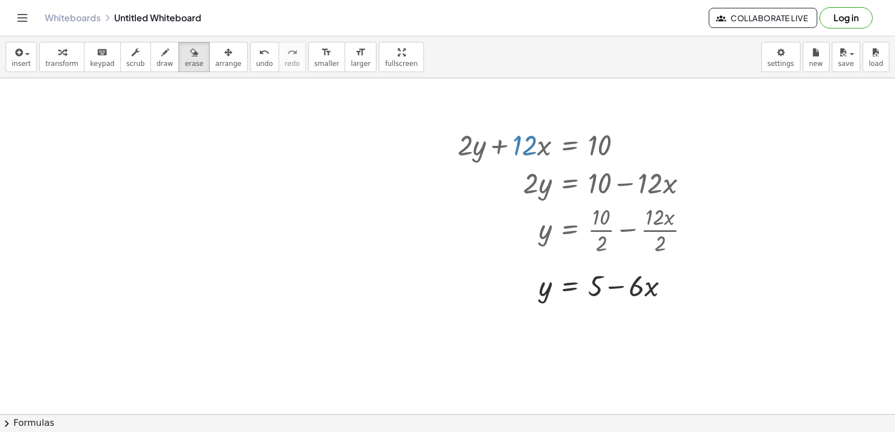
scroll to position [2629, 0]
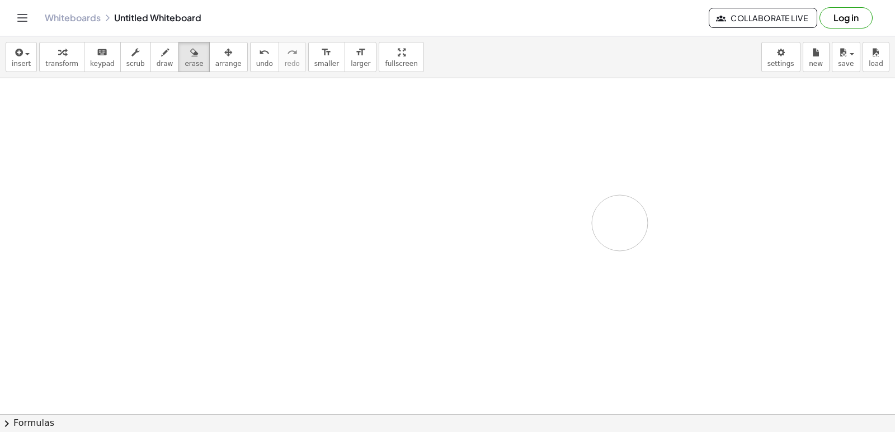
drag, startPoint x: 656, startPoint y: 169, endPoint x: 588, endPoint y: 233, distance: 93.4
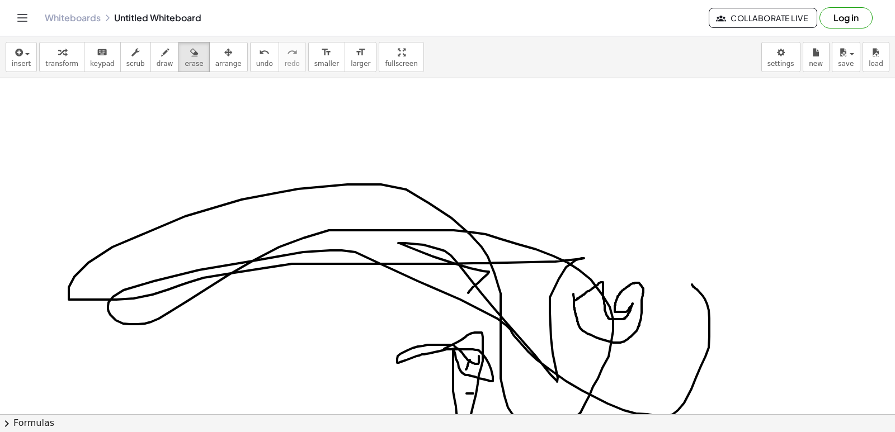
scroll to position [3356, 0]
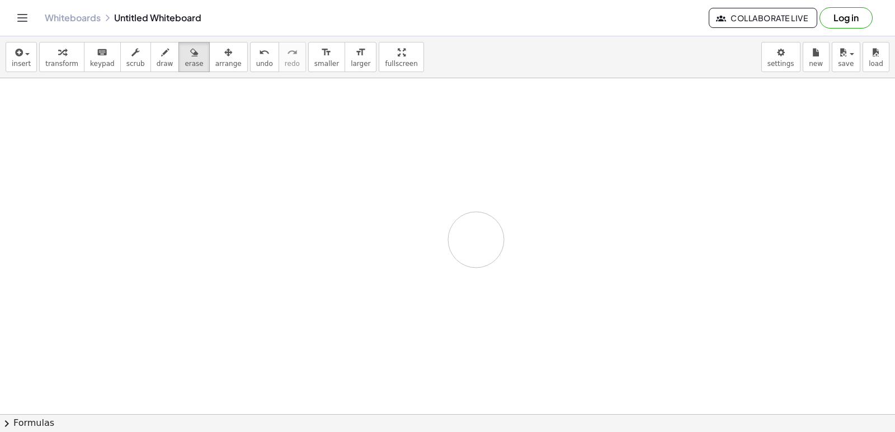
drag, startPoint x: 564, startPoint y: 231, endPoint x: 616, endPoint y: 90, distance: 150.2
drag, startPoint x: 616, startPoint y: 90, endPoint x: 615, endPoint y: 79, distance: 11.2
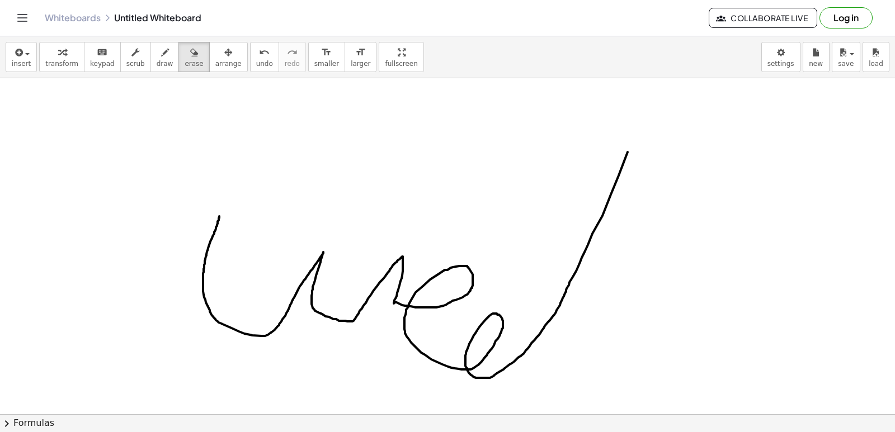
scroll to position [3685, 0]
drag, startPoint x: 618, startPoint y: 81, endPoint x: 619, endPoint y: 93, distance: 11.9
click at [619, 93] on div "insert select one: Math Expression Function Text Youtube Video Graphing Geometr…" at bounding box center [447, 234] width 895 height 396
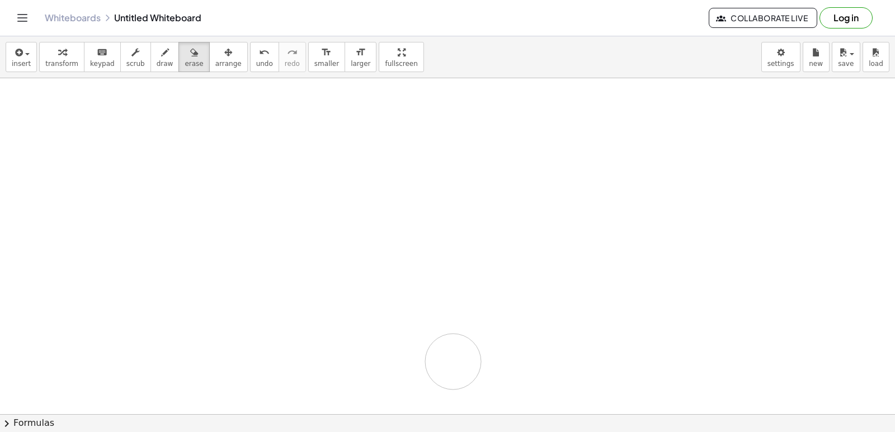
drag, startPoint x: 637, startPoint y: 159, endPoint x: 357, endPoint y: 297, distance: 311.9
drag, startPoint x: 127, startPoint y: 192, endPoint x: 232, endPoint y: 300, distance: 149.9
click at [227, 303] on div at bounding box center [455, 259] width 910 height 8404
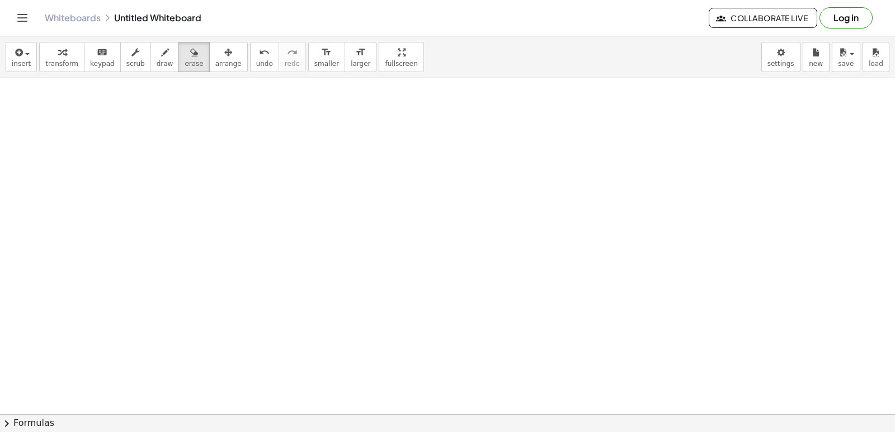
scroll to position [4245, 0]
drag, startPoint x: 230, startPoint y: 300, endPoint x: 525, endPoint y: 363, distance: 301.4
click at [510, 384] on div at bounding box center [455, 36] width 910 height 8404
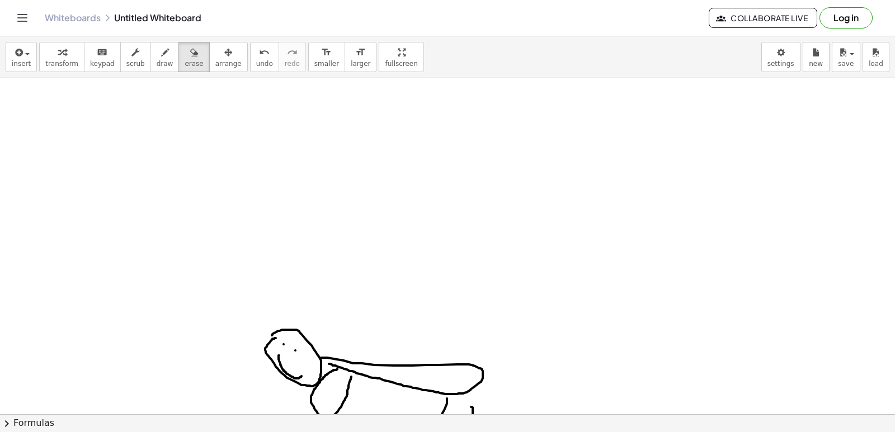
scroll to position [5028, 0]
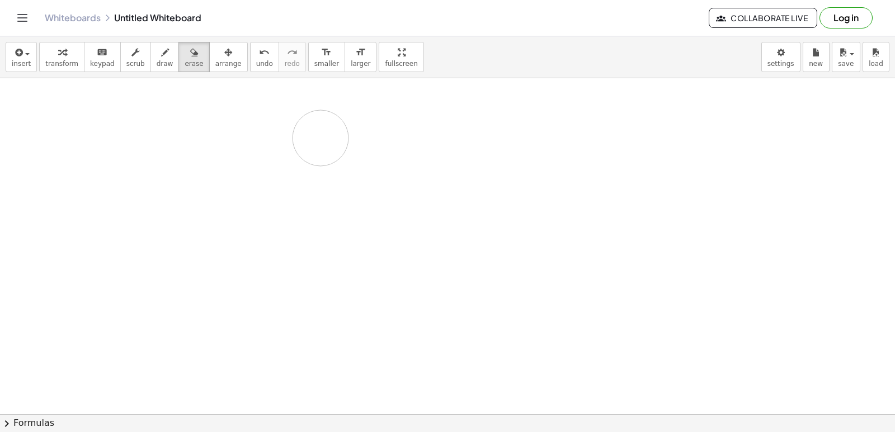
drag, startPoint x: 435, startPoint y: 357, endPoint x: 293, endPoint y: 148, distance: 252.7
drag, startPoint x: 211, startPoint y: 158, endPoint x: 163, endPoint y: 204, distance: 66.1
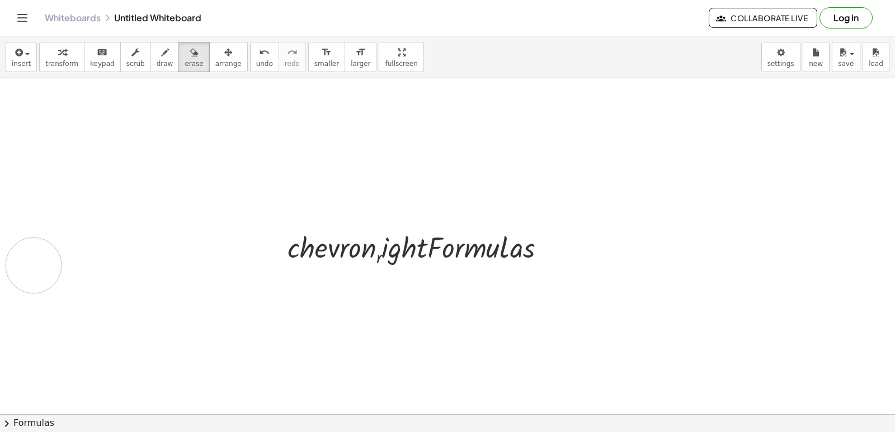
scroll to position [5587, 0]
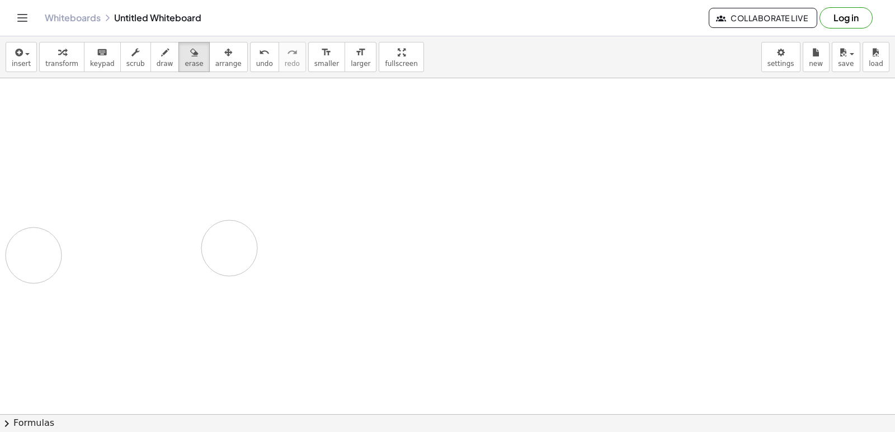
drag, startPoint x: 173, startPoint y: 201, endPoint x: 155, endPoint y: 248, distance: 50.8
drag, startPoint x: 160, startPoint y: 232, endPoint x: 352, endPoint y: 291, distance: 201.3
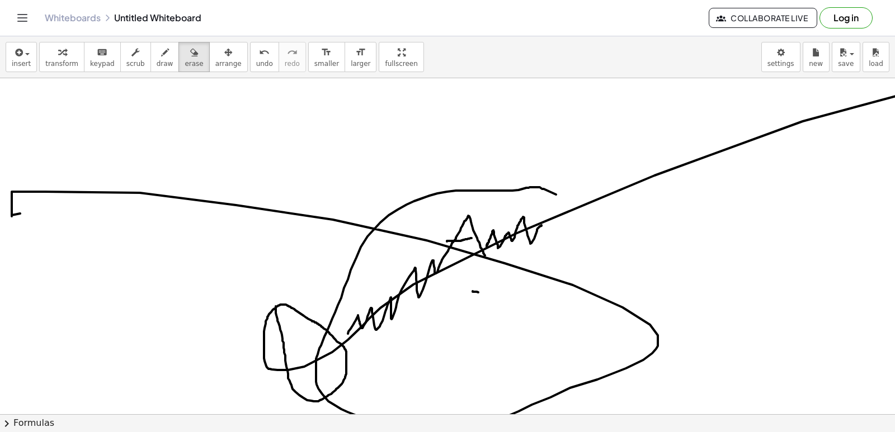
scroll to position [6594, 0]
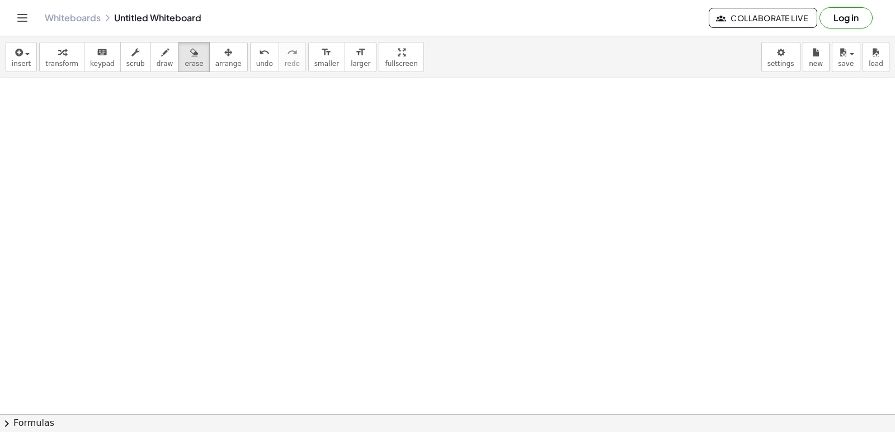
drag, startPoint x: 328, startPoint y: 287, endPoint x: 676, endPoint y: -49, distance: 483.4
click at [676, 0] on html "Graspable Math Activities Get Started Activity Bank Assigned Work Classes White…" at bounding box center [447, 216] width 895 height 432
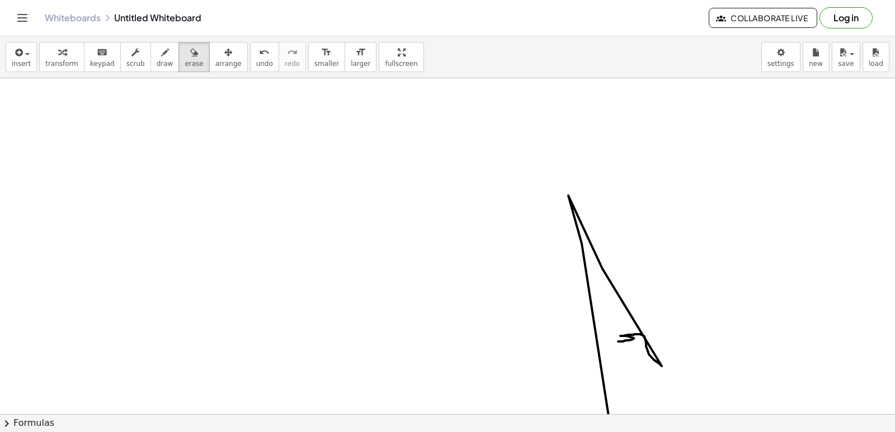
scroll to position [7013, 0]
drag, startPoint x: 560, startPoint y: 67, endPoint x: 545, endPoint y: 105, distance: 40.9
click at [555, 105] on div "insert select one: Math Expression Function Text Youtube Video Graphing Geometr…" at bounding box center [447, 234] width 895 height 396
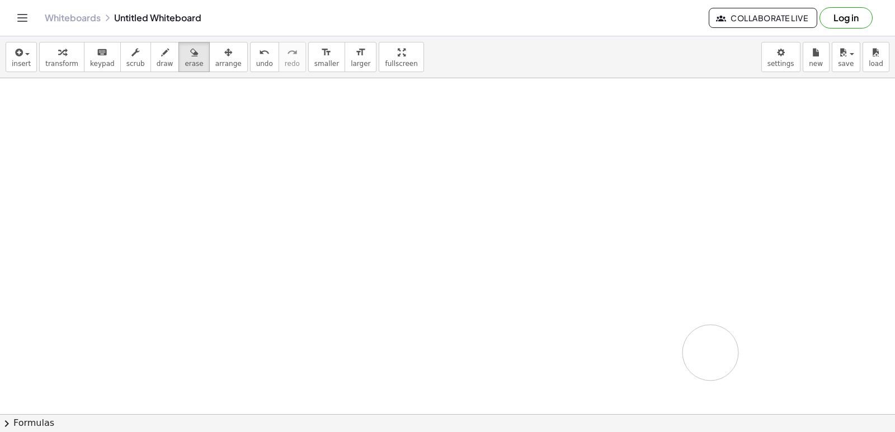
drag, startPoint x: 553, startPoint y: 206, endPoint x: 724, endPoint y: 337, distance: 215.4
drag, startPoint x: 713, startPoint y: 268, endPoint x: 631, endPoint y: 210, distance: 100.7
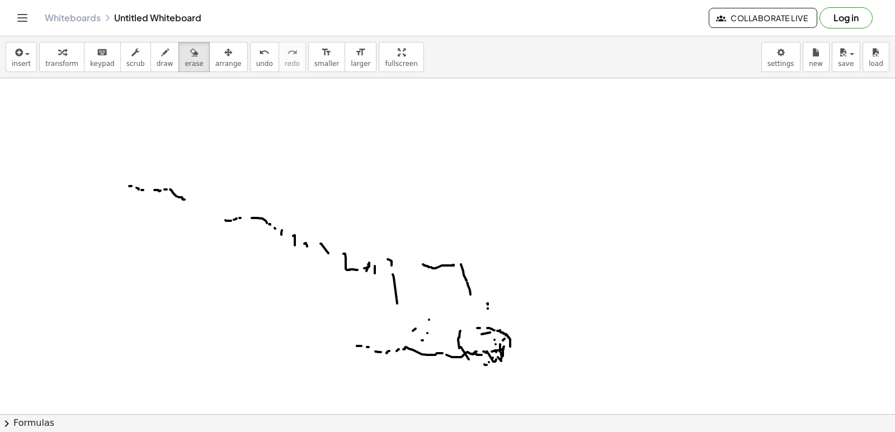
scroll to position [7684, 0]
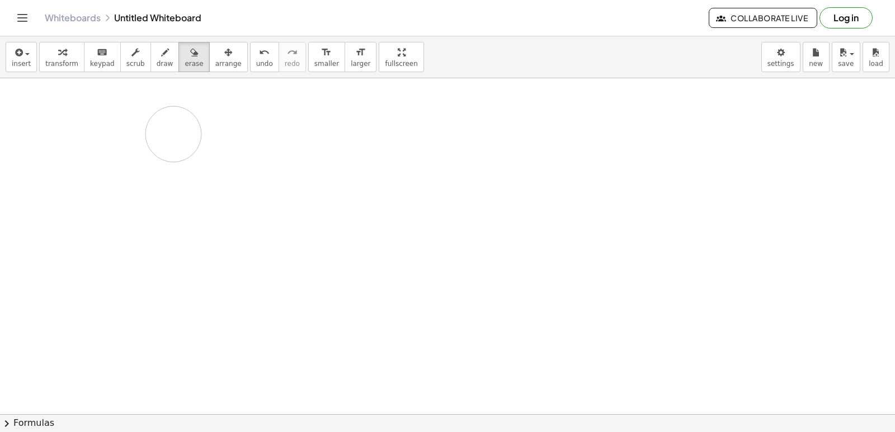
drag, startPoint x: 632, startPoint y: 198, endPoint x: 241, endPoint y: 114, distance: 400.4
drag, startPoint x: 237, startPoint y: 117, endPoint x: 241, endPoint y: 175, distance: 57.2
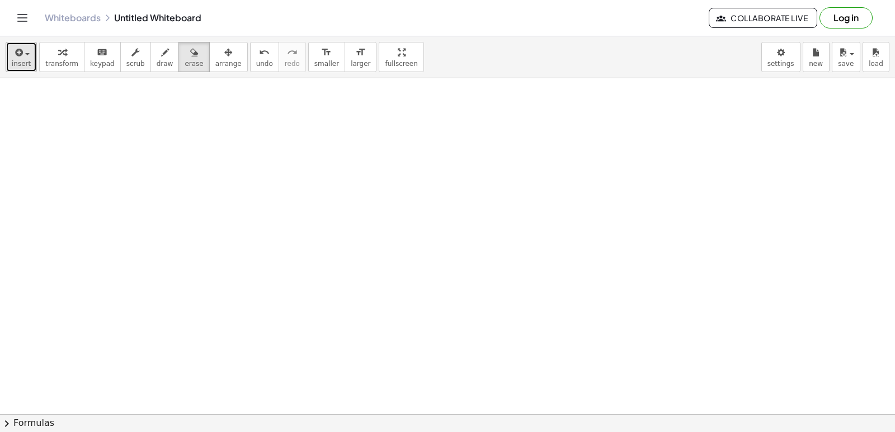
click at [20, 59] on button "insert" at bounding box center [21, 57] width 31 height 30
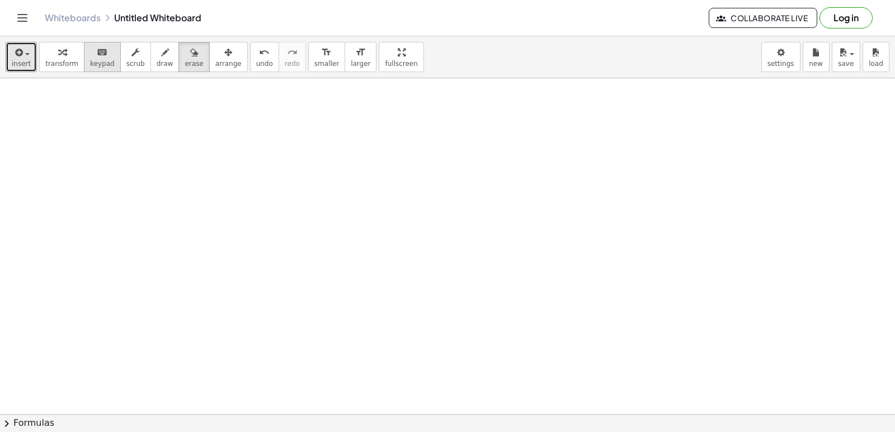
drag, startPoint x: 60, startPoint y: 51, endPoint x: 84, endPoint y: 68, distance: 29.3
click at [59, 51] on icon "button" at bounding box center [62, 52] width 8 height 13
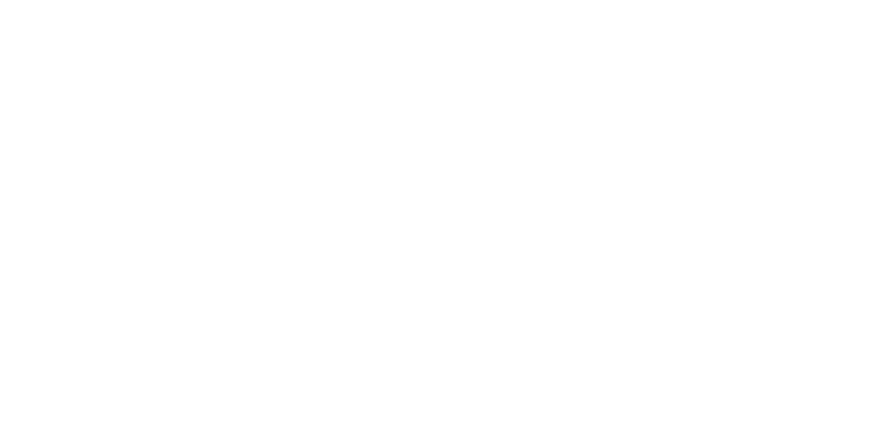
drag, startPoint x: 0, startPoint y: 0, endPoint x: 388, endPoint y: 190, distance: 431.5
click at [388, 190] on div at bounding box center [447, 216] width 895 height 432
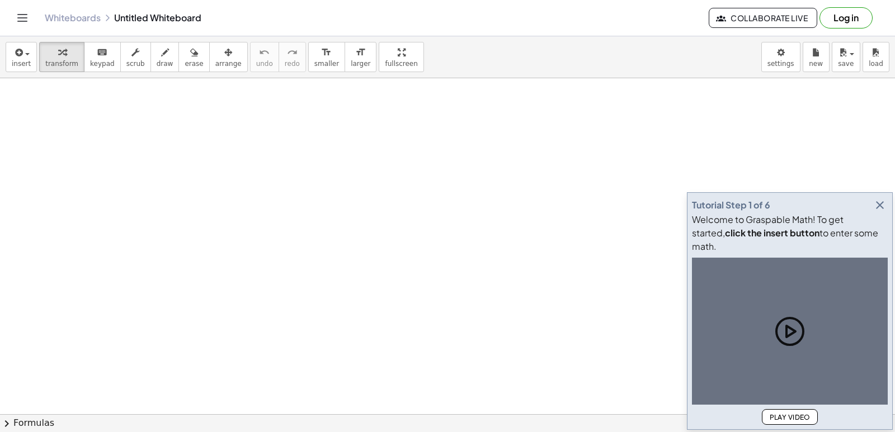
click at [875, 212] on icon "button" at bounding box center [879, 205] width 13 height 13
